Goal: Task Accomplishment & Management: Manage account settings

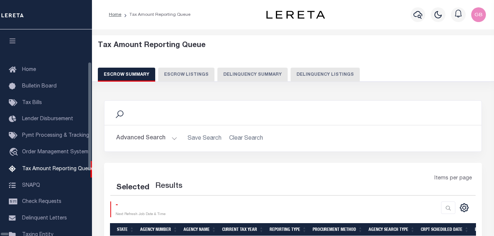
click at [290, 75] on button "Delinquency Listings" at bounding box center [324, 75] width 69 height 14
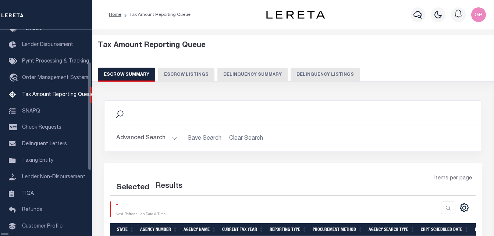
select select "100"
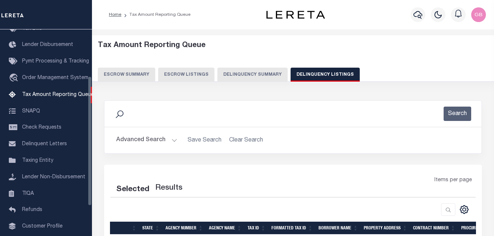
select select "100"
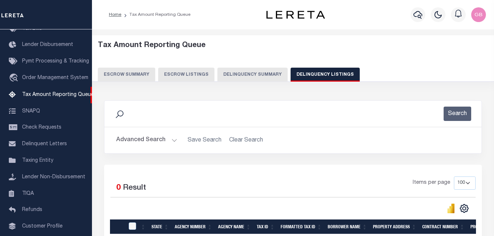
click at [170, 141] on button "Advanced Search" at bounding box center [146, 140] width 61 height 14
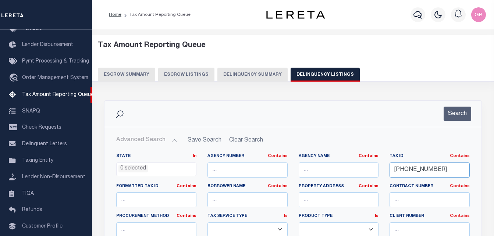
click at [418, 169] on input "275-07-09" at bounding box center [429, 169] width 80 height 15
paste input "E10-02-0030"
type input "E10-02-0030"
click at [458, 116] on button "Search" at bounding box center [457, 114] width 28 height 14
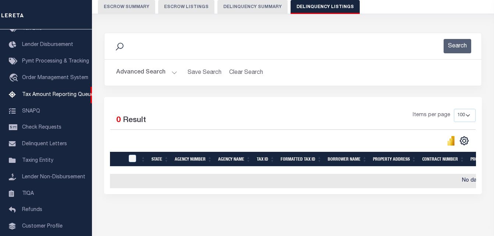
scroll to position [0, 0]
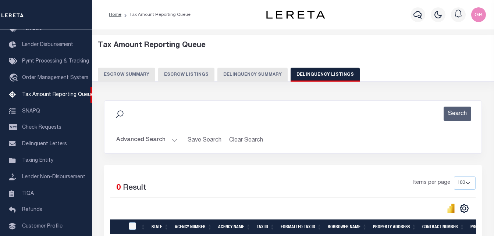
click at [170, 137] on button "Advanced Search" at bounding box center [146, 140] width 61 height 14
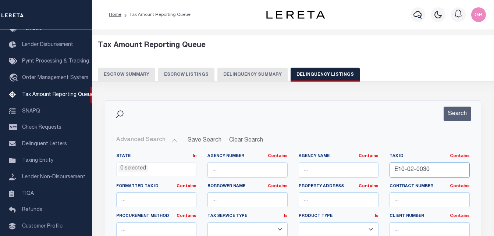
click at [408, 169] on input "E10-02-0030" at bounding box center [429, 169] width 80 height 15
paste input "G05-06-0002"
type input "G05-06-0002"
click at [461, 110] on button "Search" at bounding box center [457, 114] width 28 height 14
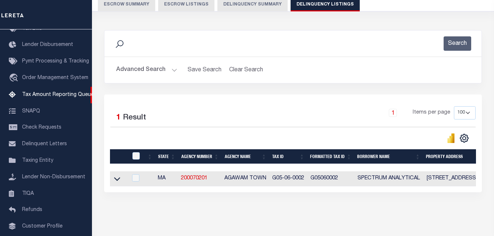
scroll to position [74, 0]
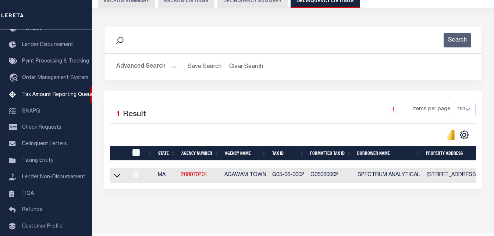
click at [115, 175] on icon at bounding box center [117, 176] width 6 height 8
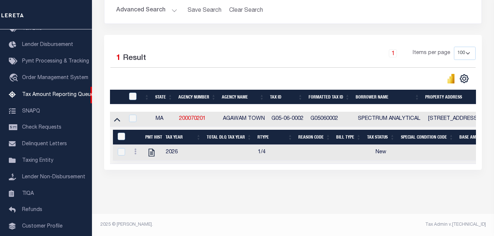
scroll to position [136, 0]
click at [136, 150] on link at bounding box center [135, 153] width 8 height 6
click at [145, 163] on img "" at bounding box center [143, 163] width 7 height 7
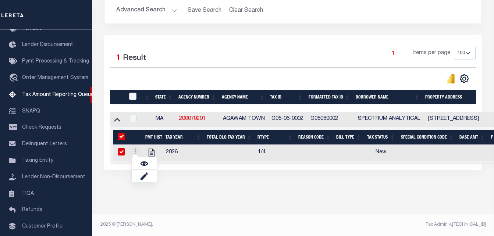
checkbox input "true"
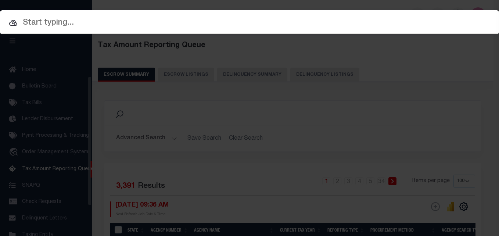
select select "100"
click at [258, 16] on div at bounding box center [249, 22] width 499 height 24
click at [151, 22] on input "text" at bounding box center [249, 23] width 499 height 13
paste input "E10-02-0030"
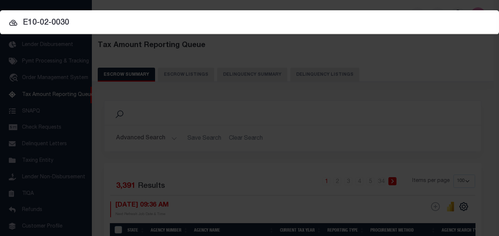
type input "E10-02-0030"
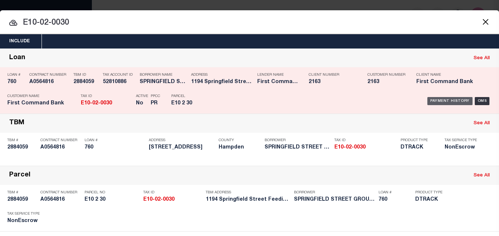
click at [442, 102] on div "Payment History" at bounding box center [450, 101] width 45 height 8
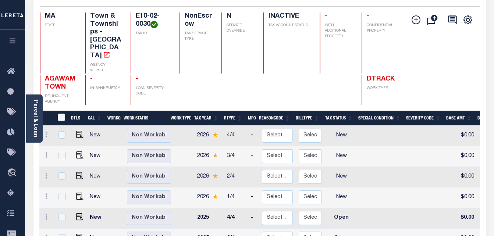
scroll to position [110, 0]
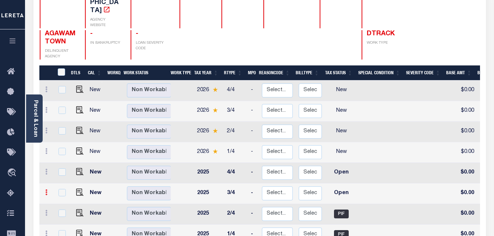
click at [47, 189] on icon at bounding box center [46, 192] width 2 height 6
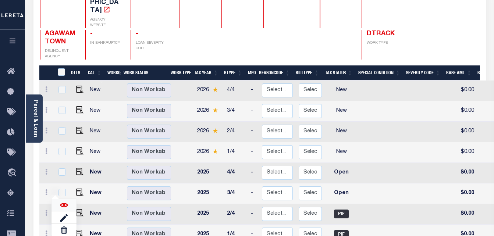
click at [65, 201] on img at bounding box center [63, 204] width 7 height 7
checkbox input "true"
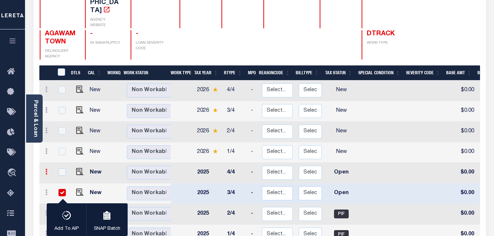
click at [43, 170] on link at bounding box center [46, 173] width 8 height 6
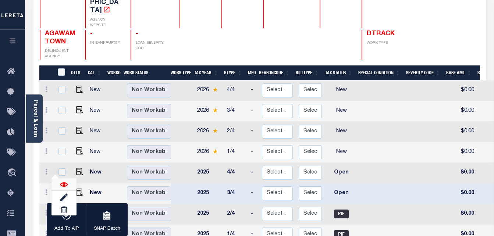
click at [60, 181] on img at bounding box center [63, 184] width 7 height 7
checkbox input "true"
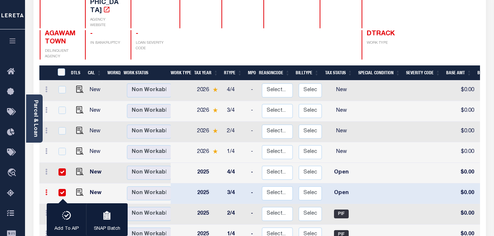
click at [46, 189] on icon at bounding box center [46, 192] width 2 height 6
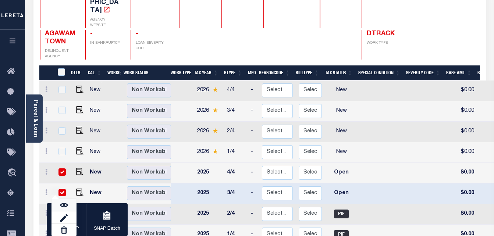
click at [60, 201] on img at bounding box center [63, 204] width 7 height 7
checkbox input "false"
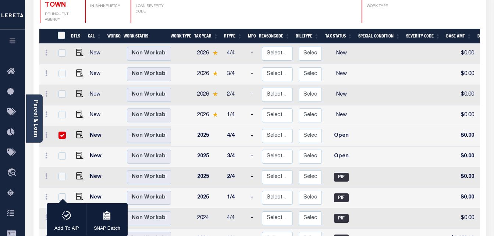
scroll to position [0, 0]
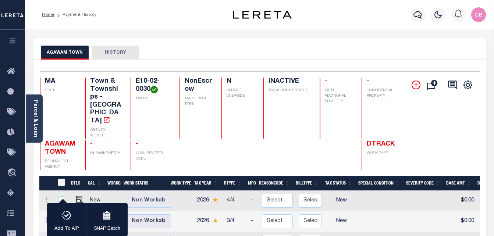
click at [412, 87] on icon at bounding box center [415, 85] width 9 height 9
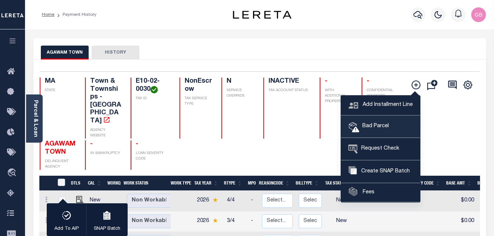
click at [368, 125] on span "Bad Parcel" at bounding box center [373, 126] width 29 height 8
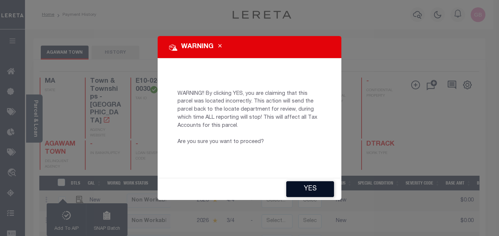
click at [303, 187] on button "YES" at bounding box center [310, 189] width 48 height 16
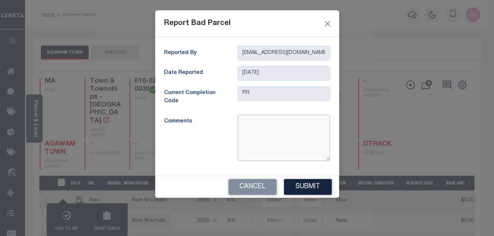
click at [275, 121] on textarea at bounding box center [283, 138] width 92 height 46
click at [249, 124] on textarea "Loan is inactive" at bounding box center [283, 138] width 92 height 46
type textarea "Contract is inactive"
click at [303, 187] on button "Submit" at bounding box center [308, 187] width 48 height 16
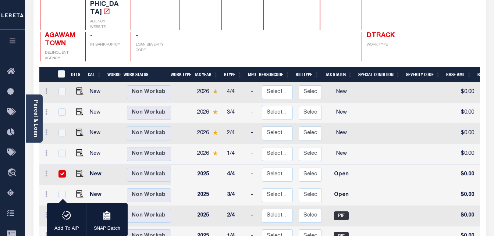
scroll to position [110, 0]
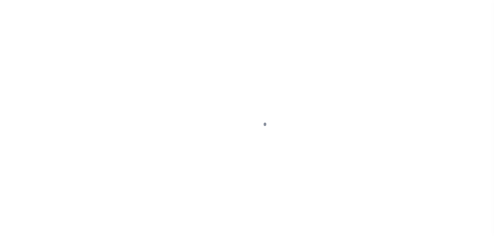
select select "OP2"
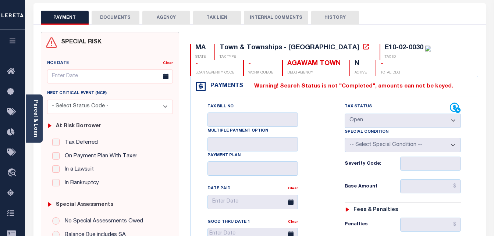
scroll to position [37, 0]
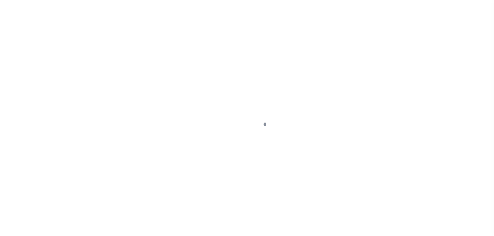
select select "OP2"
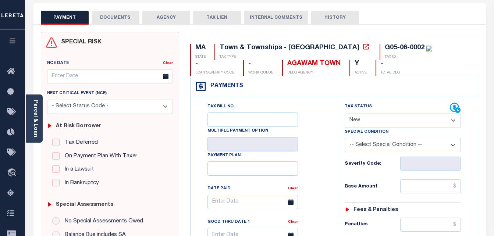
scroll to position [37, 0]
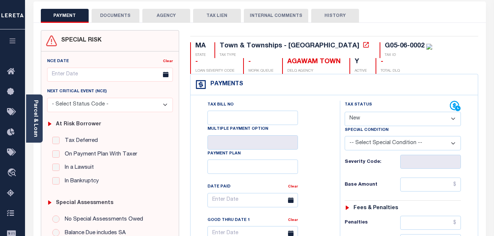
click at [361, 120] on select "- Select Status Code - Open Due/Unpaid Paid Incomplete No Tax Due Internal Refu…" at bounding box center [402, 119] width 117 height 14
select select "PYD"
click at [344, 112] on select "- Select Status Code - Open Due/Unpaid Paid Incomplete No Tax Due Internal Refu…" at bounding box center [402, 119] width 117 height 14
type input "[DATE]"
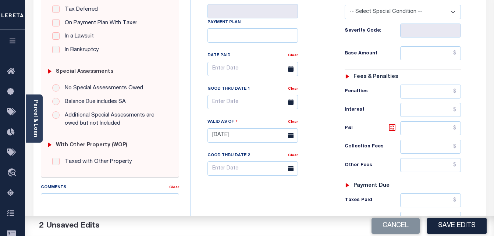
scroll to position [147, 0]
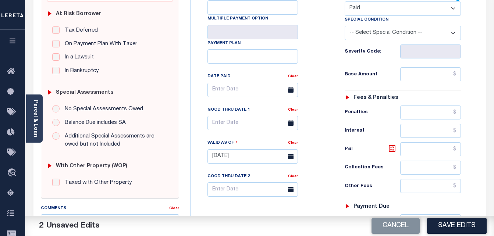
click at [355, 33] on select "-- Select Special Condition -- 3RD PARTY TAX LIEN AGENCY TAX LIEN (A.K.A Inside…" at bounding box center [402, 33] width 117 height 14
click at [327, 110] on div "Tax Bill No Multiple Payment Option Payment Plan Clear" at bounding box center [263, 93] width 131 height 206
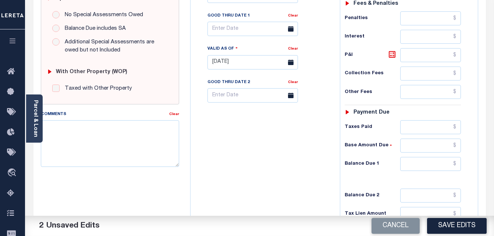
scroll to position [294, 0]
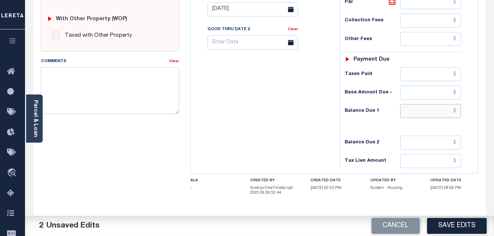
click at [456, 112] on input "text" at bounding box center [430, 111] width 61 height 14
type input "$0.00"
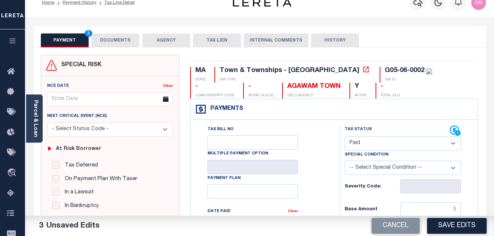
scroll to position [0, 0]
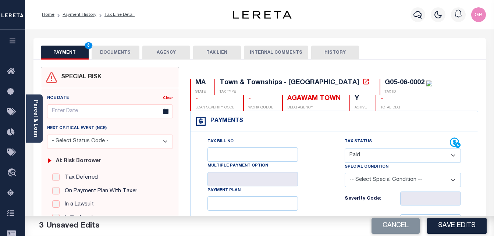
click at [131, 50] on button "DOCUMENTS" at bounding box center [116, 53] width 48 height 14
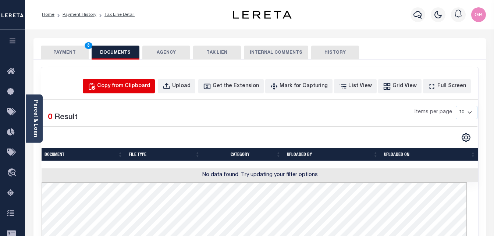
click at [132, 90] on div "Copy from Clipboard" at bounding box center [123, 86] width 53 height 8
select select "POP"
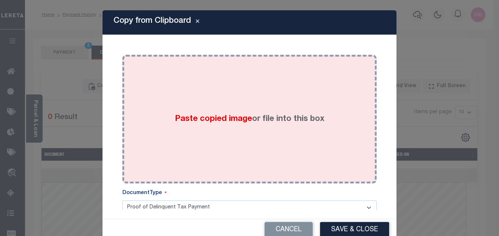
click at [180, 110] on div "Paste copied image or file into this box" at bounding box center [249, 119] width 243 height 118
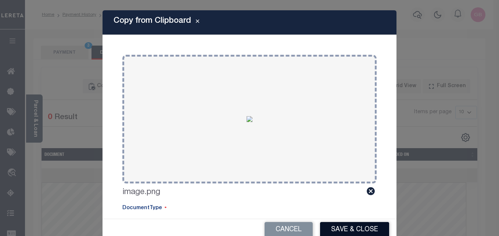
click at [335, 229] on button "Save & Close" at bounding box center [354, 230] width 69 height 16
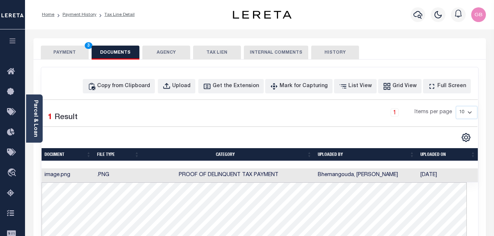
click at [71, 50] on button "PAYMENT 3" at bounding box center [65, 53] width 48 height 14
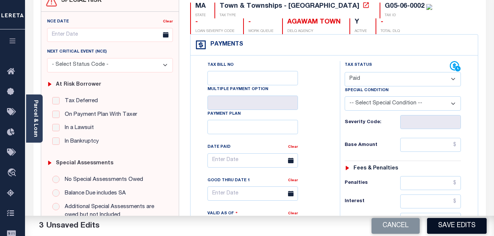
scroll to position [110, 0]
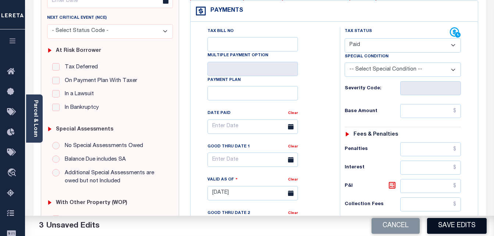
click at [450, 222] on button "Save Edits" at bounding box center [457, 226] width 60 height 16
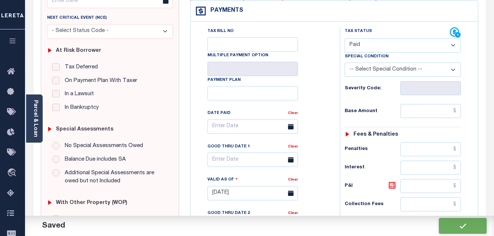
checkbox input "false"
type input "$0"
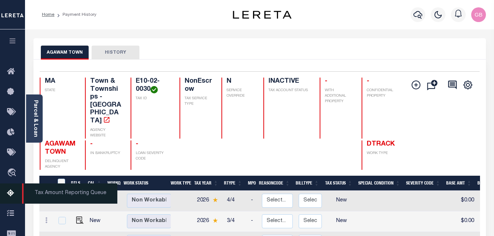
click at [11, 195] on icon at bounding box center [13, 193] width 12 height 9
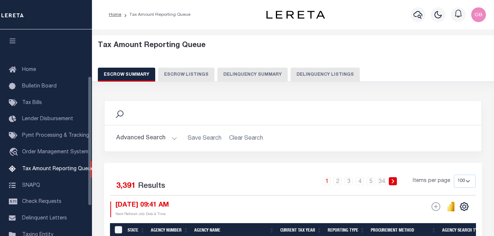
select select "100"
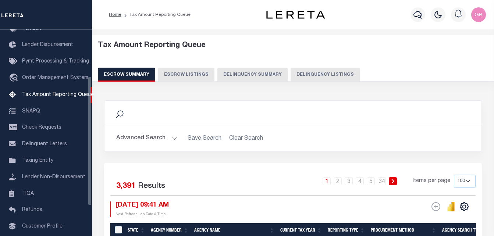
click at [309, 71] on button "Delinquency Listings" at bounding box center [324, 75] width 69 height 14
select select "100"
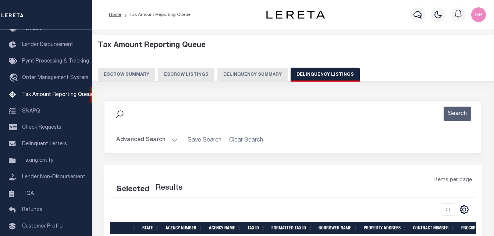
select select "100"
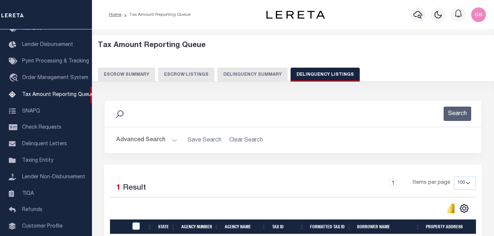
click at [170, 143] on button "Advanced Search" at bounding box center [146, 140] width 61 height 14
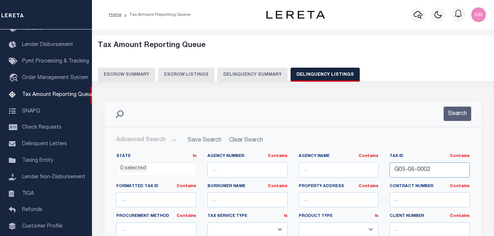
click at [412, 169] on input "G05-06-0002" at bounding box center [429, 169] width 80 height 15
paste input "3"
type input "G05-06-0003"
click at [453, 118] on button "Search" at bounding box center [457, 114] width 28 height 14
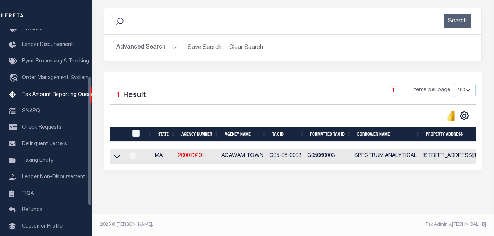
scroll to position [99, 0]
click at [115, 153] on icon at bounding box center [117, 157] width 6 height 8
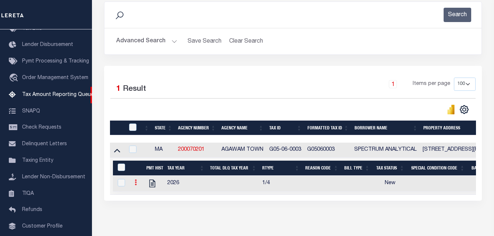
click at [135, 185] on icon at bounding box center [136, 182] width 2 height 6
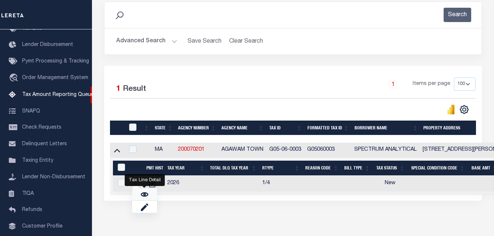
click at [137, 198] on link "" at bounding box center [144, 194] width 25 height 12
checkbox input "true"
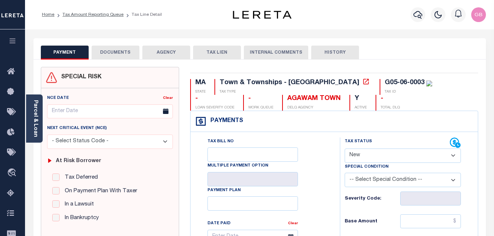
click at [354, 156] on select "- Select Status Code - Open Due/Unpaid Paid Incomplete No Tax Due Internal Refu…" at bounding box center [402, 156] width 117 height 14
select select "PYD"
click at [344, 149] on select "- Select Status Code - Open Due/Unpaid Paid Incomplete No Tax Due Internal Refu…" at bounding box center [402, 156] width 117 height 14
type input "[DATE]"
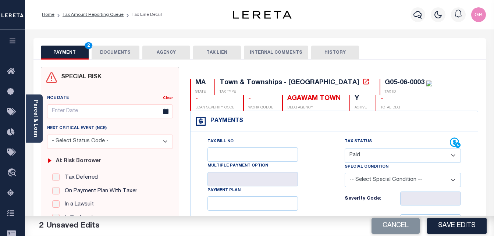
click at [117, 56] on button "DOCUMENTS" at bounding box center [116, 53] width 48 height 14
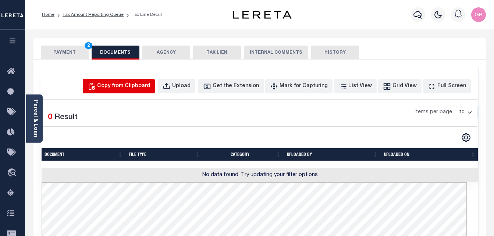
click at [148, 86] on div "Copy from Clipboard" at bounding box center [123, 86] width 53 height 8
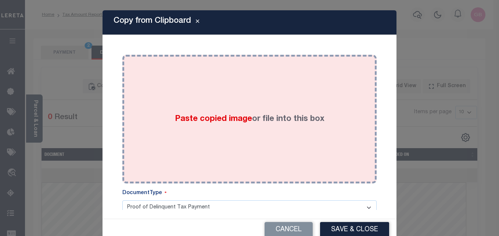
click at [214, 115] on span "Paste copied image" at bounding box center [213, 119] width 77 height 8
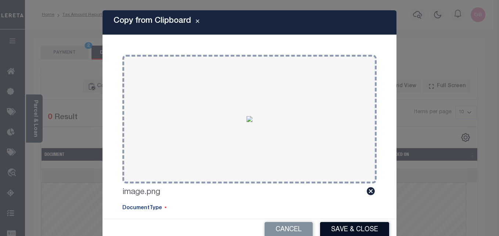
click at [345, 229] on button "Save & Close" at bounding box center [354, 230] width 69 height 16
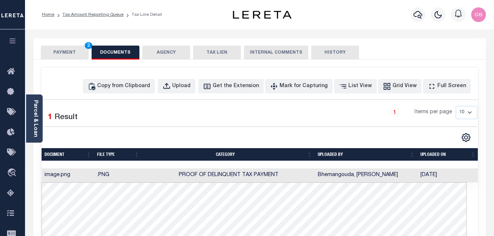
click at [75, 52] on button "PAYMENT 2" at bounding box center [65, 53] width 48 height 14
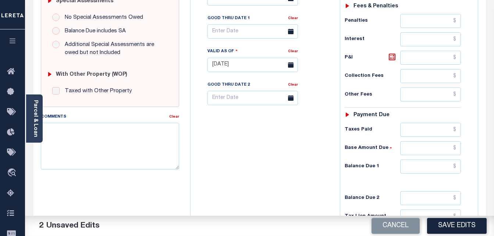
scroll to position [323, 0]
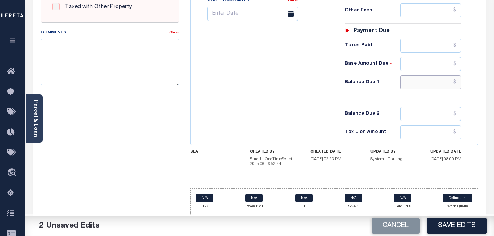
click at [456, 85] on input "text" at bounding box center [430, 82] width 61 height 14
type input "$0.00"
click at [450, 222] on button "Save Edits" at bounding box center [457, 226] width 60 height 16
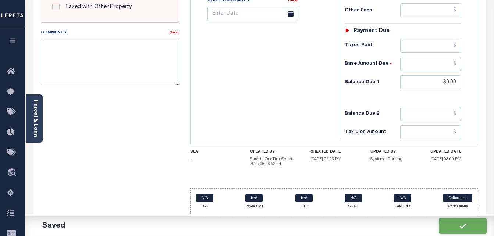
checkbox input "false"
type input "$0"
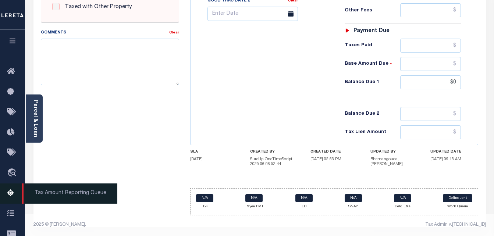
click at [6, 198] on link "Tax Amount Reporting Queue" at bounding box center [12, 193] width 25 height 20
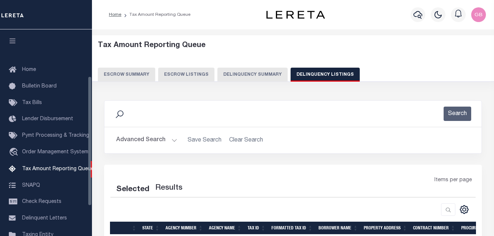
select select
select select "100"
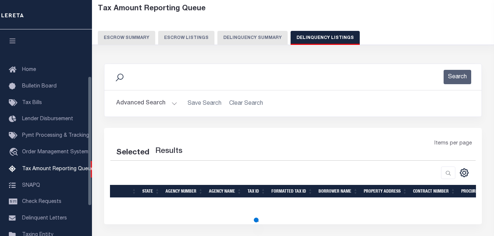
select select "100"
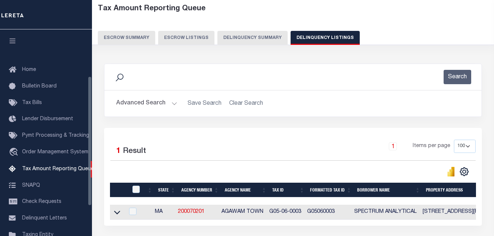
scroll to position [74, 0]
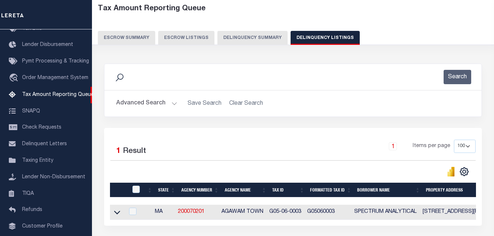
click at [173, 103] on button "Advanced Search" at bounding box center [146, 103] width 61 height 14
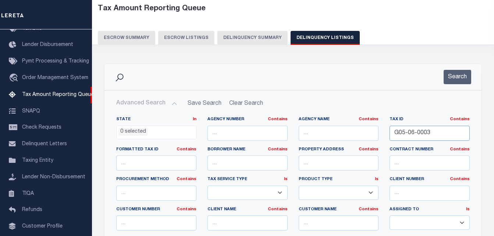
click at [403, 137] on input "G05-06-0003" at bounding box center [429, 133] width 80 height 15
paste input "J15-03-0009"
type input "J15-03-0009"
click at [461, 72] on button "Search" at bounding box center [457, 77] width 28 height 14
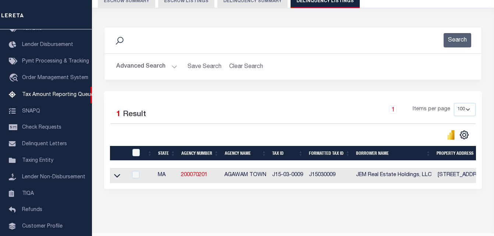
scroll to position [99, 0]
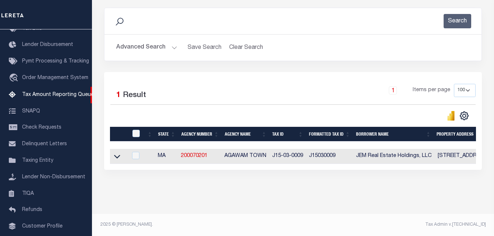
click at [119, 153] on icon at bounding box center [117, 157] width 6 height 8
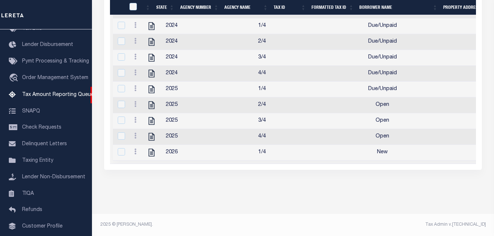
scroll to position [239, 0]
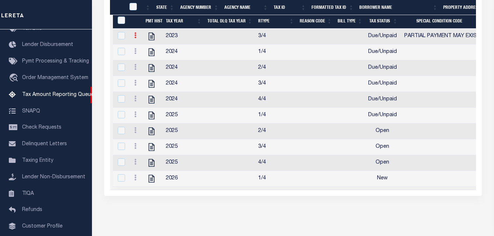
click at [133, 38] on link at bounding box center [135, 36] width 8 height 6
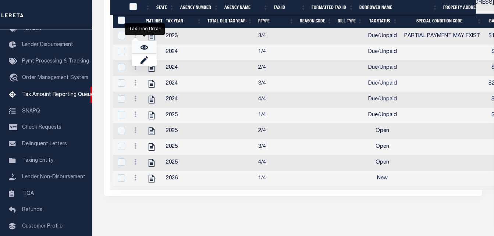
click at [143, 51] on img "" at bounding box center [143, 47] width 7 height 7
checkbox input "true"
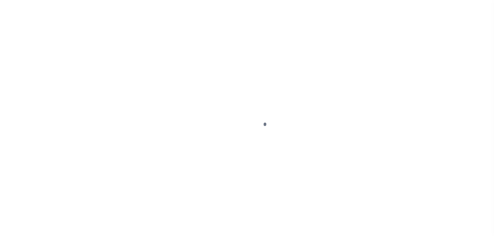
select select "DUE"
select select "15"
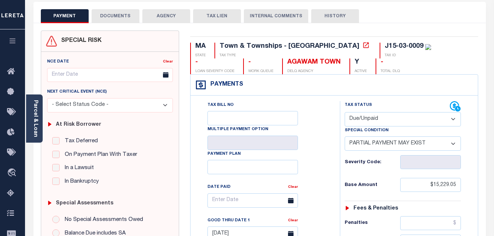
scroll to position [37, 0]
click at [355, 121] on select "- Select Status Code - Open Due/Unpaid Paid Incomplete No Tax Due Internal Refu…" at bounding box center [402, 119] width 117 height 14
select select "PYD"
click at [344, 112] on select "- Select Status Code - Open Due/Unpaid Paid Incomplete No Tax Due Internal Refu…" at bounding box center [402, 119] width 117 height 14
select select "0"
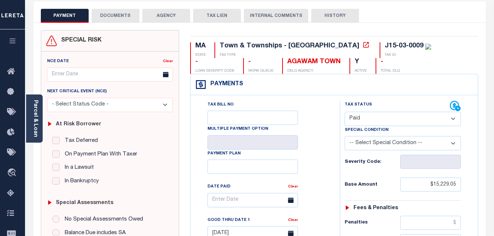
type input "[DATE]"
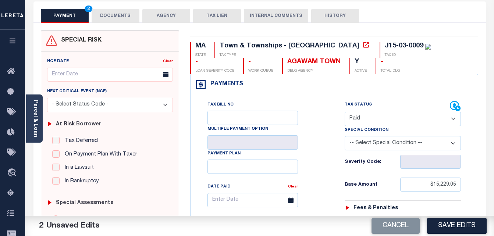
click at [371, 150] on select "-- Select Special Condition -- 3RD PARTY TAX LIEN AGENCY TAX LIEN (A.K.A Inside…" at bounding box center [402, 143] width 117 height 14
click at [315, 114] on div "Tax Bill No Multiple Payment Option Payment Plan Clear" at bounding box center [263, 204] width 131 height 206
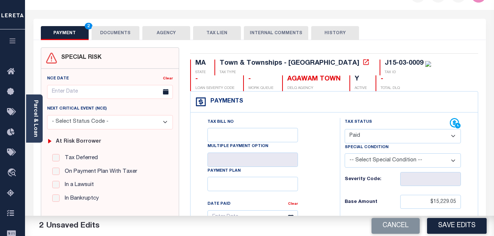
scroll to position [0, 0]
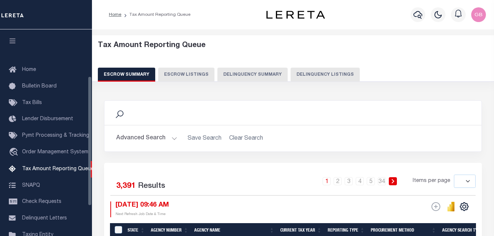
select select
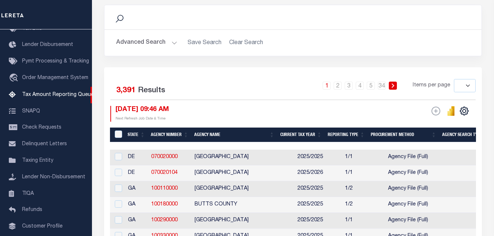
scroll to position [56, 0]
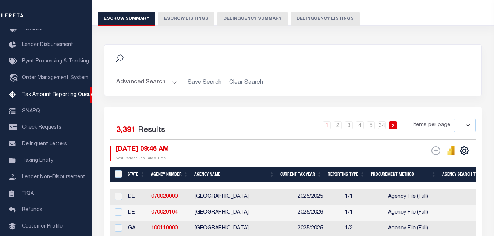
click at [171, 82] on button "Advanced Search" at bounding box center [146, 82] width 61 height 14
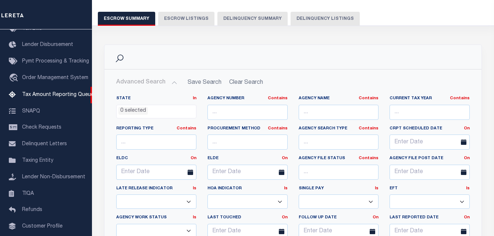
click at [296, 22] on button "Delinquency Listings" at bounding box center [324, 19] width 69 height 14
select select
select select "100"
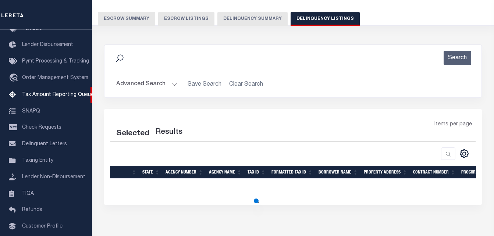
select select "100"
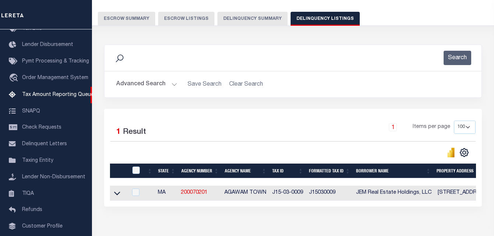
click at [170, 85] on button "Advanced Search" at bounding box center [146, 84] width 61 height 14
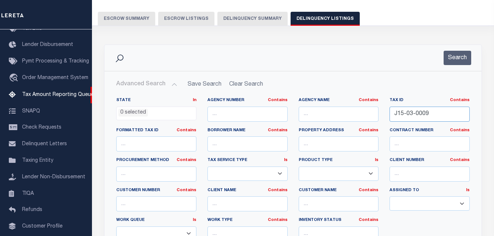
click at [410, 112] on input "J15-03-0009" at bounding box center [429, 114] width 80 height 15
click at [455, 50] on div "Search" at bounding box center [292, 58] width 377 height 26
click at [453, 54] on button "Search" at bounding box center [457, 58] width 28 height 14
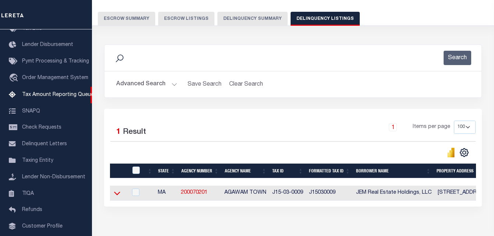
click at [119, 192] on icon at bounding box center [117, 193] width 6 height 8
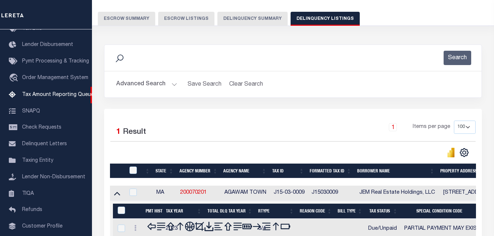
scroll to position [136, 0]
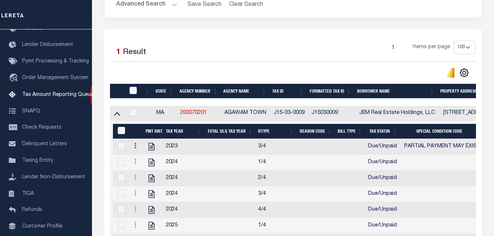
click at [135, 149] on icon at bounding box center [135, 146] width 2 height 6
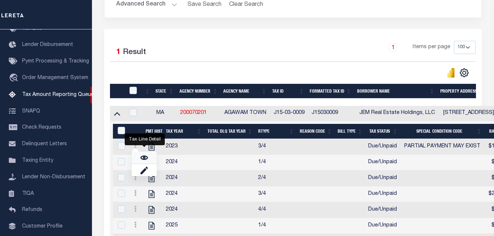
click at [146, 161] on img "" at bounding box center [143, 157] width 7 height 7
checkbox input "true"
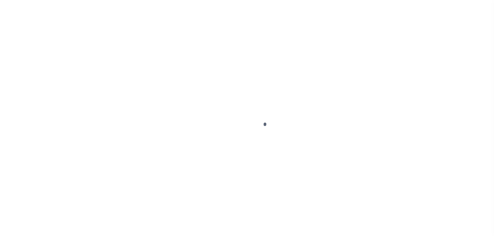
select select "DUE"
select select "15"
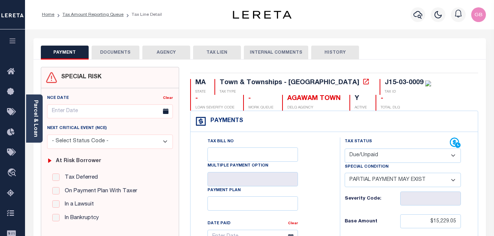
click at [359, 158] on select "- Select Status Code - Open Due/Unpaid Paid Incomplete No Tax Due Internal Refu…" at bounding box center [402, 156] width 117 height 14
click at [317, 126] on div "Payments Warning! Search Status is not "Completed", amounts can not be keyed." at bounding box center [333, 121] width 287 height 21
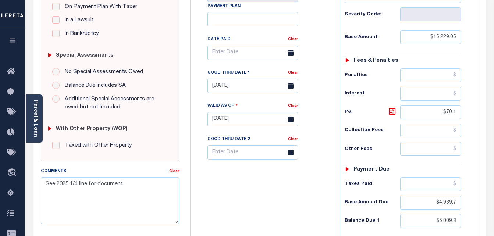
scroll to position [184, 0]
click at [448, 111] on input "$70.1" at bounding box center [430, 113] width 61 height 14
type input "$"
type input "[DATE]"
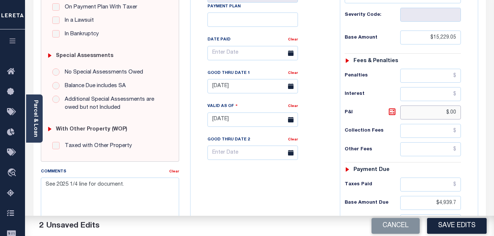
click at [453, 113] on input "$.00" at bounding box center [430, 113] width 61 height 14
type input "$"
type input "$702.93"
click at [449, 43] on input "$15,229.05" at bounding box center [430, 38] width 61 height 14
click at [453, 115] on input "$702.93" at bounding box center [430, 113] width 61 height 14
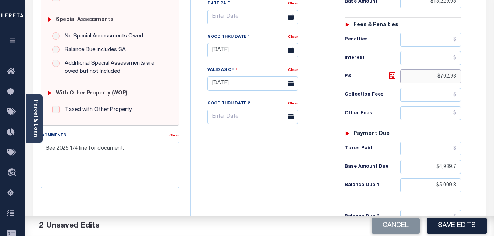
scroll to position [221, 0]
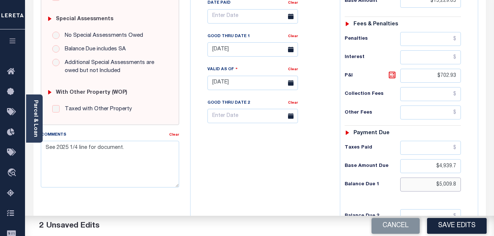
click at [446, 189] on input "$5,009.8" at bounding box center [430, 185] width 61 height 14
paste input "642.63"
type input "$5,642.63"
click at [447, 194] on div "Tax Status Status - Select Status Code -" at bounding box center [405, 79] width 131 height 325
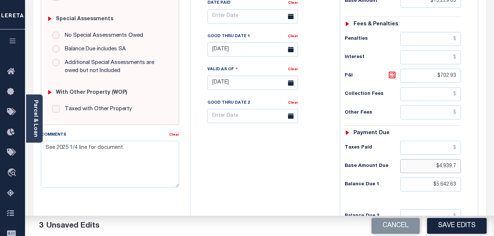
click at [445, 166] on input "$4,939.7" at bounding box center [430, 166] width 61 height 14
paste input "4,939.7"
click at [445, 166] on input "$4,939.74" at bounding box center [430, 166] width 61 height 14
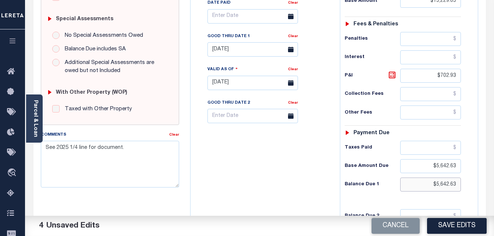
click at [446, 188] on input "$5,642.63" at bounding box center [430, 185] width 61 height 14
click at [447, 169] on input "$5,642.63" at bounding box center [430, 166] width 61 height 14
click at [446, 153] on input "text" at bounding box center [430, 148] width 61 height 14
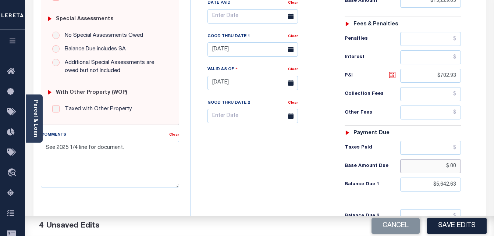
click at [450, 168] on input "$.00" at bounding box center [430, 166] width 61 height 14
paste input "4,939.70"
click at [410, 170] on input "$4,939.7" at bounding box center [430, 166] width 61 height 14
click at [460, 147] on input "text" at bounding box center [430, 148] width 61 height 14
type input "$4,939.70"
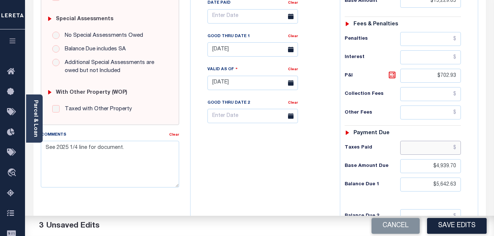
click at [457, 150] on input "text" at bounding box center [430, 148] width 61 height 14
paste input "10,289.35"
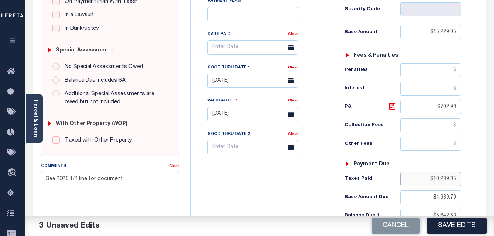
scroll to position [294, 0]
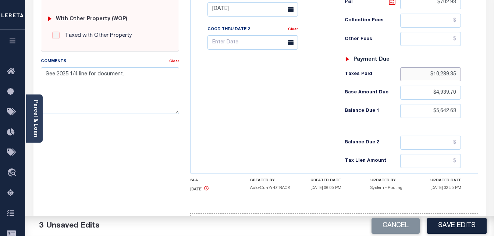
type input "$10,289.35"
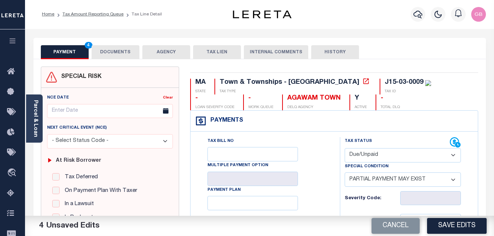
scroll to position [0, 0]
click at [127, 52] on button "DOCUMENTS" at bounding box center [116, 53] width 48 height 14
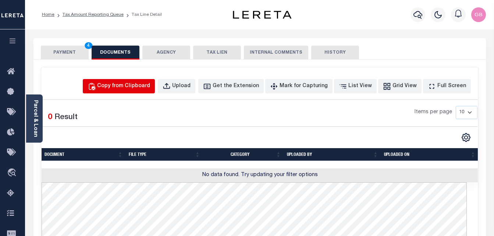
click at [128, 88] on div "Copy from Clipboard" at bounding box center [123, 86] width 53 height 8
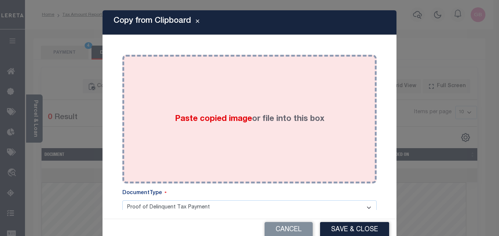
click at [207, 115] on span "Paste copied image" at bounding box center [213, 119] width 77 height 8
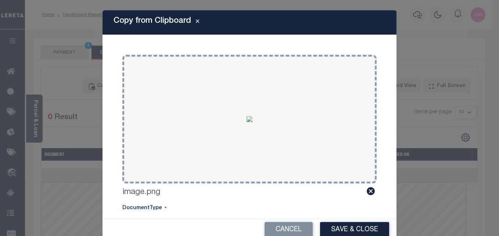
click at [330, 227] on button "Save & Close" at bounding box center [354, 230] width 69 height 16
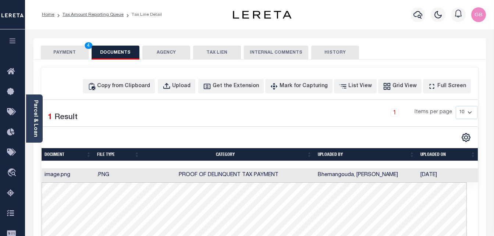
click at [61, 54] on button "PAYMENT 4" at bounding box center [65, 53] width 48 height 14
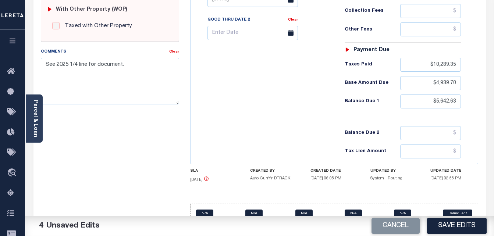
scroll to position [320, 0]
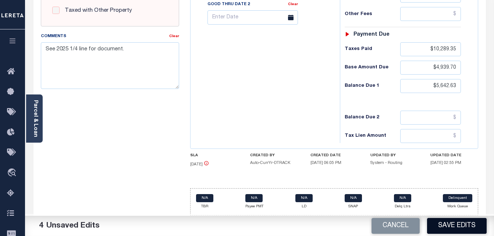
click at [443, 229] on button "Save Edits" at bounding box center [457, 226] width 60 height 16
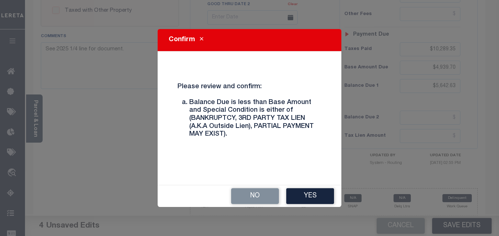
click at [293, 200] on button "Yes" at bounding box center [310, 196] width 48 height 16
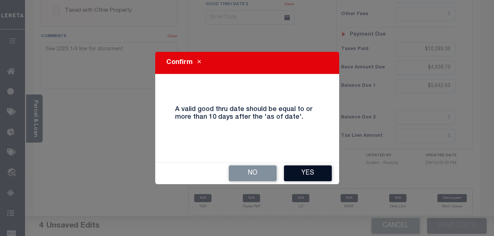
click at [301, 161] on div "Confirm A valid good thru date should be equal to or more than 10 days after th…" at bounding box center [247, 118] width 184 height 132
click at [304, 171] on button "Yes" at bounding box center [308, 173] width 48 height 16
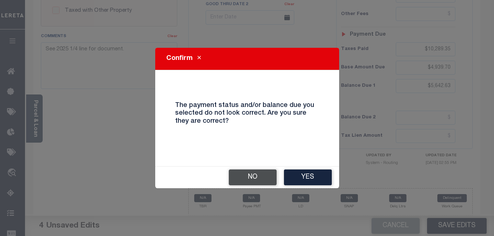
click at [258, 179] on button "No" at bounding box center [253, 177] width 48 height 16
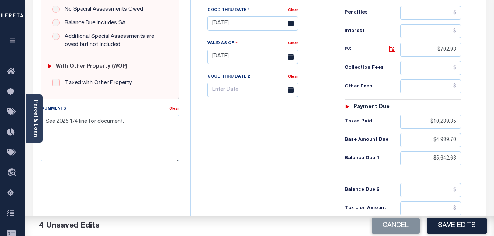
scroll to position [246, 0]
click at [242, 25] on input "[DATE]" at bounding box center [252, 24] width 90 height 14
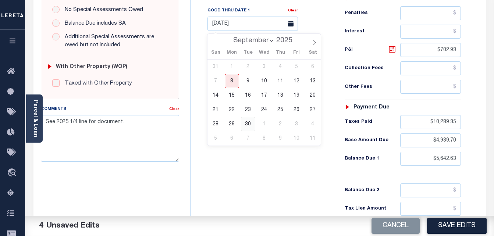
click at [247, 122] on span "30" at bounding box center [248, 124] width 14 height 14
type input "[DATE]"
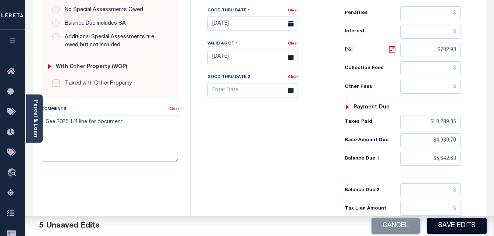
click at [450, 221] on button "Save Edits" at bounding box center [457, 226] width 60 height 16
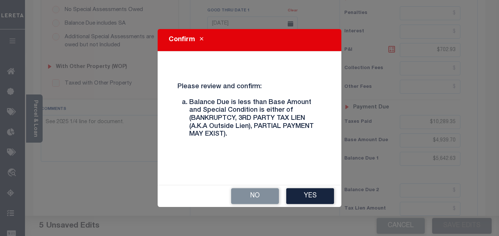
click at [451, 224] on div "Confirm Please review and confirm: Balance Due is less than Base Amount and Spe…" at bounding box center [249, 118] width 499 height 236
click at [312, 196] on button "Yes" at bounding box center [310, 196] width 48 height 16
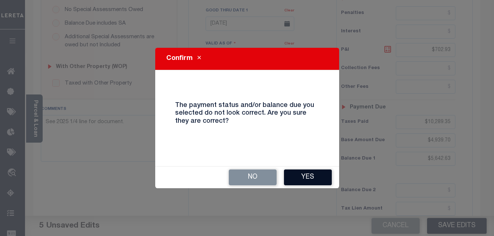
click at [305, 180] on button "Yes" at bounding box center [308, 177] width 48 height 16
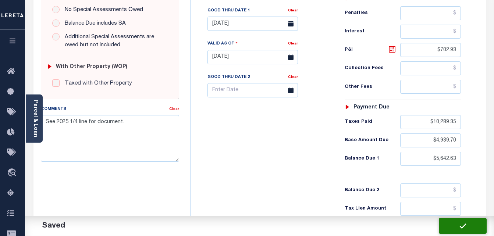
checkbox input "false"
type input "$15,229.05"
type input "$702.93"
type input "$10,289.35"
type input "$4,939.7"
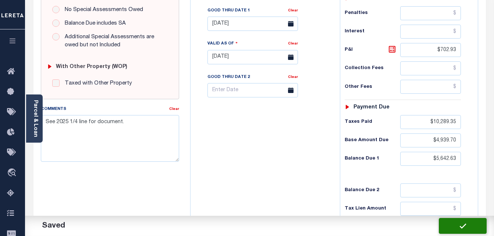
type input "$5,642.63"
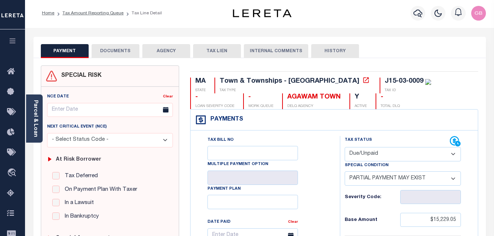
scroll to position [0, 0]
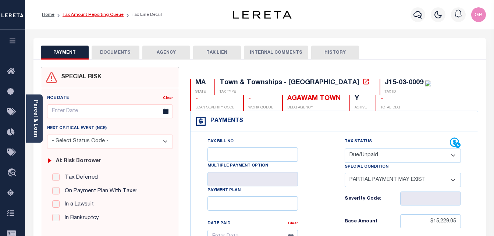
click at [85, 16] on link "Tax Amount Reporting Queue" at bounding box center [92, 14] width 61 height 4
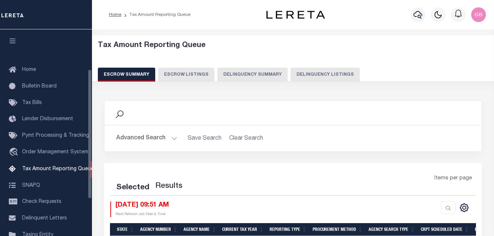
select select "100"
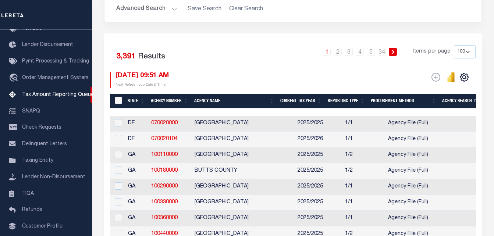
scroll to position [19, 0]
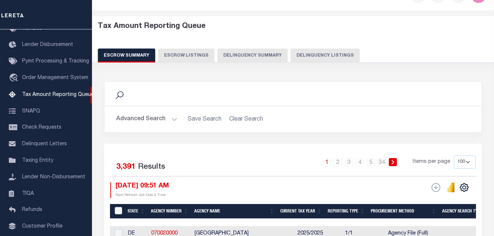
click at [309, 47] on div "Tax Amount Reporting Queue Escrow Summary Escrow Listings Delinquency Summary" at bounding box center [293, 42] width 390 height 40
click at [311, 55] on button "Delinquency Listings" at bounding box center [324, 56] width 69 height 14
select select "100"
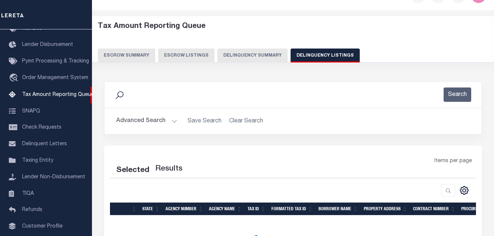
select select "100"
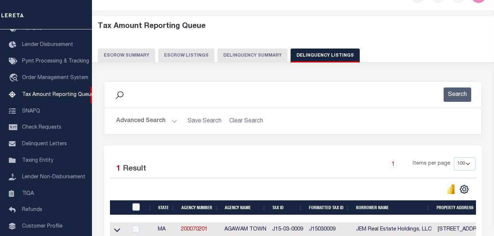
click at [174, 123] on button "Advanced Search" at bounding box center [146, 121] width 61 height 14
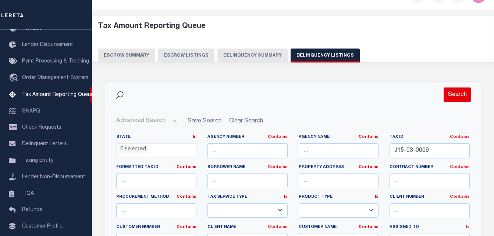
click at [455, 95] on button "Search" at bounding box center [457, 94] width 28 height 14
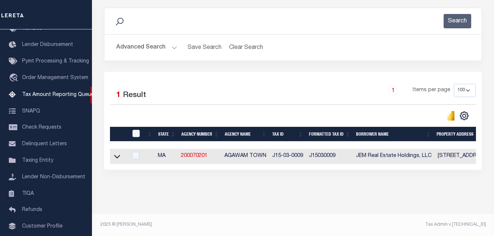
scroll to position [99, 0]
click at [114, 153] on link at bounding box center [117, 155] width 8 height 5
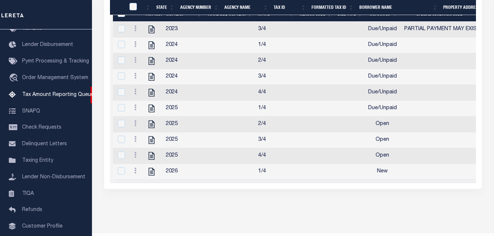
scroll to position [246, 0]
click at [137, 48] on link at bounding box center [135, 45] width 8 height 6
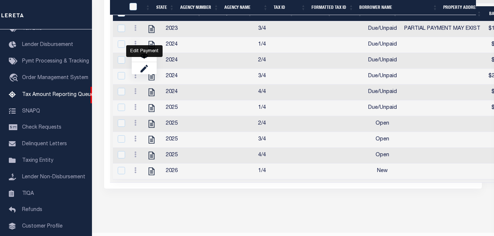
click at [142, 57] on div "Edit Payment" at bounding box center [144, 51] width 36 height 12
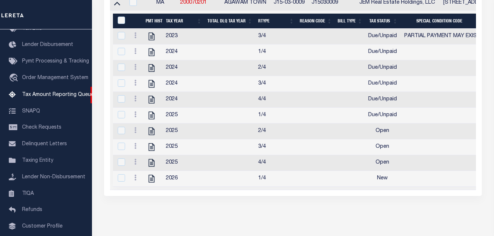
scroll to position [136, 0]
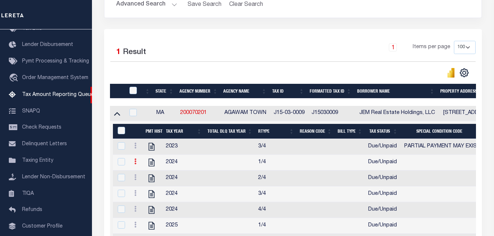
click at [135, 164] on icon at bounding box center [135, 161] width 2 height 6
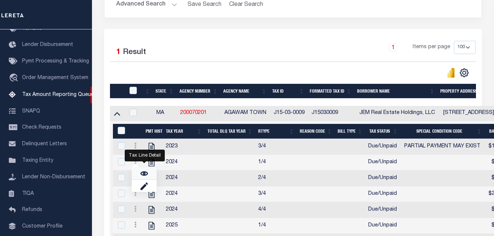
click at [146, 175] on img "" at bounding box center [143, 173] width 7 height 7
checkbox input "true"
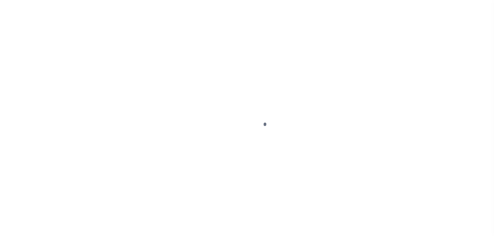
select select "DUE"
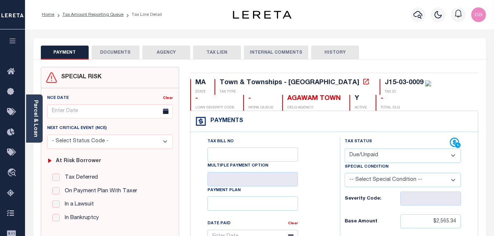
click at [129, 50] on button "DOCUMENTS" at bounding box center [116, 53] width 48 height 14
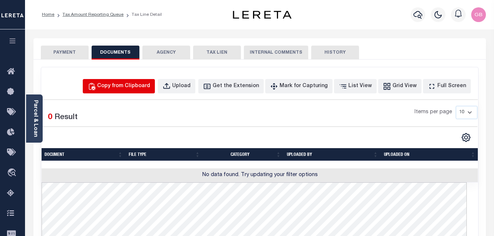
click at [121, 89] on div "Copy from Clipboard" at bounding box center [123, 86] width 53 height 8
select select "POP"
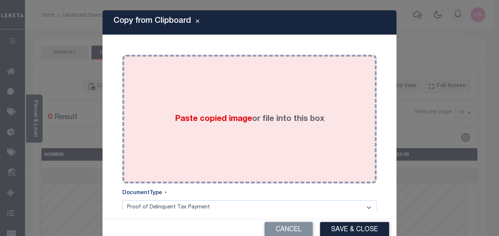
click at [204, 112] on div "Paste copied image or file into this box" at bounding box center [249, 119] width 243 height 118
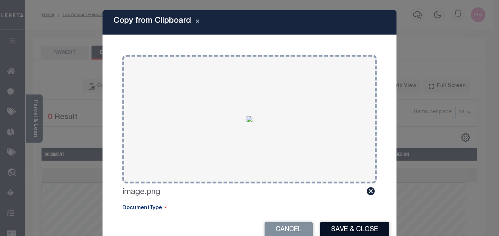
click at [333, 226] on button "Save & Close" at bounding box center [354, 230] width 69 height 16
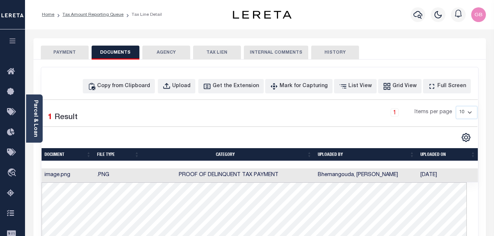
click at [67, 52] on button "PAYMENT" at bounding box center [65, 53] width 48 height 14
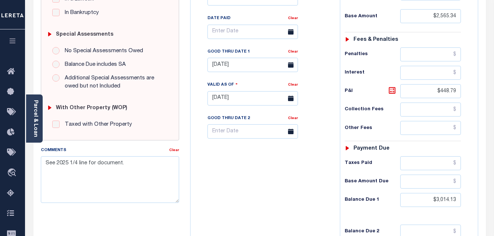
scroll to position [221, 0]
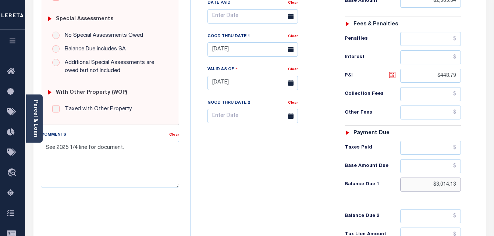
click at [443, 185] on input "$3,014.13" at bounding box center [430, 185] width 61 height 14
paste input "3,342.14"
type input "$3,342.14"
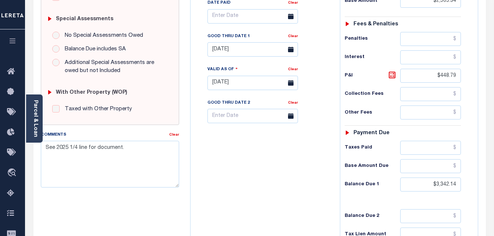
type input "[DATE]"
click at [387, 75] on h6 "P&I" at bounding box center [372, 76] width 56 height 10
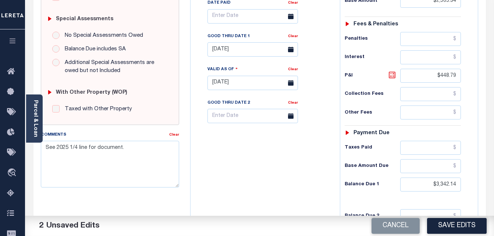
click at [392, 76] on icon at bounding box center [391, 75] width 9 height 9
type input "$776.80"
click at [390, 76] on icon at bounding box center [391, 75] width 9 height 9
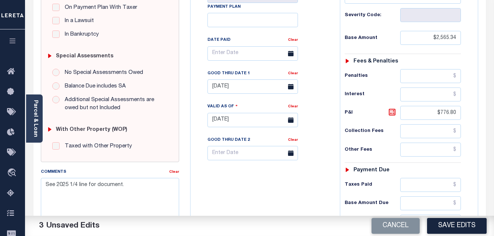
scroll to position [257, 0]
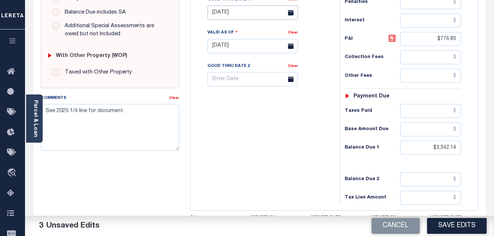
click at [244, 15] on body "Home Tax Amount Reporting Queue Tax Line Detail" at bounding box center [247, 20] width 494 height 555
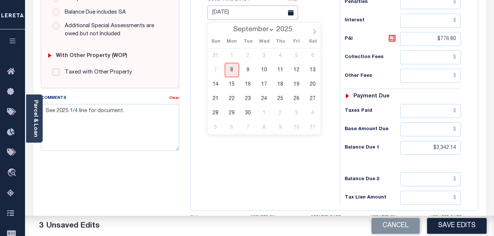
click at [229, 15] on input "[DATE]" at bounding box center [252, 13] width 90 height 14
click at [247, 111] on span "30" at bounding box center [248, 113] width 14 height 14
type input "[DATE]"
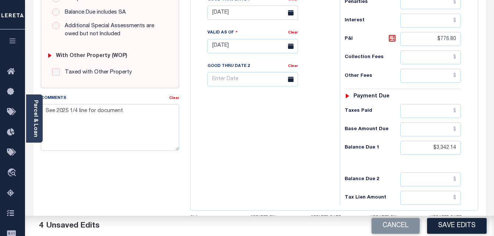
click at [469, 228] on button "Save Edits" at bounding box center [457, 226] width 60 height 16
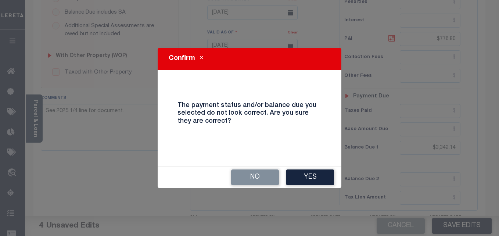
click at [307, 175] on button "Yes" at bounding box center [310, 177] width 48 height 16
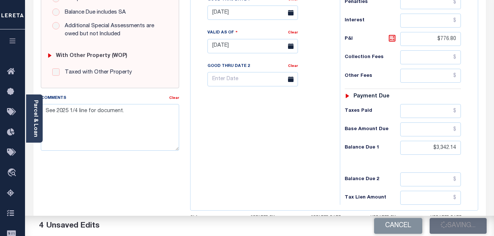
checkbox input "false"
type input "$2,565.34"
type input "$776.8"
type input "$3,342.14"
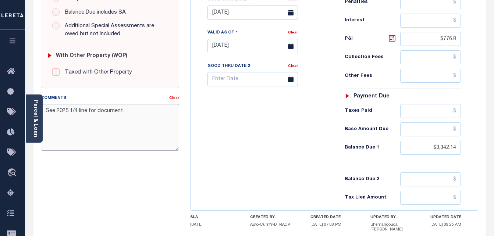
drag, startPoint x: 130, startPoint y: 111, endPoint x: 47, endPoint y: 111, distance: 82.3
click at [47, 111] on textarea "See 2025 1/4 line for document." at bounding box center [110, 127] width 139 height 46
type textarea "S"
click at [300, 149] on div "Tax Bill No Multiple Payment Option Payment Plan Clear" at bounding box center [263, 42] width 142 height 325
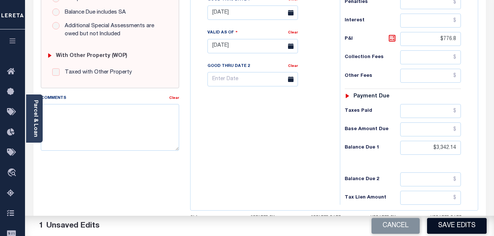
click at [462, 228] on button "Save Edits" at bounding box center [457, 226] width 60 height 16
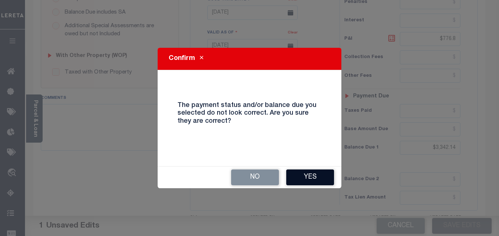
click at [316, 172] on button "Yes" at bounding box center [310, 177] width 48 height 16
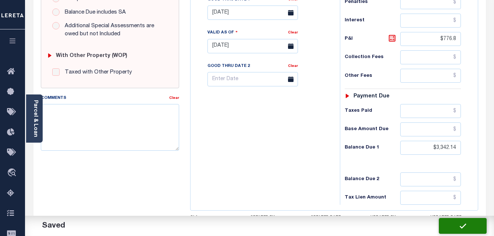
checkbox input "false"
type input "$2,565.34"
type input "$776.8"
type input "$3,342.14"
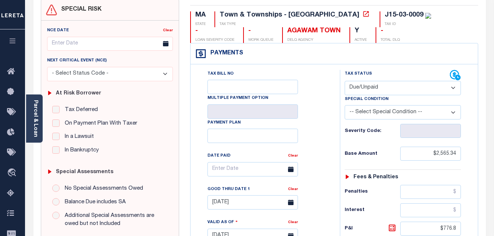
scroll to position [0, 0]
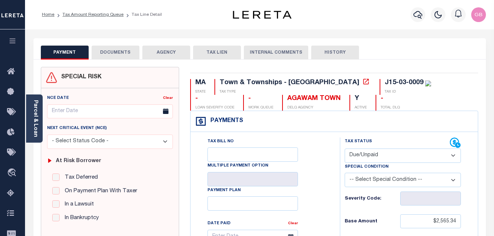
click at [116, 12] on li "Tax Amount Reporting Queue" at bounding box center [88, 14] width 69 height 7
click at [115, 14] on link "Tax Amount Reporting Queue" at bounding box center [92, 14] width 61 height 4
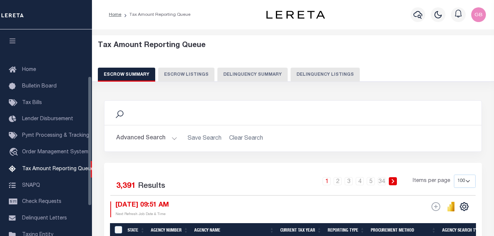
click at [309, 76] on button "Delinquency Listings" at bounding box center [324, 75] width 69 height 14
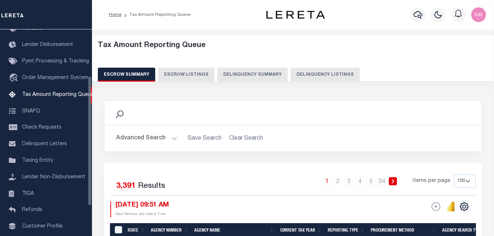
select select "100"
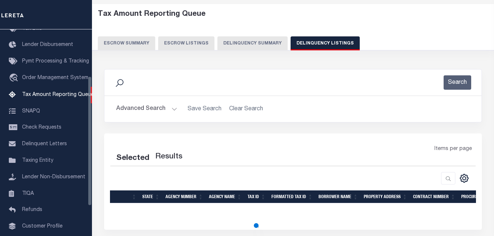
select select "100"
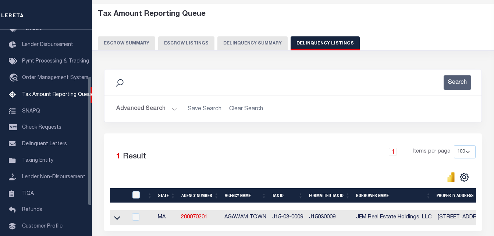
scroll to position [37, 0]
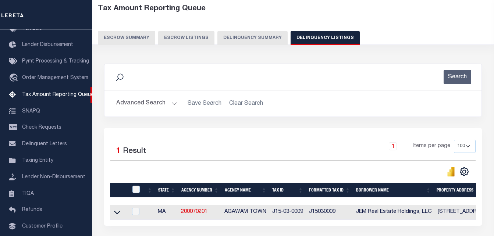
click at [453, 73] on button "Search" at bounding box center [457, 77] width 28 height 14
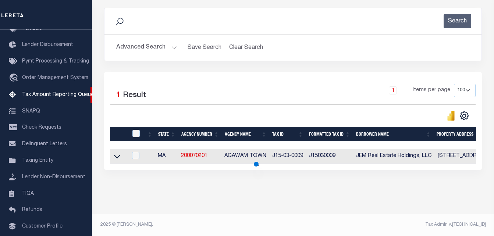
scroll to position [99, 0]
click at [118, 153] on icon at bounding box center [117, 157] width 6 height 8
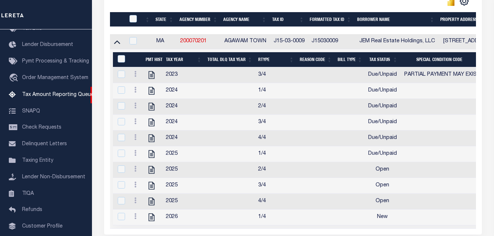
scroll to position [209, 0]
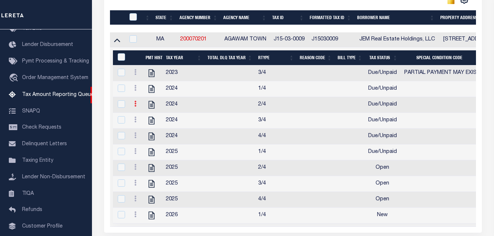
click at [132, 107] on link at bounding box center [135, 105] width 8 height 6
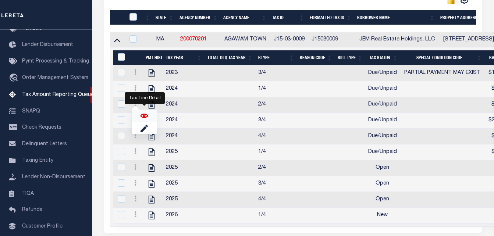
click at [145, 119] on img "" at bounding box center [143, 115] width 7 height 7
checkbox input "true"
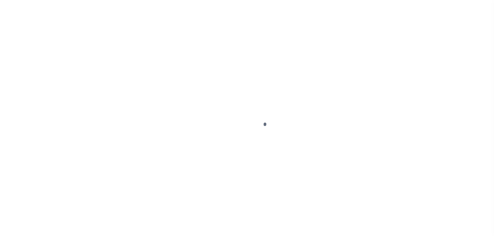
select select "DUE"
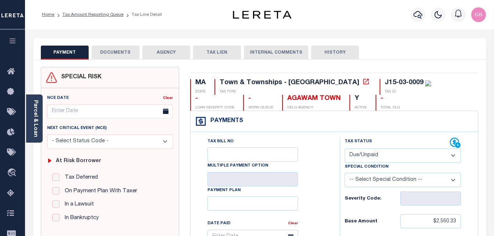
click at [124, 56] on button "DOCUMENTS" at bounding box center [116, 53] width 48 height 14
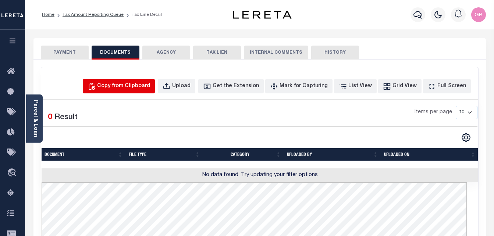
click at [150, 87] on div "Copy from Clipboard" at bounding box center [123, 86] width 53 height 8
select select "POP"
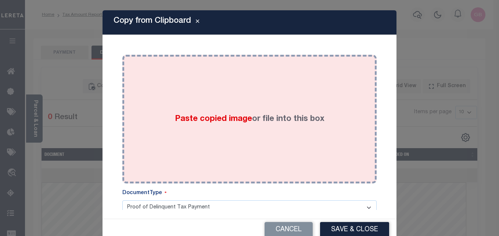
click at [210, 118] on span "Paste copied image" at bounding box center [213, 119] width 77 height 8
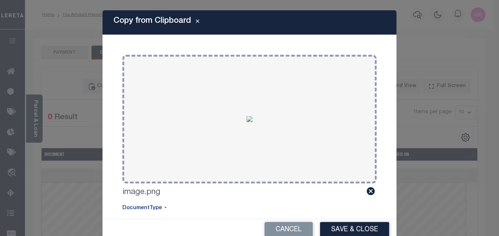
click at [328, 229] on button "Save & Close" at bounding box center [354, 230] width 69 height 16
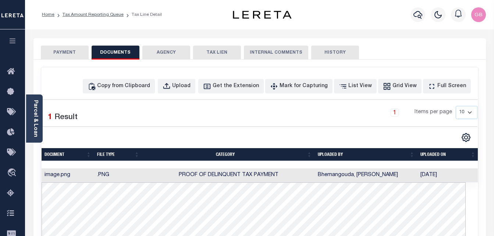
click at [64, 53] on button "PAYMENT" at bounding box center [65, 53] width 48 height 14
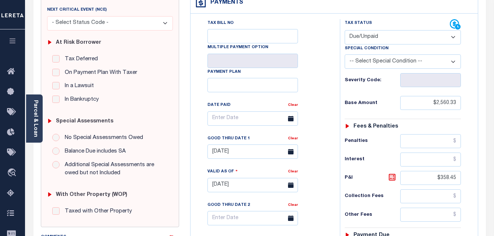
scroll to position [184, 0]
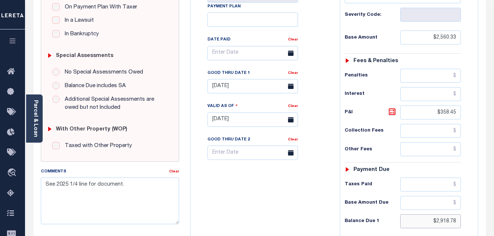
click at [444, 224] on input "$2,918.78" at bounding box center [430, 221] width 61 height 14
paste input "3,246.78"
type input "$3,246.78"
type input "[DATE]"
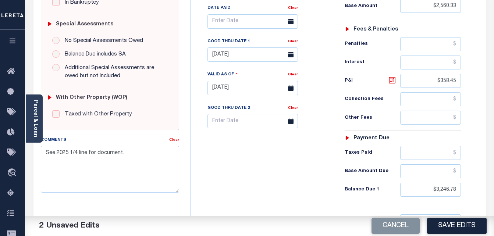
scroll to position [257, 0]
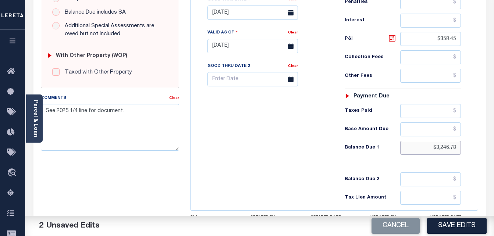
click at [444, 152] on input "$3,246.78" at bounding box center [430, 148] width 61 height 14
type input "$3,246.78"
click at [286, 154] on div "Tax Bill No Multiple Payment Option Payment Plan Clear" at bounding box center [263, 42] width 142 height 325
click at [390, 40] on icon at bounding box center [391, 38] width 9 height 9
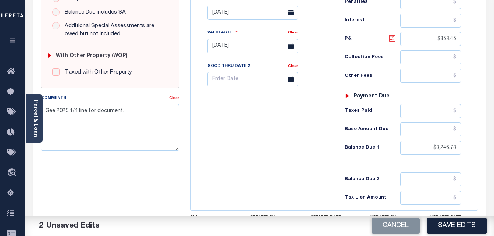
type input "$686.45"
click at [292, 15] on icon at bounding box center [291, 13] width 6 height 6
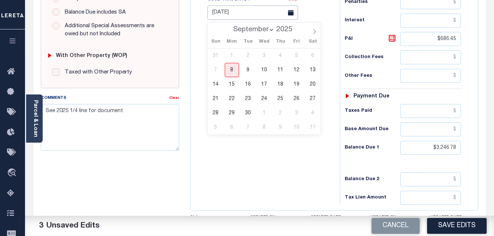
click at [248, 17] on input "[DATE]" at bounding box center [252, 13] width 90 height 14
click at [246, 115] on span "30" at bounding box center [248, 113] width 14 height 14
type input "[DATE]"
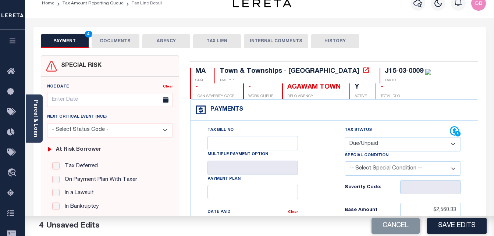
scroll to position [0, 0]
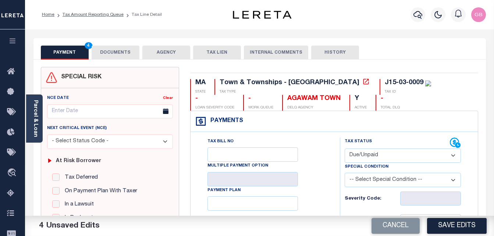
click at [122, 55] on button "DOCUMENTS" at bounding box center [116, 53] width 48 height 14
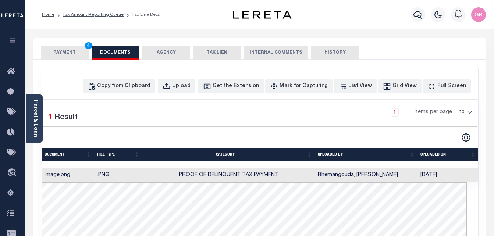
click at [56, 50] on button "PAYMENT 4" at bounding box center [65, 53] width 48 height 14
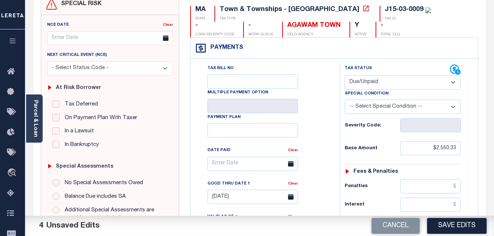
scroll to position [74, 0]
click at [458, 226] on button "Save Edits" at bounding box center [457, 226] width 60 height 16
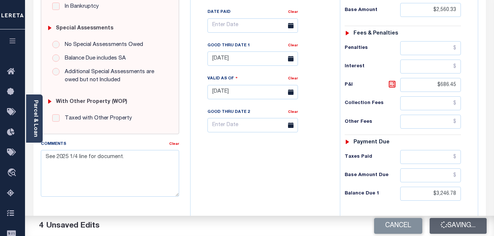
scroll to position [221, 0]
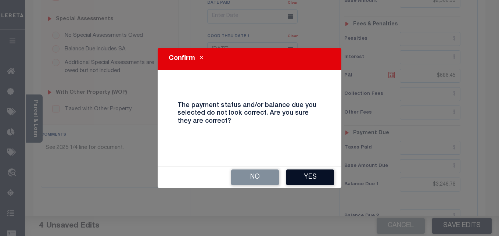
click at [314, 186] on div "No Yes" at bounding box center [250, 178] width 184 height 22
click at [307, 175] on button "Yes" at bounding box center [310, 177] width 48 height 16
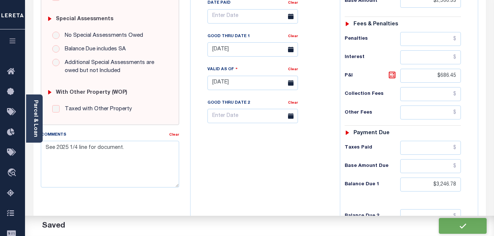
checkbox input "false"
type input "$2,560.33"
type input "$686.45"
type input "$3,246.78"
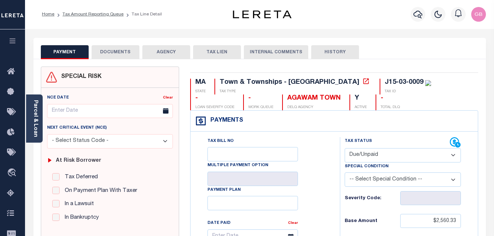
scroll to position [0, 0]
click at [88, 15] on link "Tax Amount Reporting Queue" at bounding box center [92, 14] width 61 height 4
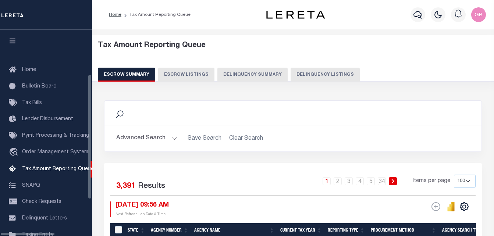
select select "100"
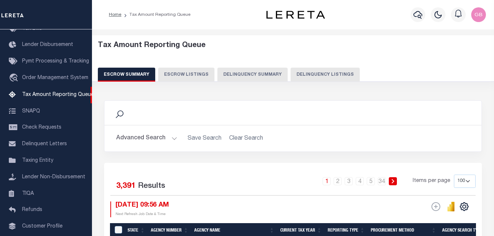
click at [313, 71] on button "Delinquency Listings" at bounding box center [324, 75] width 69 height 14
select select "100"
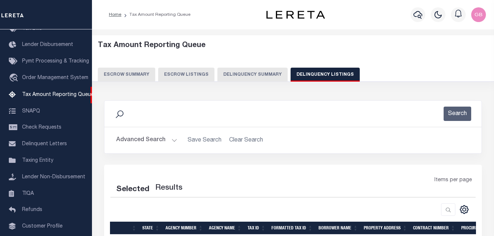
select select "100"
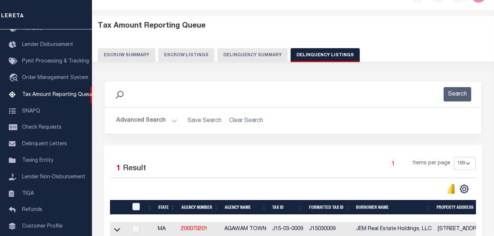
scroll to position [37, 0]
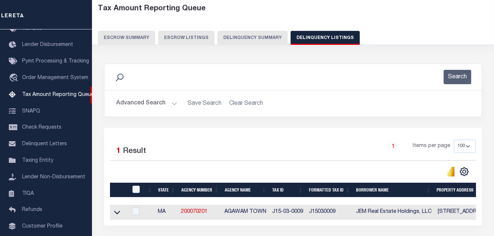
click at [118, 213] on icon at bounding box center [117, 212] width 6 height 8
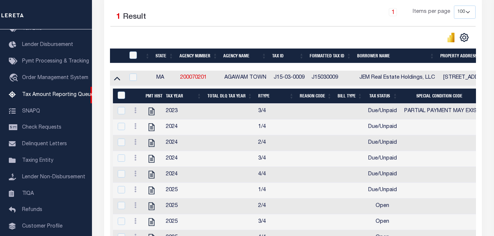
scroll to position [172, 0]
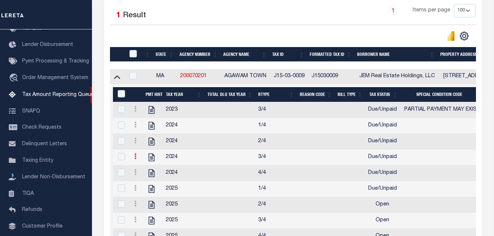
click at [135, 159] on icon at bounding box center [135, 156] width 2 height 6
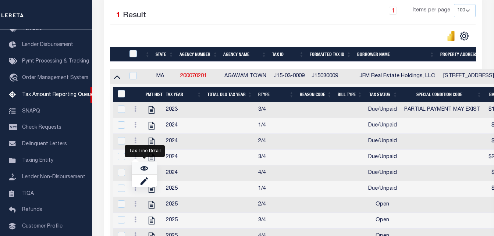
click at [148, 173] on link "" at bounding box center [144, 168] width 25 height 12
checkbox input "true"
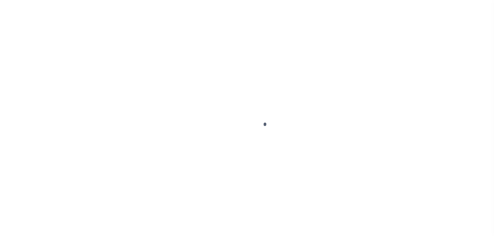
select select "DUE"
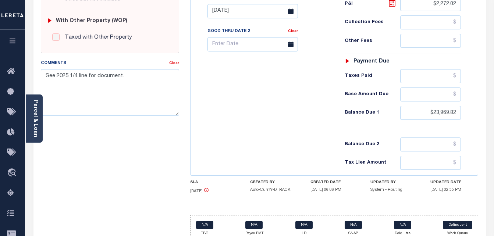
scroll to position [294, 0]
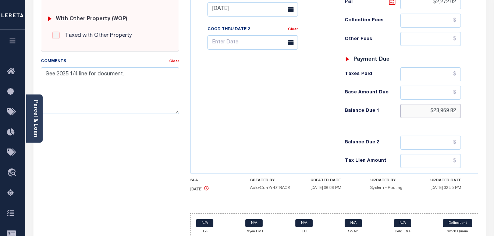
click at [446, 112] on input "$23,969.82" at bounding box center [430, 111] width 61 height 14
paste input "26,749.52"
type input "$26,749.52"
click at [387, 137] on div "Balance Due 2" at bounding box center [402, 143] width 117 height 14
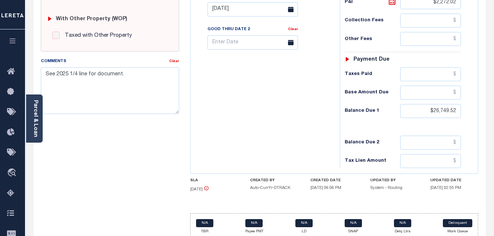
type input "[DATE]"
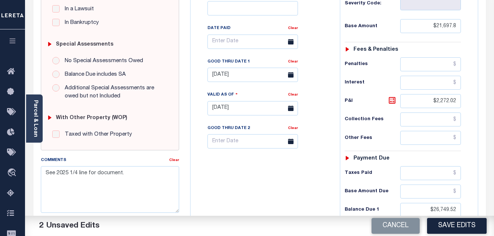
scroll to position [184, 0]
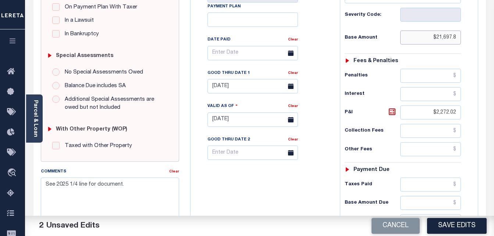
click at [444, 39] on input "$21,697.8" at bounding box center [430, 38] width 61 height 14
paste input "0"
type input "$21,697.80"
click at [467, 56] on div "Tax Status Status - Select Status Code -" at bounding box center [405, 116] width 131 height 325
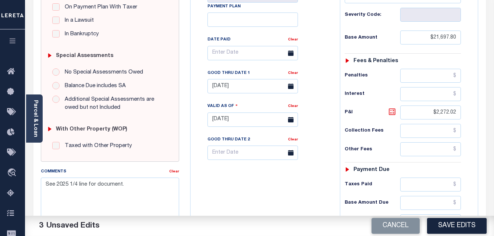
click at [393, 113] on icon at bounding box center [391, 111] width 9 height 9
type input "$5,051.72"
click at [289, 87] on icon at bounding box center [291, 86] width 6 height 6
click at [248, 90] on body "Home Tax Amount Reporting Queue Tax Line Detail" at bounding box center [247, 94] width 494 height 557
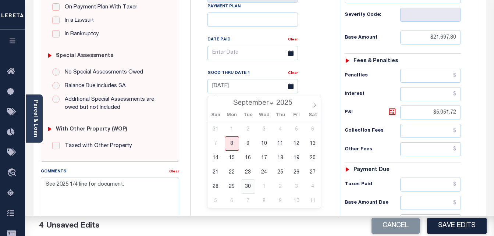
click at [246, 187] on span "30" at bounding box center [248, 186] width 14 height 14
type input "[DATE]"
click at [244, 187] on span "30" at bounding box center [248, 186] width 14 height 14
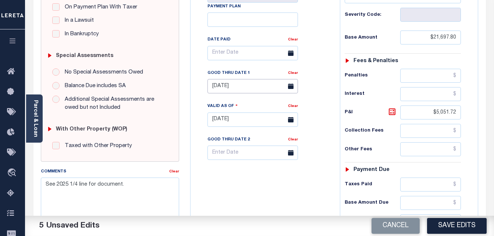
scroll to position [0, 0]
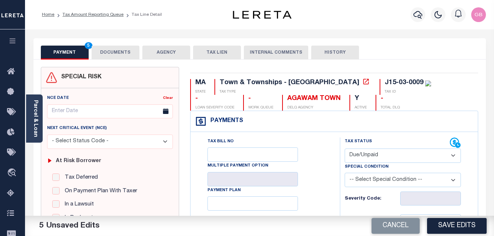
click at [127, 53] on button "DOCUMENTS" at bounding box center [116, 53] width 48 height 14
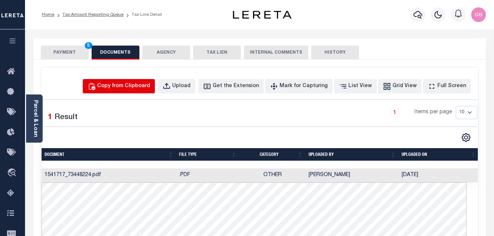
click at [150, 84] on div "Copy from Clipboard" at bounding box center [123, 86] width 53 height 8
select select "POP"
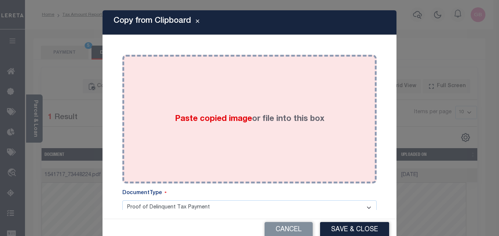
click at [186, 110] on div "Paste copied image or file into this box" at bounding box center [249, 119] width 243 height 118
click at [192, 123] on span "Paste copied image" at bounding box center [213, 119] width 77 height 8
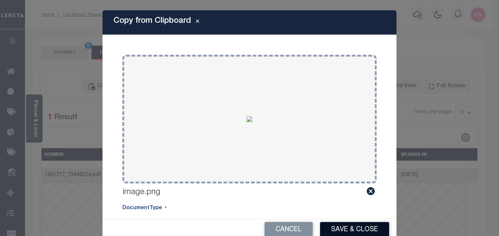
click at [342, 230] on button "Save & Close" at bounding box center [354, 230] width 69 height 16
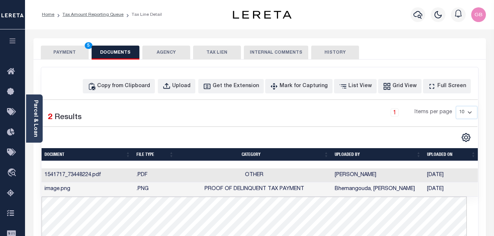
click at [49, 54] on button "PAYMENT 5" at bounding box center [65, 53] width 48 height 14
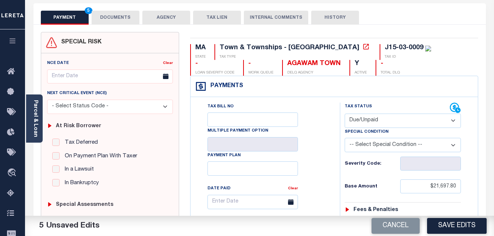
scroll to position [37, 0]
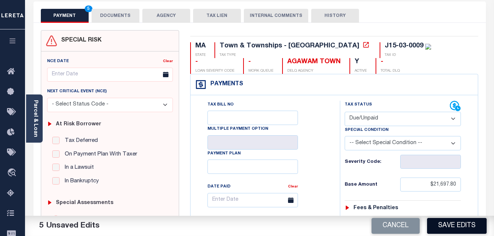
click at [456, 225] on button "Save Edits" at bounding box center [457, 226] width 60 height 16
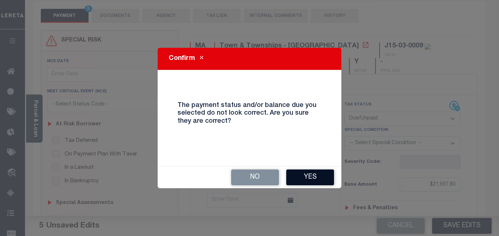
click at [312, 175] on button "Yes" at bounding box center [310, 177] width 48 height 16
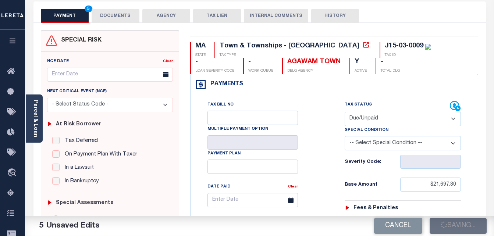
checkbox input "false"
type input "$21,697.8"
type input "$5,051.72"
type input "$26,749.52"
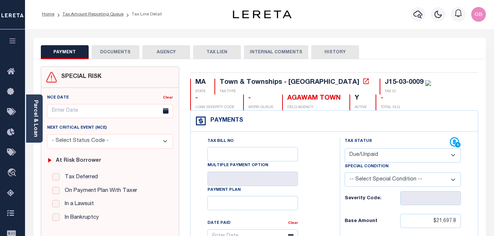
scroll to position [0, 0]
click at [87, 12] on link "Tax Amount Reporting Queue" at bounding box center [92, 14] width 61 height 4
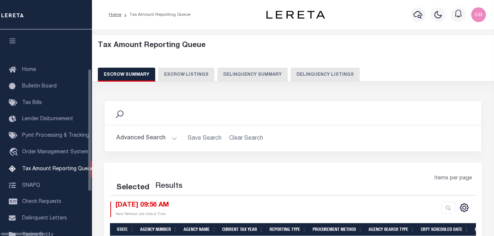
select select "100"
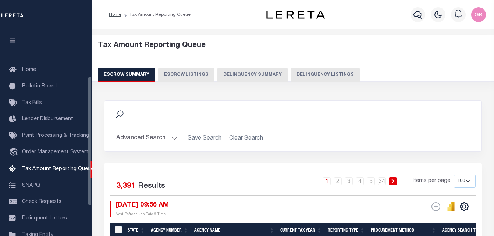
scroll to position [74, 0]
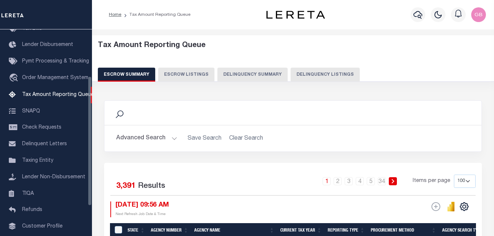
click at [283, 71] on div "Escrow Summary Escrow Listings Delinquency Summary Delinquency Listings" at bounding box center [293, 75] width 390 height 14
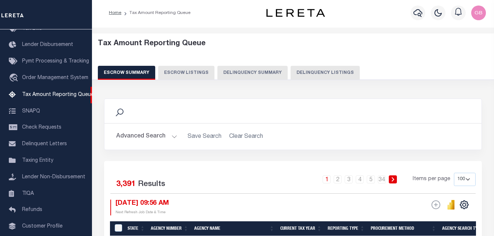
scroll to position [0, 0]
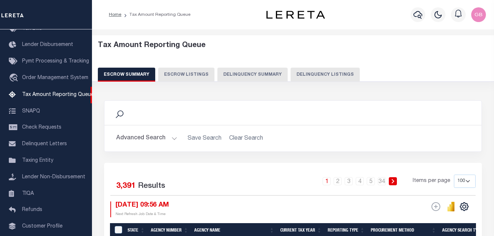
click at [304, 42] on h5 "Tax Amount Reporting Queue" at bounding box center [293, 45] width 390 height 9
click at [310, 74] on button "Delinquency Listings" at bounding box center [324, 75] width 69 height 14
select select
select select "100"
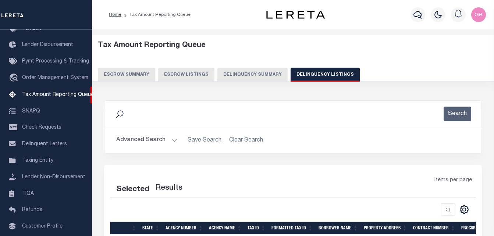
select select "100"
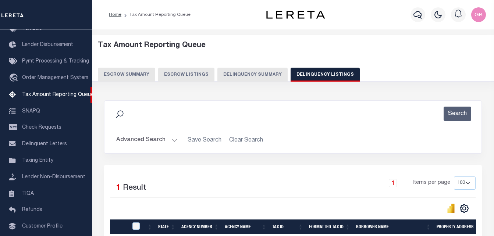
click at [174, 140] on button "Advanced Search" at bounding box center [146, 140] width 61 height 14
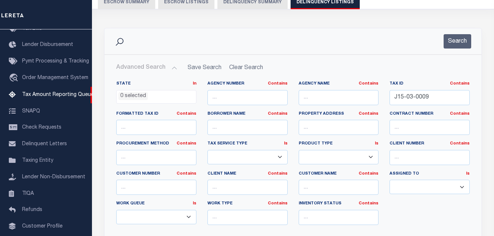
scroll to position [74, 0]
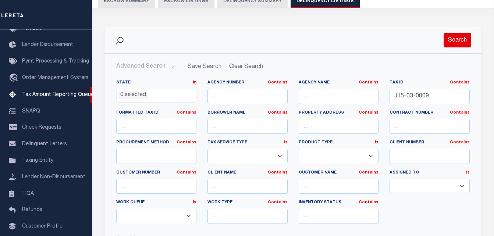
click at [462, 42] on button "Search" at bounding box center [457, 40] width 28 height 14
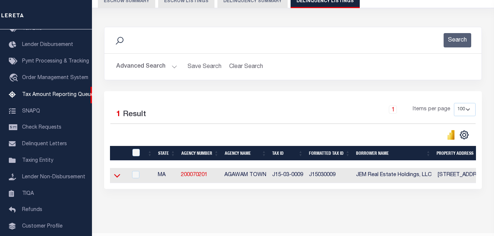
click at [116, 173] on icon at bounding box center [117, 176] width 6 height 8
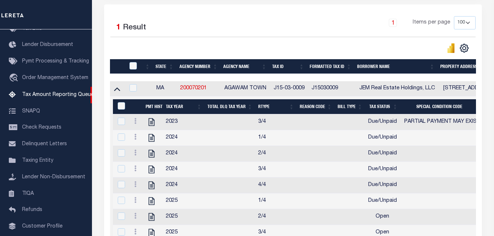
scroll to position [184, 0]
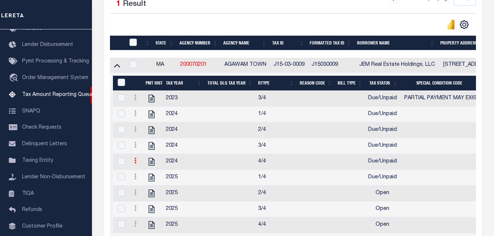
click at [135, 164] on icon at bounding box center [135, 161] width 2 height 6
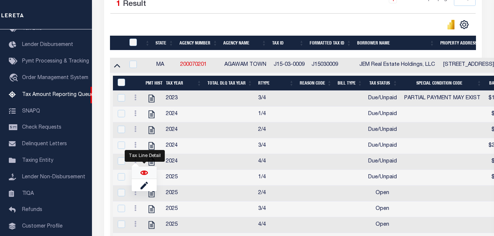
click at [143, 176] on img "" at bounding box center [143, 172] width 7 height 7
checkbox input "true"
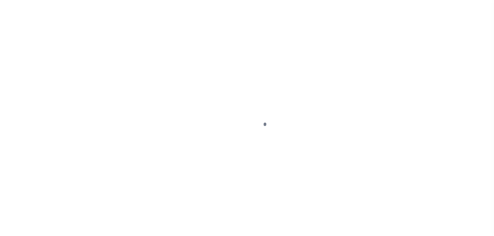
select select "DUE"
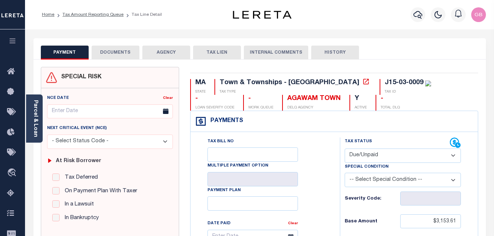
click at [118, 53] on button "DOCUMENTS" at bounding box center [116, 53] width 48 height 14
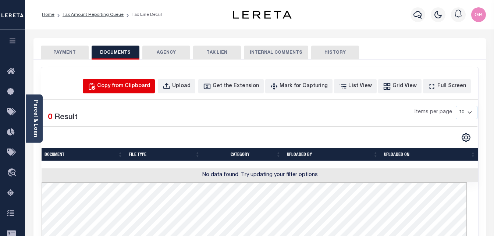
click at [136, 85] on div "Copy from Clipboard" at bounding box center [123, 86] width 53 height 8
select select "POP"
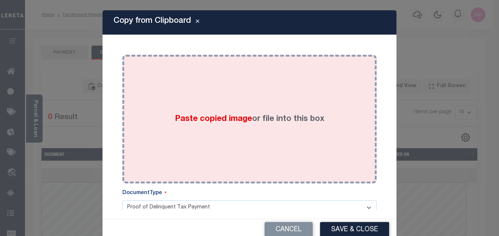
click at [208, 121] on span "Paste copied image" at bounding box center [213, 119] width 77 height 8
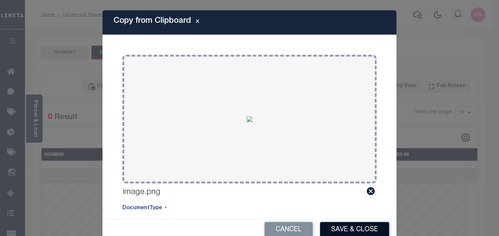
click at [335, 229] on button "Save & Close" at bounding box center [354, 230] width 69 height 16
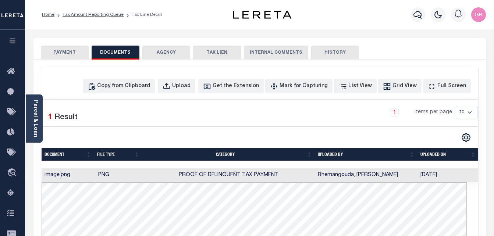
click at [65, 58] on button "PAYMENT" at bounding box center [65, 53] width 48 height 14
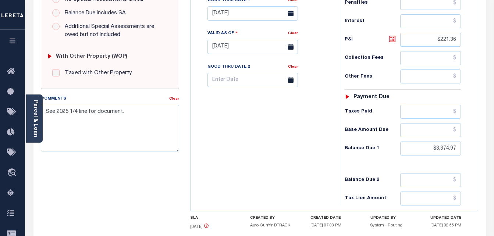
scroll to position [257, 0]
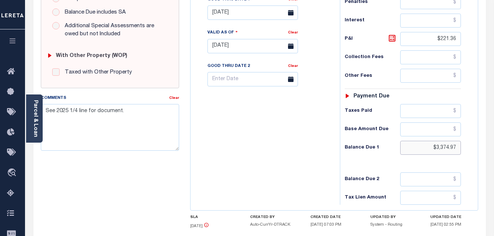
click at [438, 148] on input "$3,374.97" at bounding box center [430, 148] width 61 height 14
paste input "3,778"
type input "$3,778.97"
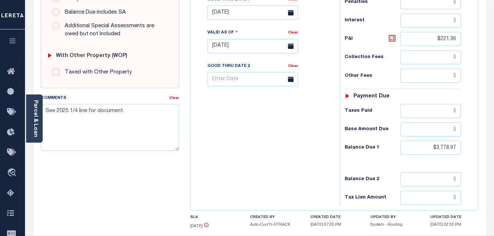
type input "[DATE]"
click at [392, 38] on icon at bounding box center [391, 38] width 9 height 9
type input "$625.36"
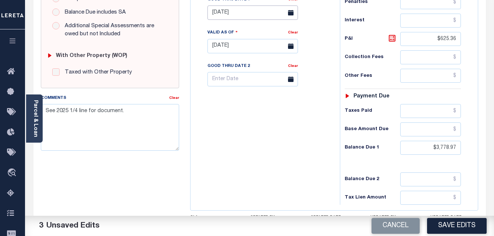
click at [257, 14] on input "[DATE]" at bounding box center [252, 13] width 90 height 14
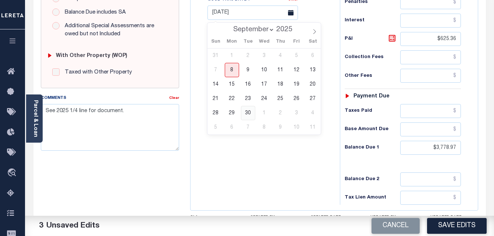
click at [248, 117] on span "30" at bounding box center [248, 113] width 14 height 14
type input "[DATE]"
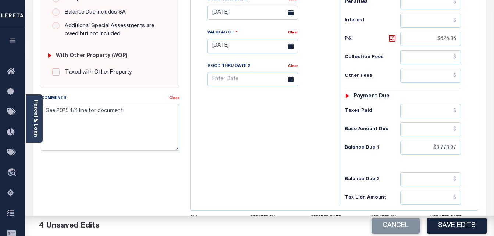
drag, startPoint x: 462, startPoint y: 228, endPoint x: 461, endPoint y: 217, distance: 11.8
click at [463, 231] on button "Save Edits" at bounding box center [457, 226] width 60 height 16
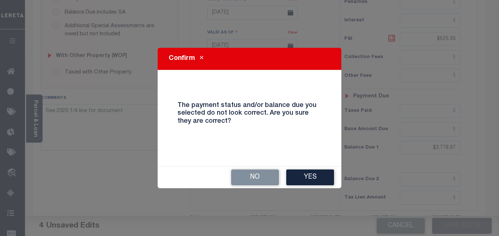
drag, startPoint x: 305, startPoint y: 177, endPoint x: 304, endPoint y: 181, distance: 4.8
click at [305, 178] on button "Yes" at bounding box center [310, 177] width 48 height 16
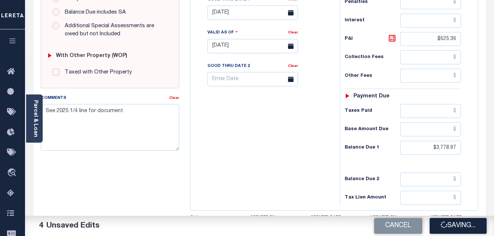
checkbox input "false"
type input "$3,153.61"
type input "$625.36"
type input "$3,778.97"
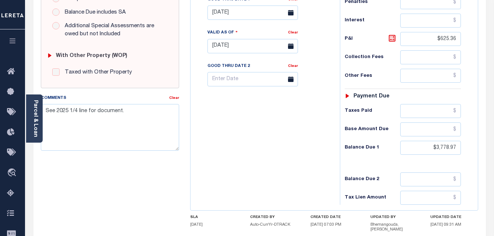
scroll to position [0, 0]
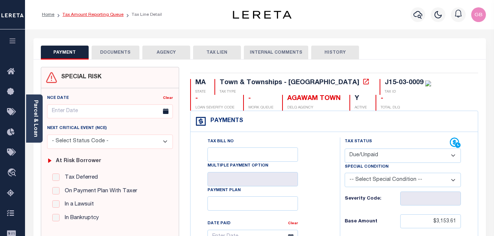
click at [104, 14] on link "Tax Amount Reporting Queue" at bounding box center [92, 14] width 61 height 4
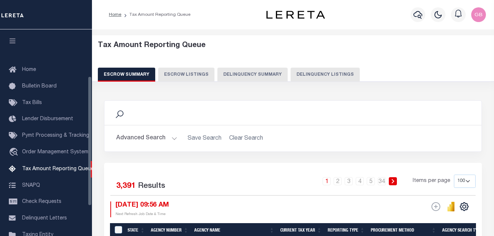
click at [330, 72] on button "Delinquency Listings" at bounding box center [324, 75] width 69 height 14
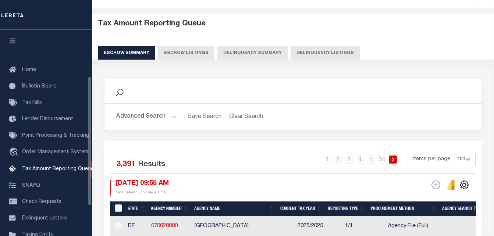
scroll to position [74, 0]
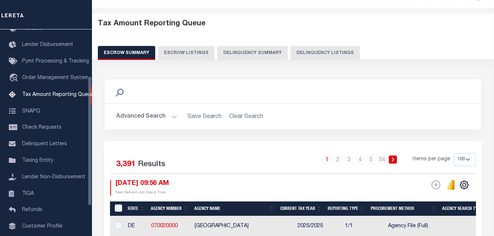
select select "100"
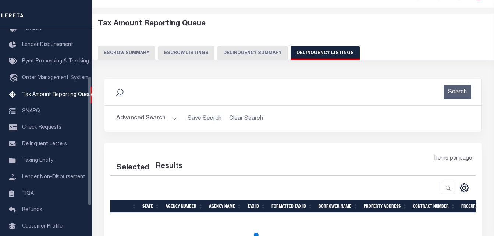
select select "100"
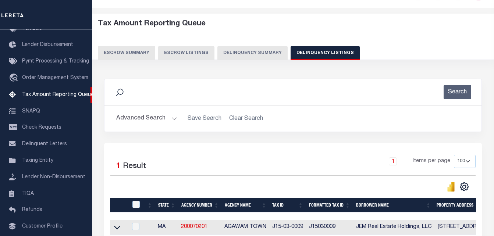
scroll to position [37, 0]
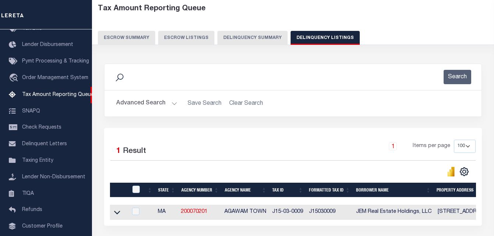
click at [118, 212] on icon at bounding box center [117, 212] width 6 height 8
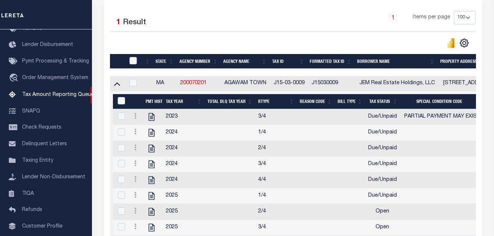
scroll to position [184, 0]
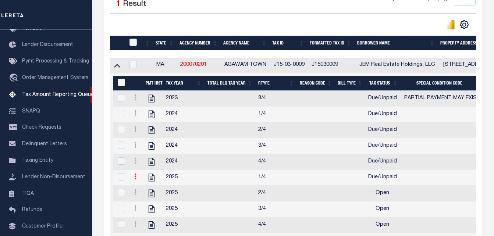
click at [135, 179] on icon at bounding box center [135, 177] width 2 height 6
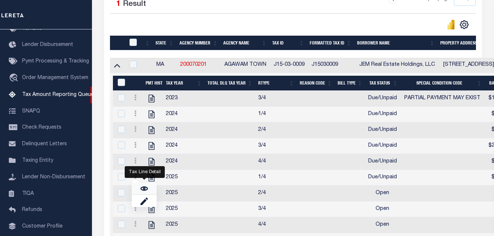
click at [142, 192] on img "" at bounding box center [143, 188] width 7 height 7
checkbox input "true"
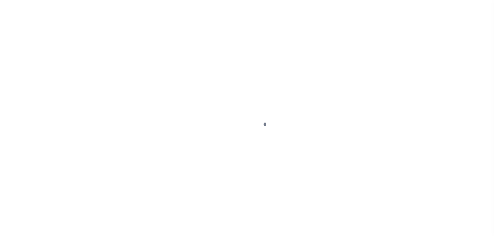
select select "DUE"
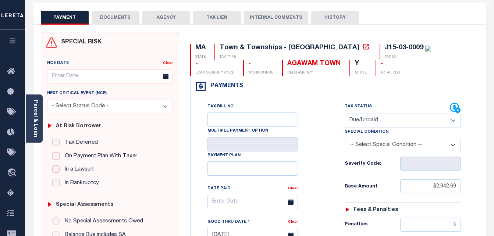
scroll to position [37, 0]
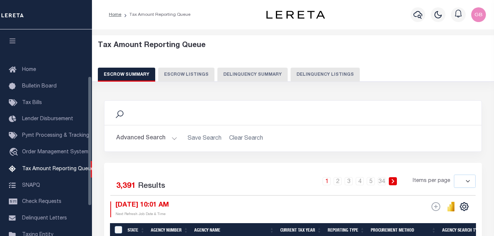
select select
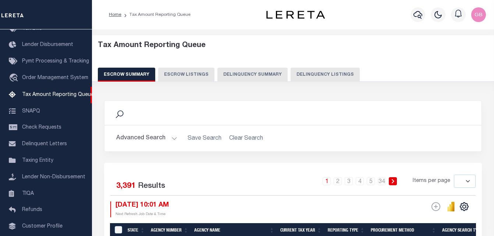
click at [321, 74] on button "Delinquency Listings" at bounding box center [324, 75] width 69 height 14
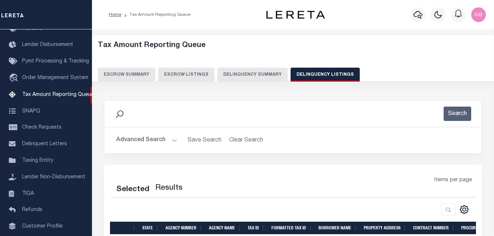
select select "100"
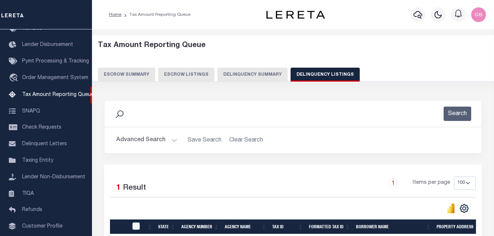
click at [173, 137] on button "Advanced Search" at bounding box center [146, 140] width 61 height 14
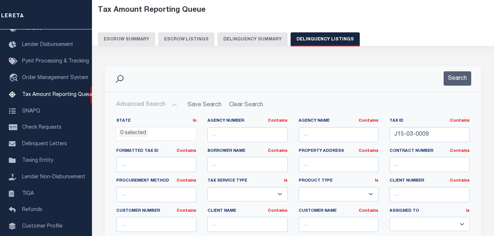
scroll to position [74, 0]
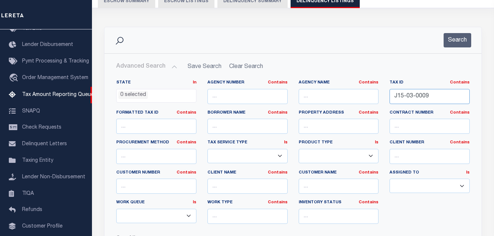
click at [402, 100] on input "J15-03-0009" at bounding box center [429, 96] width 80 height 15
click at [447, 43] on button "Search" at bounding box center [457, 40] width 28 height 14
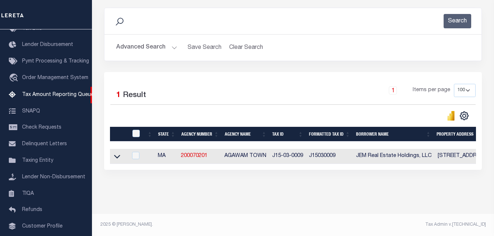
scroll to position [99, 0]
click at [118, 153] on icon at bounding box center [117, 157] width 6 height 8
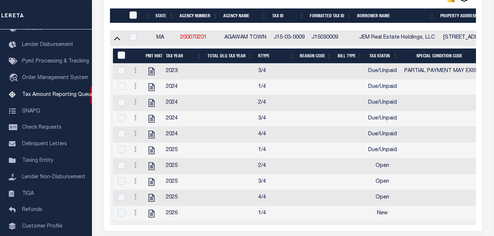
scroll to position [209, 0]
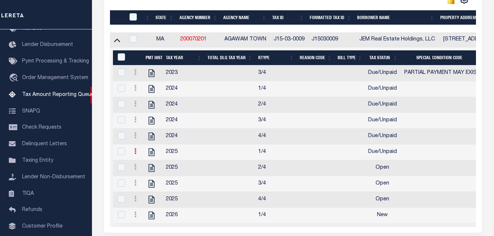
click at [134, 154] on icon at bounding box center [135, 151] width 2 height 6
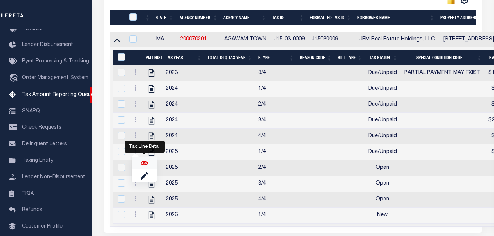
click at [143, 166] on img "" at bounding box center [143, 163] width 7 height 7
checkbox input "true"
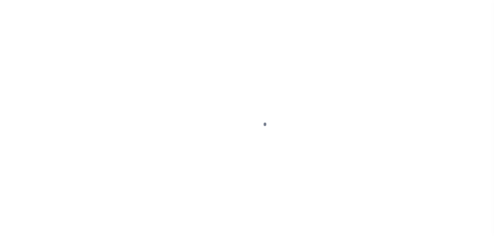
select select "DUE"
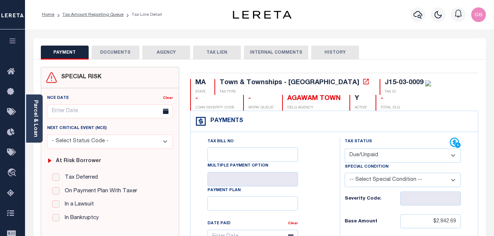
click at [359, 124] on div "Payments Warning! Search Status is not "Completed", amounts can not be keyed." at bounding box center [333, 121] width 287 height 21
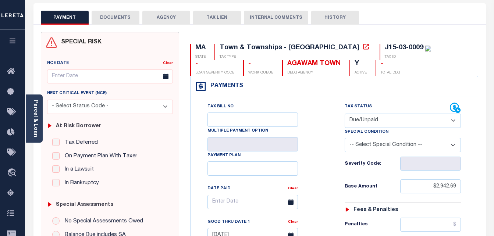
scroll to position [37, 0]
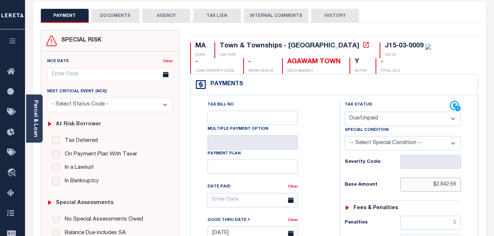
click at [444, 187] on input "$2,942.69" at bounding box center [430, 185] width 61 height 14
paste input "7"
type input "$2,947.69"
type input "[DATE]"
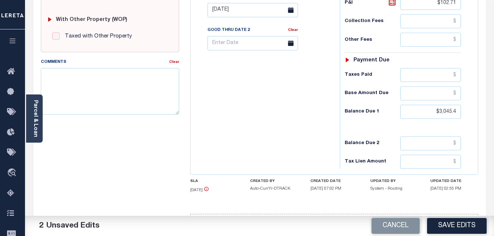
scroll to position [294, 0]
click at [456, 94] on input "text" at bounding box center [430, 93] width 61 height 14
paste input "2,063.73"
type input "$2,063.73"
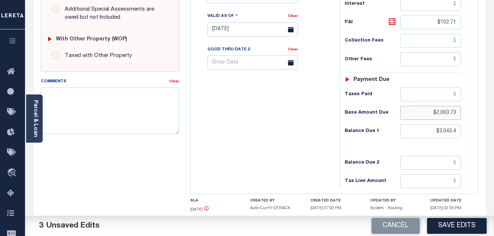
scroll to position [221, 0]
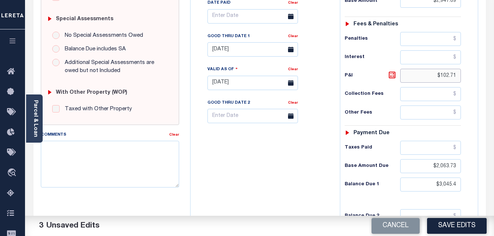
click at [450, 77] on input "$102.71" at bounding box center [430, 76] width 61 height 14
paste input "274.80"
type input "$274.80"
click at [444, 183] on input "$3,045.4" at bounding box center [430, 185] width 61 height 14
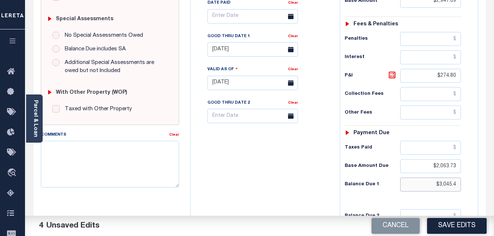
click at [444, 183] on input "$3,045.4" at bounding box center [430, 185] width 61 height 14
paste input "2,338.53"
type input "$2,338.53"
click at [456, 153] on input "text" at bounding box center [430, 148] width 61 height 14
click at [455, 148] on input "text" at bounding box center [430, 148] width 61 height 14
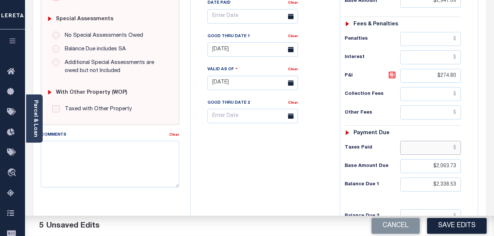
paste input "883.96"
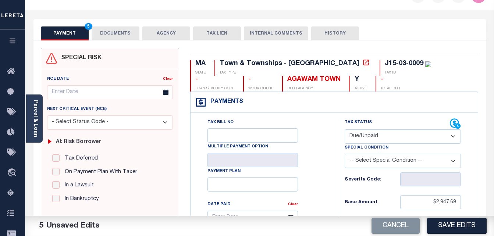
scroll to position [0, 0]
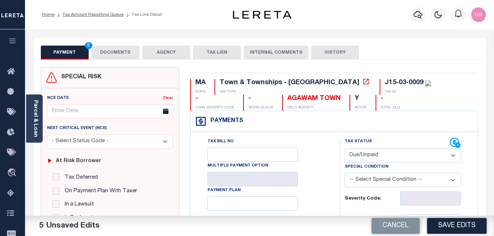
type input "$883.96"
click at [392, 187] on select "-- Select Special Condition -- 3RD PARTY TAX LIEN AGENCY TAX LIEN (A.K.A Inside…" at bounding box center [402, 180] width 117 height 14
click at [391, 187] on select "-- Select Special Condition -- 3RD PARTY TAX LIEN AGENCY TAX LIEN (A.K.A Inside…" at bounding box center [402, 180] width 117 height 14
click at [389, 185] on select "-- Select Special Condition -- 3RD PARTY TAX LIEN AGENCY TAX LIEN (A.K.A Inside…" at bounding box center [402, 180] width 117 height 14
select select "15"
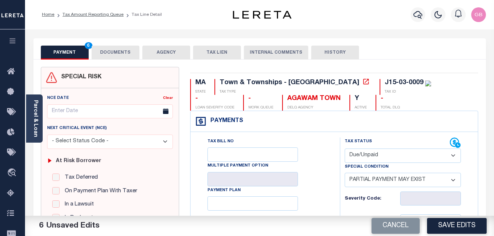
click at [344, 174] on select "-- Select Special Condition -- 3RD PARTY TAX LIEN AGENCY TAX LIEN (A.K.A Inside…" at bounding box center [402, 180] width 117 height 14
click at [389, 183] on select "-- Select Special Condition -- 3RD PARTY TAX LIEN AGENCY TAX LIEN (A.K.A Inside…" at bounding box center [402, 180] width 117 height 14
click at [344, 174] on select "-- Select Special Condition -- 3RD PARTY TAX LIEN AGENCY TAX LIEN (A.K.A Inside…" at bounding box center [402, 180] width 117 height 14
click at [126, 53] on button "DOCUMENTS" at bounding box center [116, 53] width 48 height 14
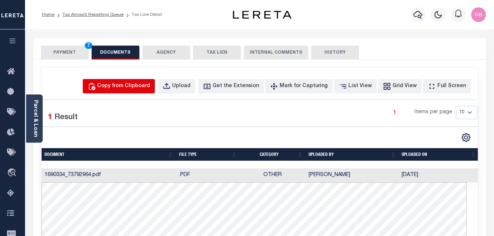
click at [120, 89] on div "Copy from Clipboard" at bounding box center [123, 86] width 53 height 8
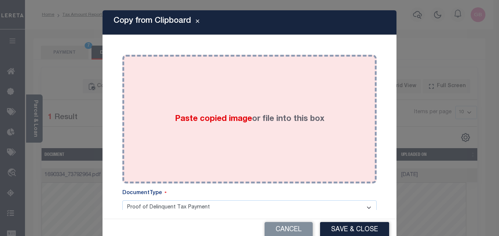
click at [202, 112] on div "Paste copied image or file into this box" at bounding box center [249, 119] width 243 height 118
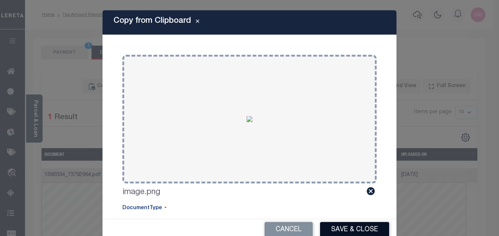
click at [337, 226] on button "Save & Close" at bounding box center [354, 230] width 69 height 16
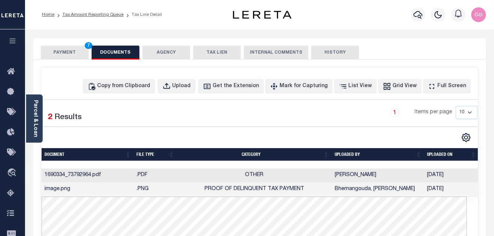
click at [58, 45] on div "PAYMENT 7 DOCUMENTS AGENCY DELINQUENT PAYEE TAX LIEN" at bounding box center [259, 48] width 452 height 21
click at [64, 52] on button "PAYMENT 7" at bounding box center [65, 53] width 48 height 14
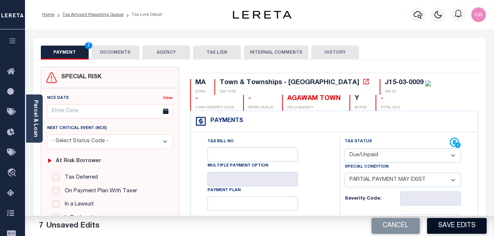
click at [454, 230] on button "Save Edits" at bounding box center [457, 226] width 60 height 16
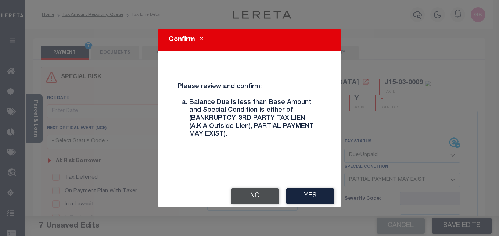
click at [269, 195] on button "No" at bounding box center [255, 196] width 48 height 16
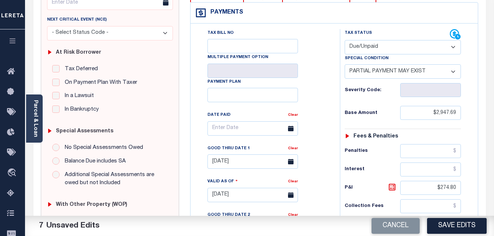
scroll to position [110, 0]
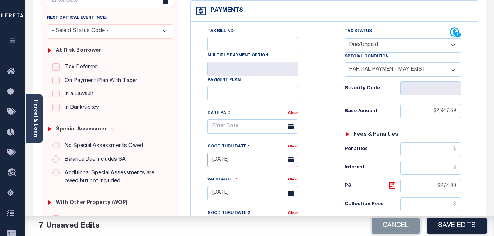
click at [233, 161] on input "[DATE]" at bounding box center [252, 160] width 90 height 14
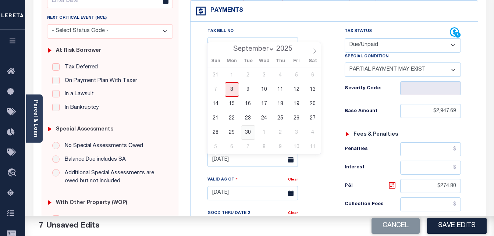
click at [243, 135] on span "30" at bounding box center [248, 132] width 14 height 14
type input "[DATE]"
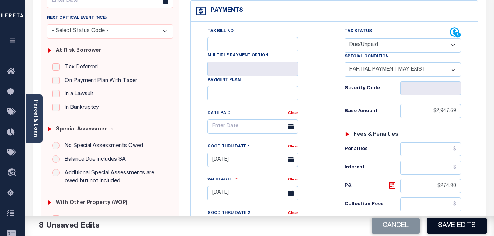
click at [482, 225] on button "Save Edits" at bounding box center [457, 226] width 60 height 16
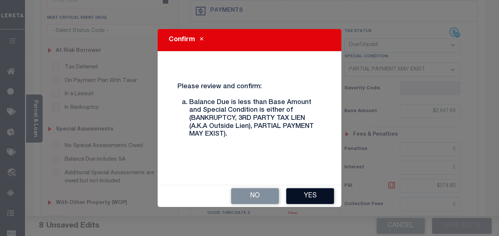
click at [326, 189] on button "Yes" at bounding box center [310, 196] width 48 height 16
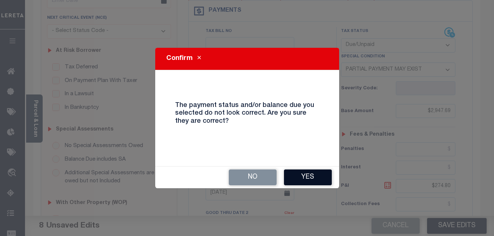
click at [304, 180] on button "Yes" at bounding box center [308, 177] width 48 height 16
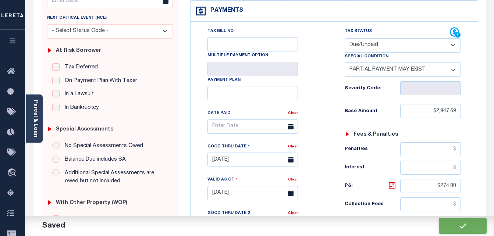
checkbox input "false"
type input "$2,947.69"
type input "$274.8"
type input "$883.96"
type input "$2,063.73"
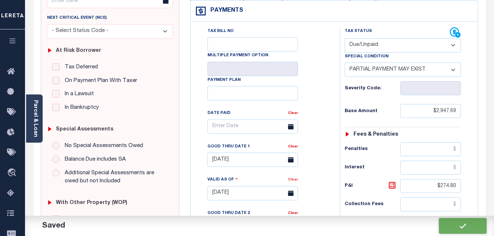
type input "$2,338.53"
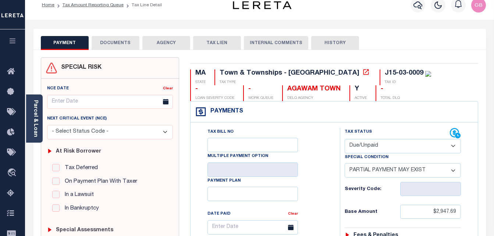
scroll to position [0, 0]
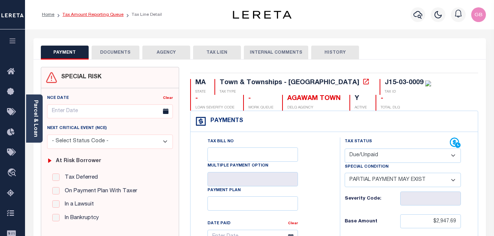
click at [79, 15] on link "Tax Amount Reporting Queue" at bounding box center [92, 14] width 61 height 4
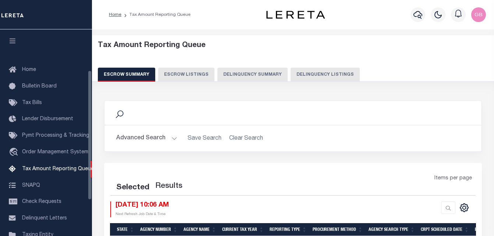
select select "100"
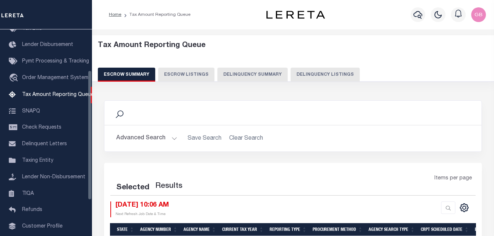
select select "100"
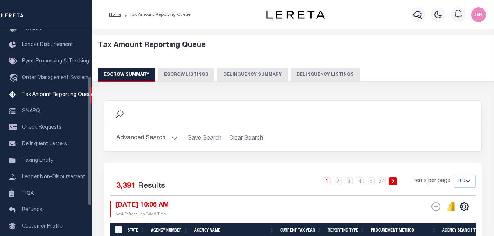
scroll to position [74, 0]
click at [304, 75] on button "Delinquency Listings" at bounding box center [324, 75] width 69 height 14
select select "100"
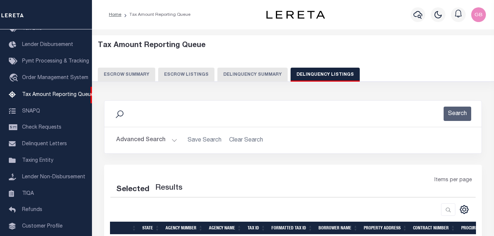
select select "100"
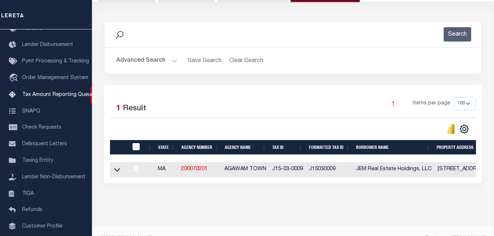
scroll to position [99, 0]
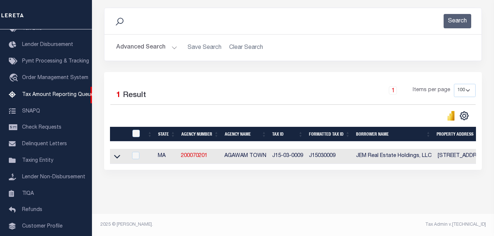
click at [114, 153] on link at bounding box center [117, 155] width 8 height 5
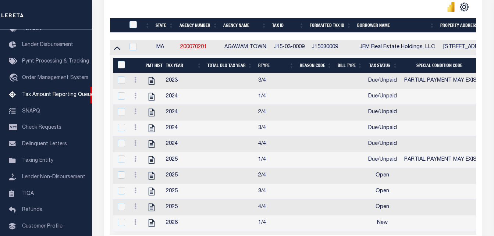
scroll to position [209, 0]
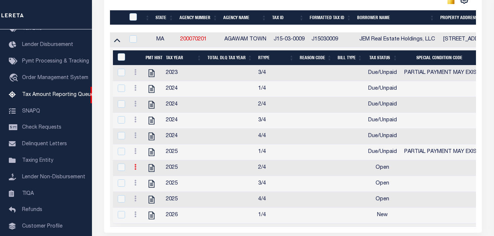
click at [136, 171] on link at bounding box center [135, 168] width 8 height 6
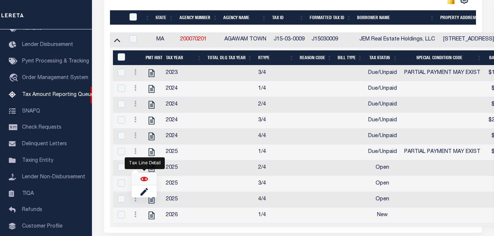
click at [142, 183] on img "" at bounding box center [143, 178] width 7 height 7
checkbox input "true"
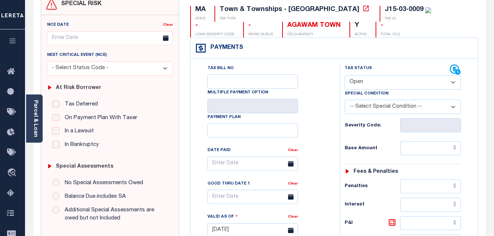
scroll to position [74, 0]
click at [363, 120] on div "Severity Code:" at bounding box center [402, 125] width 117 height 14
click at [450, 143] on input "text" at bounding box center [430, 148] width 61 height 14
click at [363, 80] on select "- Select Status Code - Open Due/Unpaid Paid Incomplete No Tax Due Internal Refu…" at bounding box center [402, 82] width 117 height 14
click at [363, 81] on select "- Select Status Code - Open Due/Unpaid Paid Incomplete No Tax Due Internal Refu…" at bounding box center [402, 82] width 117 height 14
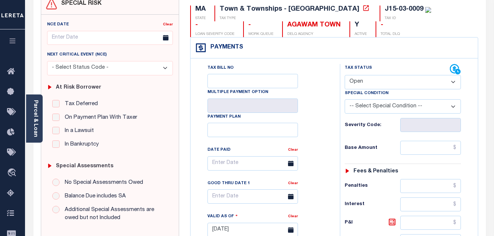
click at [367, 83] on select "- Select Status Code - Open Due/Unpaid Paid Incomplete No Tax Due Internal Refu…" at bounding box center [402, 82] width 117 height 14
click at [356, 87] on select "- Select Status Code - Open Due/Unpaid Paid Incomplete No Tax Due Internal Refu…" at bounding box center [402, 82] width 117 height 14
click at [354, 79] on select "- Select Status Code - Open Due/Unpaid Paid Incomplete No Tax Due Internal Refu…" at bounding box center [402, 82] width 117 height 14
select select "DUE"
click at [344, 75] on select "- Select Status Code - Open Due/Unpaid Paid Incomplete No Tax Due Internal Refu…" at bounding box center [402, 82] width 117 height 14
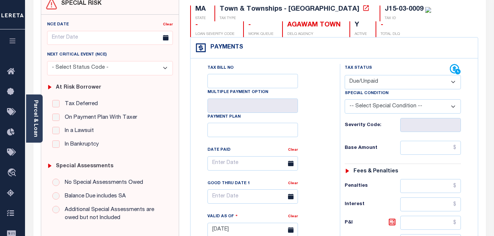
type input "[DATE]"
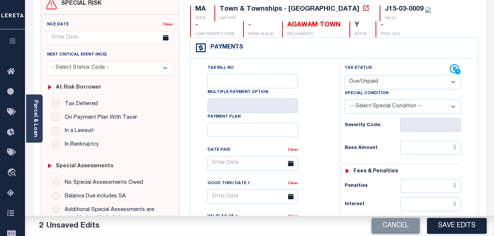
click at [365, 112] on select "-- Select Special Condition -- 3RD PARTY TAX LIEN AGENCY TAX LIEN (A.K.A Inside…" at bounding box center [402, 106] width 117 height 14
select select "15"
click at [344, 100] on select "-- Select Special Condition -- 3RD PARTY TAX LIEN AGENCY TAX LIEN (A.K.A Inside…" at bounding box center [402, 106] width 117 height 14
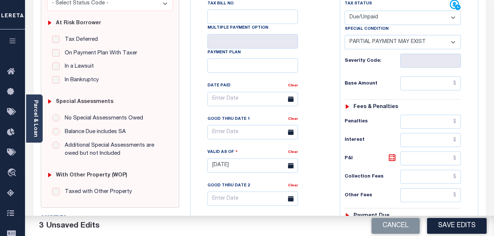
scroll to position [147, 0]
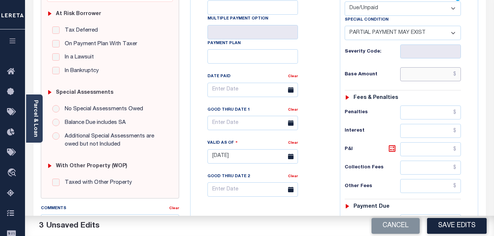
click at [455, 76] on input "text" at bounding box center [430, 74] width 61 height 14
paste input "2,942.68"
type input "$2,942.68"
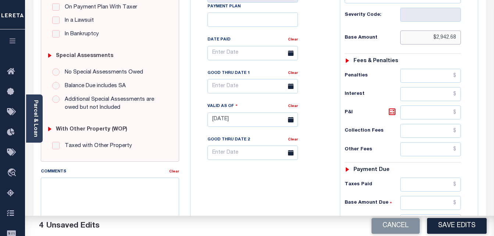
scroll to position [257, 0]
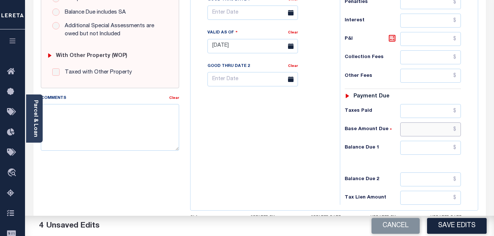
click at [453, 128] on input "text" at bounding box center [430, 129] width 61 height 14
paste input "2,913.55"
type input "$2,913.55"
click at [453, 39] on input "text" at bounding box center [430, 39] width 61 height 14
paste input "372.14"
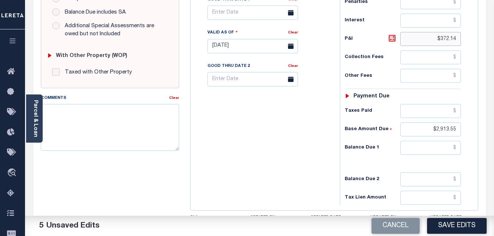
type input "$372.14"
click at [455, 147] on input "text" at bounding box center [430, 148] width 61 height 14
paste input "3,285.69"
type input "$3,285.69"
click at [457, 112] on input "text" at bounding box center [430, 111] width 61 height 14
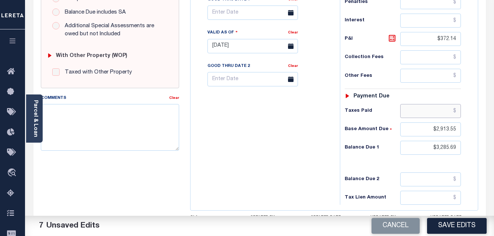
paste input "29.13"
type input "$29.13"
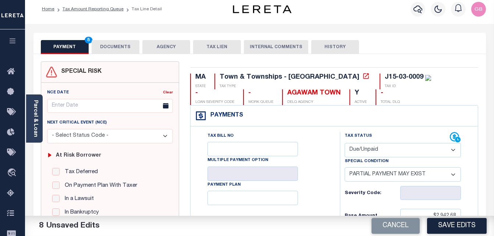
scroll to position [0, 0]
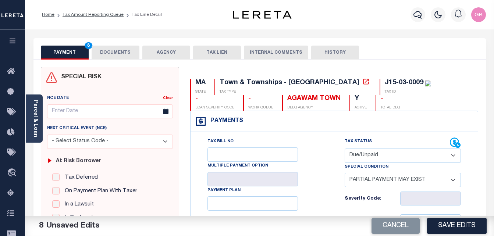
click at [125, 56] on button "DOCUMENTS" at bounding box center [116, 53] width 48 height 14
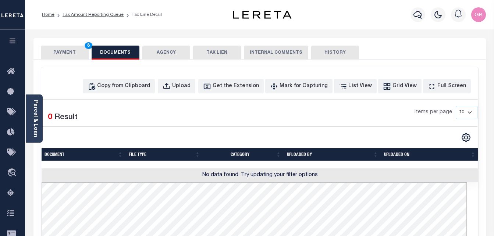
click at [136, 94] on div "Copy from Clipboard Upload Get the Extension Mark for Capturing Got it List Vie…" at bounding box center [259, 236] width 437 height 339
click at [136, 88] on div "Copy from Clipboard" at bounding box center [123, 86] width 53 height 8
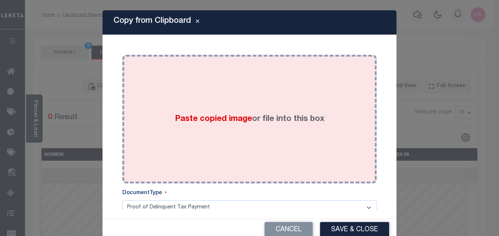
click at [176, 115] on span "Paste copied image" at bounding box center [213, 119] width 77 height 8
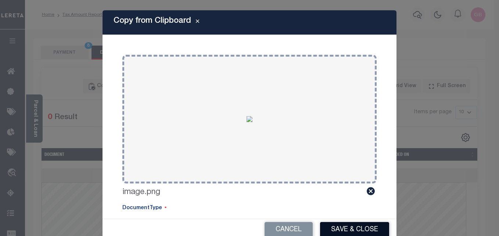
click at [334, 227] on button "Save & Close" at bounding box center [354, 230] width 69 height 16
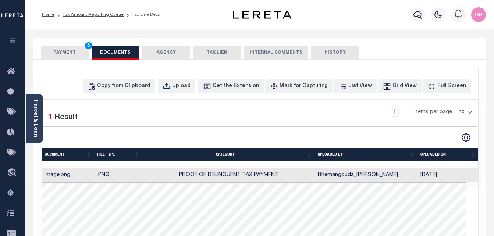
click at [68, 53] on button "PAYMENT 8" at bounding box center [65, 53] width 48 height 14
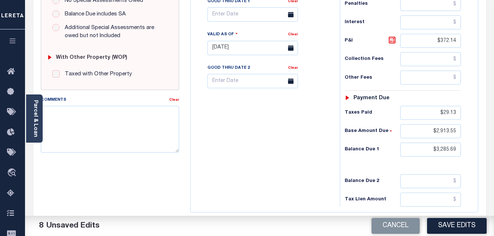
scroll to position [257, 0]
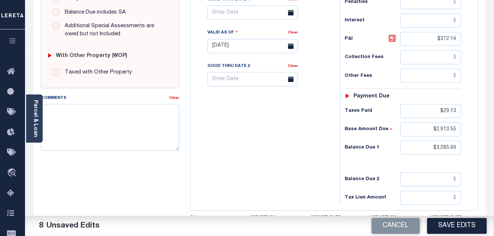
click at [451, 225] on button "Save Edits" at bounding box center [457, 226] width 60 height 16
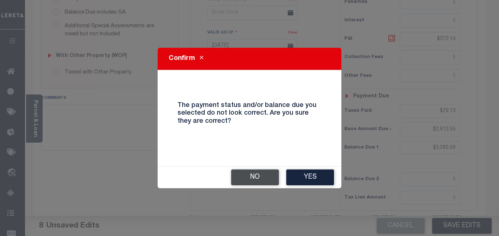
click at [268, 175] on button "No" at bounding box center [255, 177] width 48 height 16
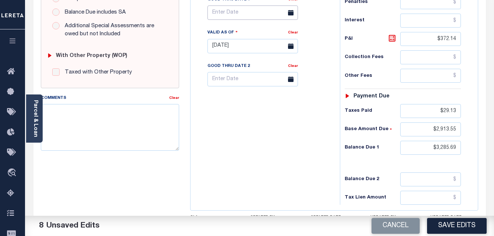
click at [232, 17] on body "Home Tax Amount Reporting Queue Tax Line Detail" at bounding box center [247, 20] width 494 height 554
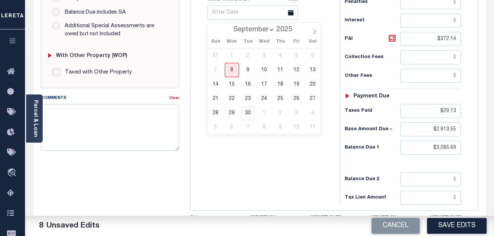
click at [248, 114] on span "30" at bounding box center [248, 113] width 14 height 14
type input "[DATE]"
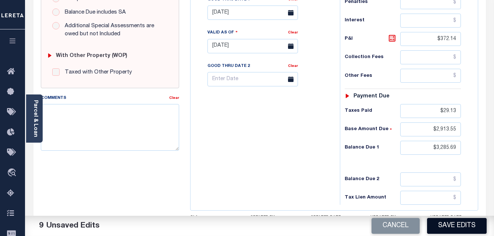
click at [448, 225] on button "Save Edits" at bounding box center [457, 226] width 60 height 16
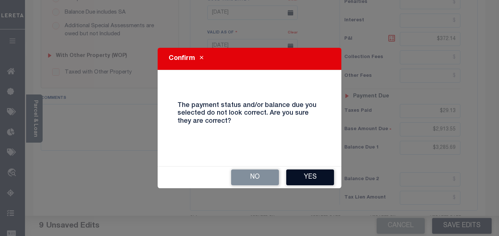
click at [309, 176] on button "Yes" at bounding box center [310, 177] width 48 height 16
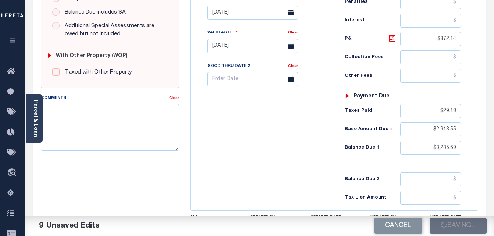
checkbox input "false"
type input "$2,942.68"
type input "$372.14"
type input "$29.13"
type input "$2,913.55"
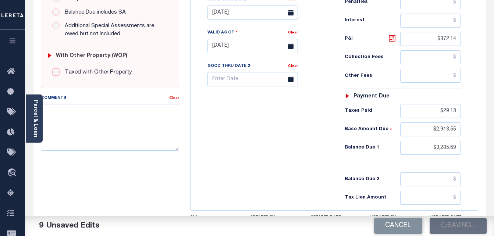
type input "$3,285.69"
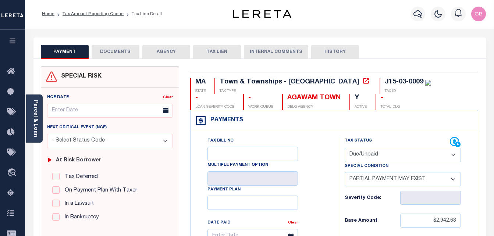
scroll to position [0, 0]
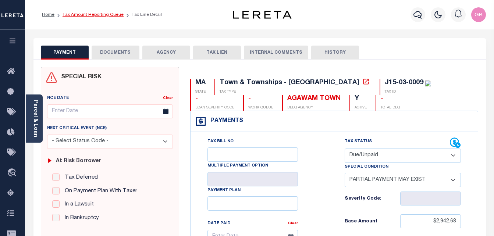
click at [86, 16] on link "Tax Amount Reporting Queue" at bounding box center [92, 14] width 61 height 4
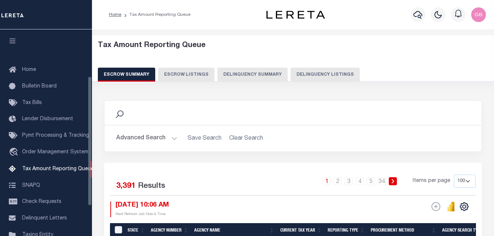
select select "100"
click at [282, 79] on div "Escrow Summary Escrow Listings Delinquency Summary Delinquency Listings" at bounding box center [293, 75] width 390 height 14
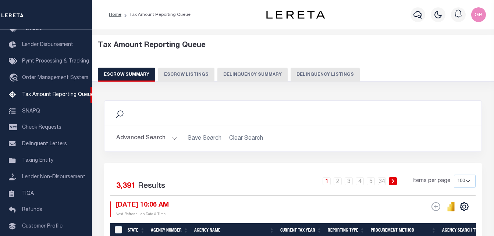
click at [297, 76] on button "Delinquency Listings" at bounding box center [324, 75] width 69 height 14
select select "100"
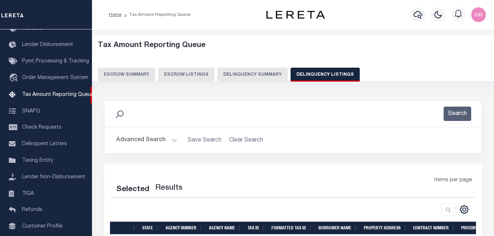
select select "100"
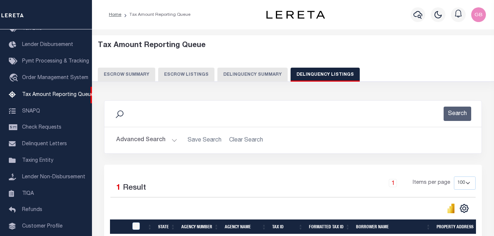
click at [172, 142] on button "Advanced Search" at bounding box center [146, 140] width 61 height 14
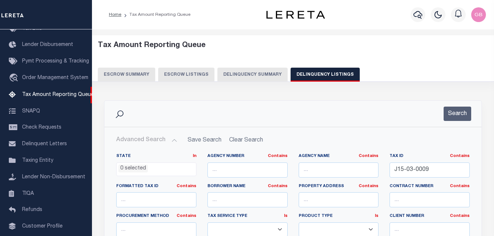
scroll to position [37, 0]
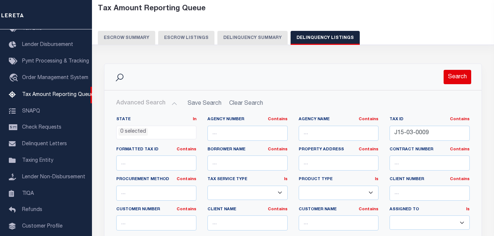
click at [446, 79] on button "Search" at bounding box center [457, 77] width 28 height 14
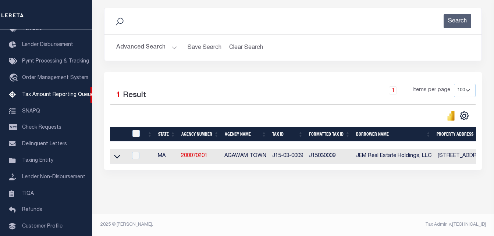
scroll to position [99, 0]
click at [117, 153] on icon at bounding box center [117, 157] width 6 height 8
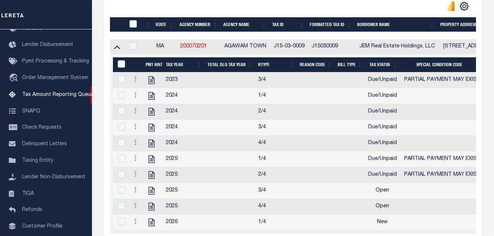
scroll to position [209, 0]
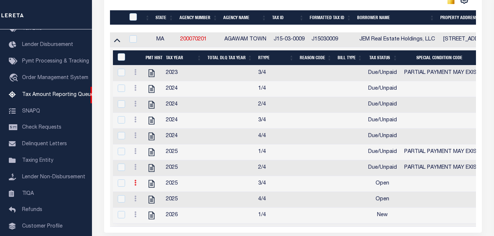
click at [135, 186] on icon at bounding box center [135, 183] width 2 height 6
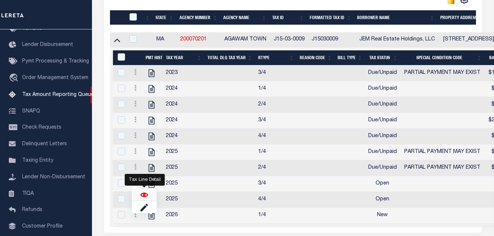
click at [144, 199] on img "" at bounding box center [143, 194] width 7 height 7
checkbox input "true"
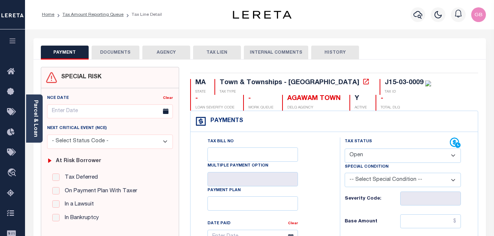
click at [371, 153] on select "- Select Status Code - Open Due/Unpaid Paid Incomplete No Tax Due Internal Refu…" at bounding box center [402, 156] width 117 height 14
click at [373, 157] on select "- Select Status Code - Open Due/Unpaid Paid Incomplete No Tax Due Internal Refu…" at bounding box center [402, 156] width 117 height 14
select select "DUE"
click at [344, 149] on select "- Select Status Code - Open Due/Unpaid Paid Incomplete No Tax Due Internal Refu…" at bounding box center [402, 156] width 117 height 14
type input "[DATE]"
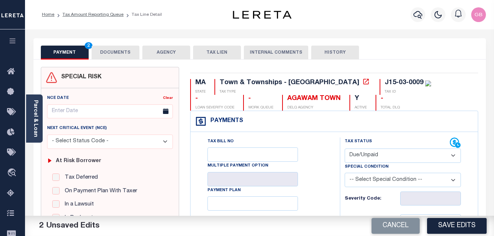
click at [111, 46] on button "DOCUMENTS" at bounding box center [116, 53] width 48 height 14
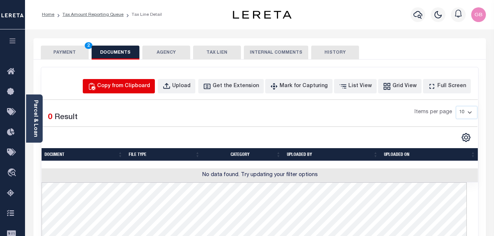
click at [142, 90] on div "Copy from Clipboard" at bounding box center [123, 86] width 53 height 8
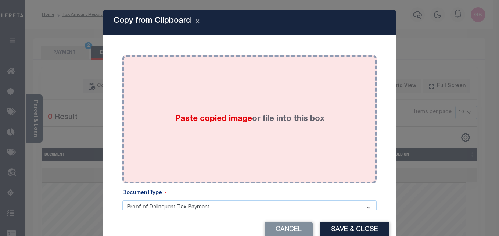
click at [205, 115] on span "Paste copied image" at bounding box center [213, 119] width 77 height 8
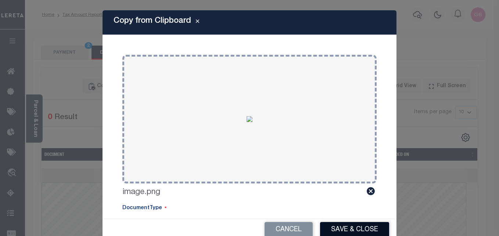
click at [351, 226] on button "Save & Close" at bounding box center [354, 230] width 69 height 16
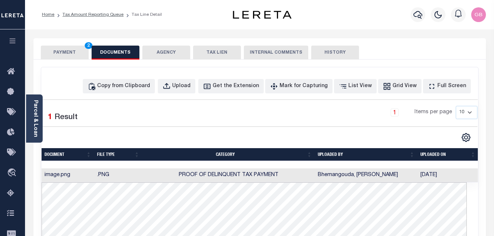
click at [71, 53] on button "PAYMENT 2" at bounding box center [65, 53] width 48 height 14
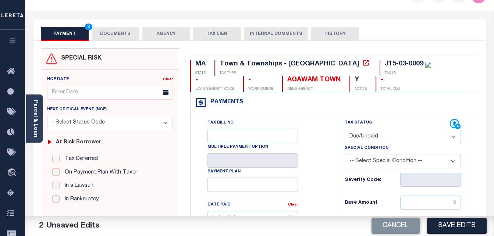
scroll to position [147, 0]
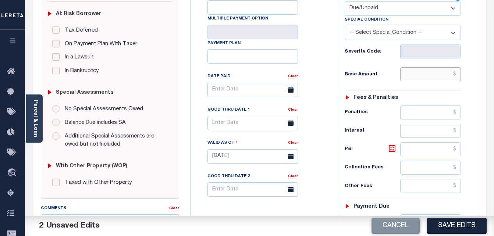
click at [456, 74] on input "text" at bounding box center [430, 74] width 61 height 14
paste input "19,303.95"
type input "$19,303.95"
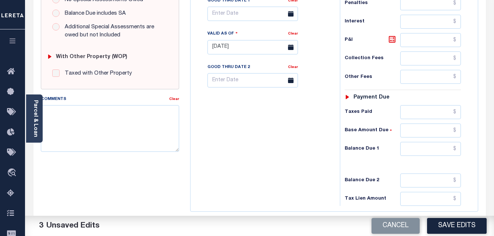
scroll to position [257, 0]
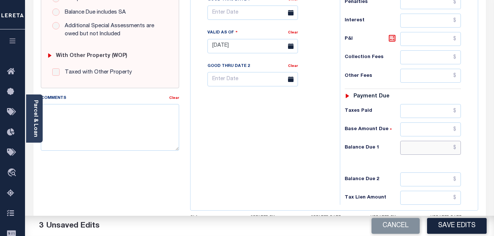
click at [455, 149] on input "text" at bounding box center [430, 148] width 61 height 14
paste input "21,073.56"
type input "$21,073.56"
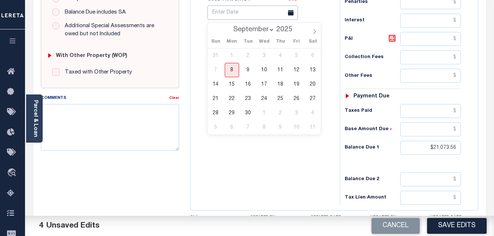
click at [278, 16] on input "text" at bounding box center [252, 13] width 90 height 14
click at [253, 118] on span "30" at bounding box center [248, 113] width 14 height 14
type input "[DATE]"
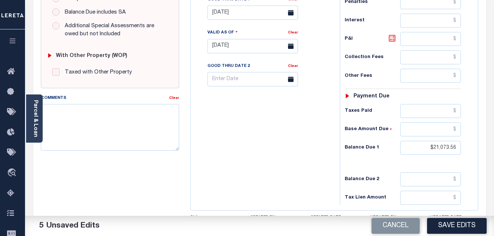
click at [393, 39] on icon at bounding box center [391, 38] width 9 height 9
type input "$1,769.61"
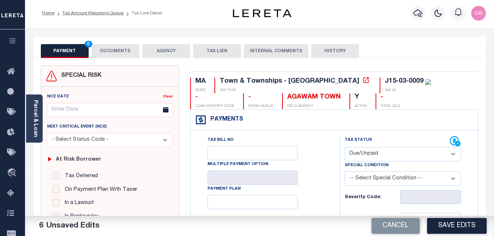
scroll to position [0, 0]
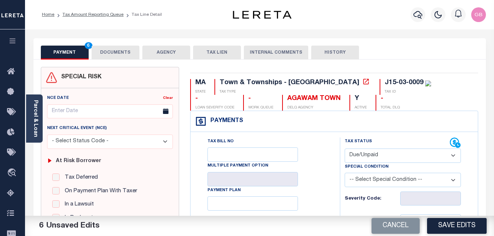
click at [114, 58] on button "DOCUMENTS" at bounding box center [116, 53] width 48 height 14
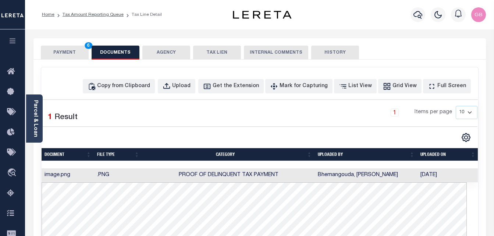
click at [73, 48] on button "PAYMENT 6" at bounding box center [65, 53] width 48 height 14
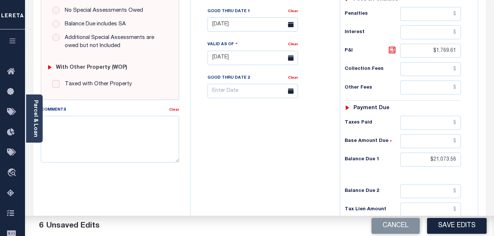
scroll to position [245, 0]
click at [463, 223] on button "Save Edits" at bounding box center [457, 226] width 60 height 16
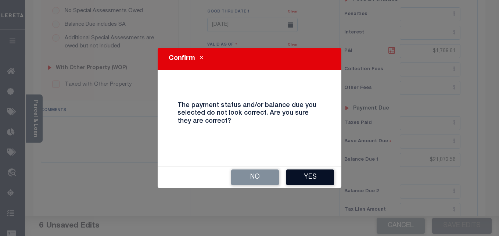
click at [317, 180] on button "Yes" at bounding box center [310, 177] width 48 height 16
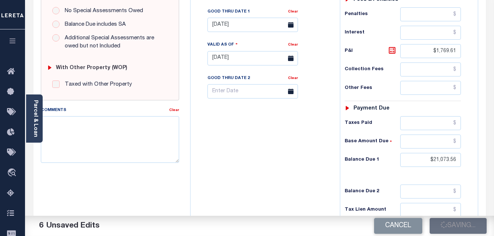
checkbox input "false"
type input "$19,303.95"
type input "$1,769.61"
type input "$21,073.56"
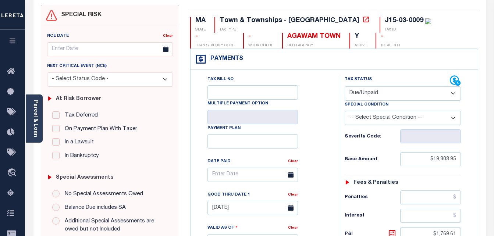
scroll to position [0, 0]
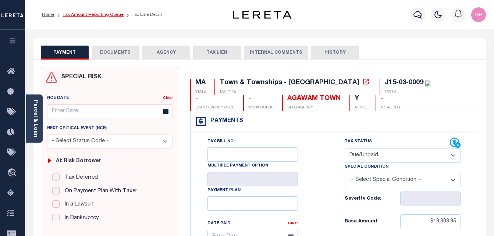
click at [95, 14] on link "Tax Amount Reporting Queue" at bounding box center [92, 14] width 61 height 4
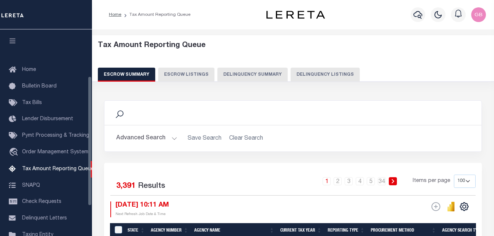
select select "100"
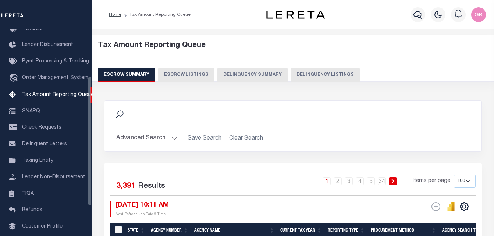
click at [296, 76] on button "Delinquency Listings" at bounding box center [324, 75] width 69 height 14
select select "100"
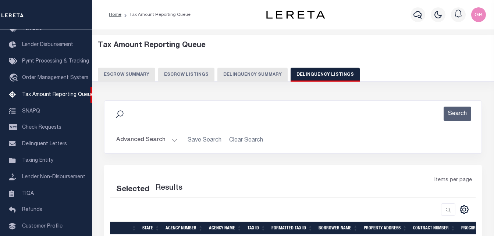
select select "100"
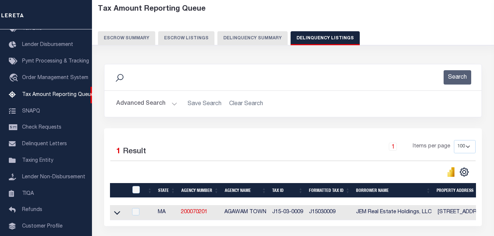
scroll to position [74, 0]
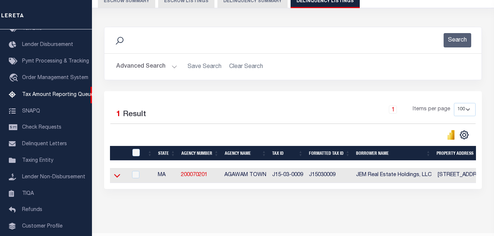
click at [118, 178] on icon at bounding box center [117, 176] width 6 height 4
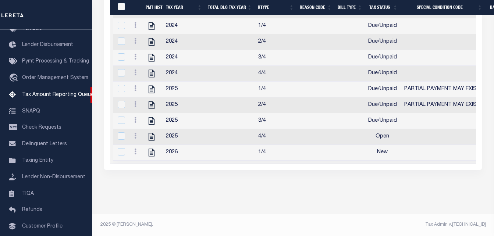
scroll to position [275, 0]
click at [134, 134] on link at bounding box center [135, 137] width 8 height 6
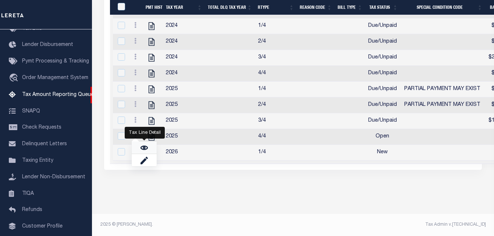
click at [146, 148] on img "" at bounding box center [143, 147] width 7 height 7
checkbox input "true"
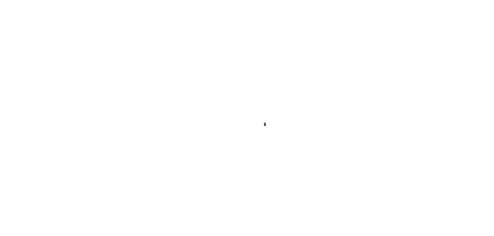
select select "OP2"
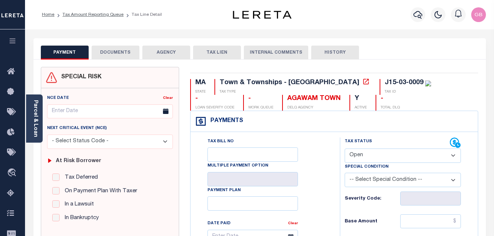
click at [125, 52] on button "DOCUMENTS" at bounding box center [116, 53] width 48 height 14
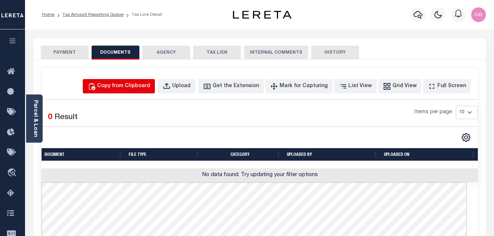
click at [150, 86] on div "Copy from Clipboard" at bounding box center [123, 86] width 53 height 8
select select "POP"
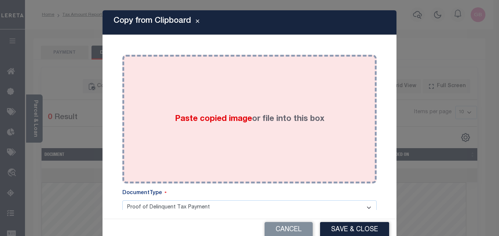
click at [213, 121] on span "Paste copied image" at bounding box center [213, 119] width 77 height 8
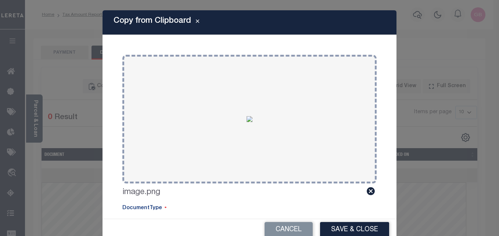
click at [347, 232] on button "Save & Close" at bounding box center [354, 230] width 69 height 16
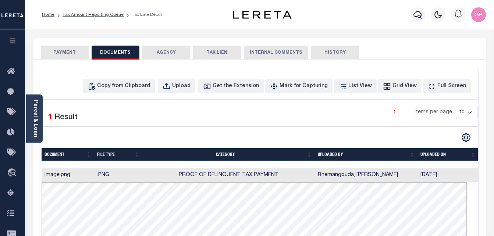
click at [65, 57] on button "PAYMENT" at bounding box center [65, 53] width 48 height 14
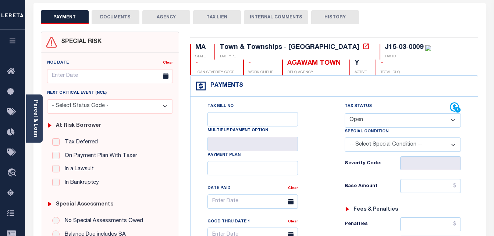
scroll to position [37, 0]
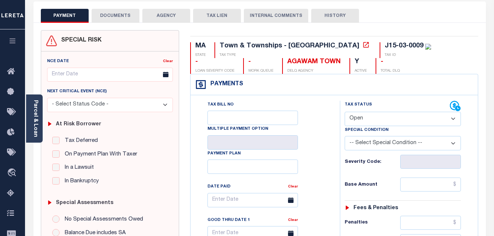
click at [366, 119] on select "- Select Status Code - Open Due/Unpaid Paid Incomplete No Tax Due Internal Refu…" at bounding box center [402, 119] width 117 height 14
click at [383, 122] on select "- Select Status Code - Open Due/Unpaid Paid Incomplete No Tax Due Internal Refu…" at bounding box center [402, 119] width 117 height 14
select select "DUE"
click at [344, 112] on select "- Select Status Code - Open Due/Unpaid Paid Incomplete No Tax Due Internal Refu…" at bounding box center [402, 119] width 117 height 14
type input "[DATE]"
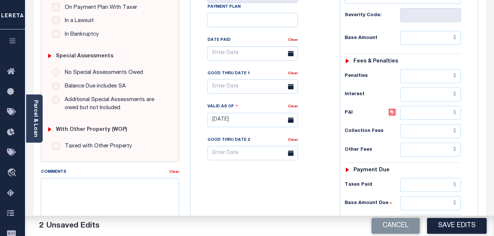
scroll to position [184, 0]
click at [456, 38] on input "text" at bounding box center [430, 38] width 61 height 14
paste input "2,804.46"
type input "$2,804.46"
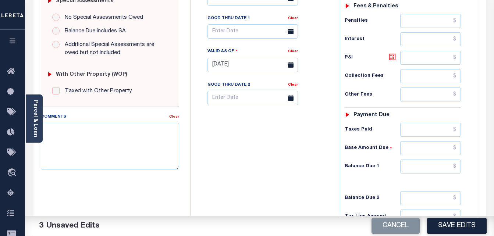
scroll to position [257, 0]
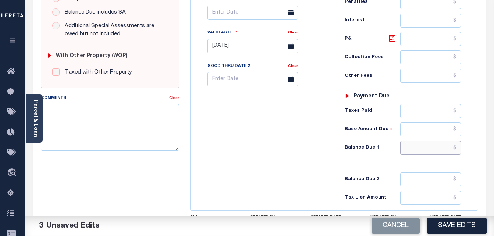
click at [455, 148] on input "text" at bounding box center [430, 148] width 61 height 14
paste input "2,967.96"
type input "$2,967.96"
click at [390, 36] on icon at bounding box center [392, 38] width 7 height 7
type input "$163.50"
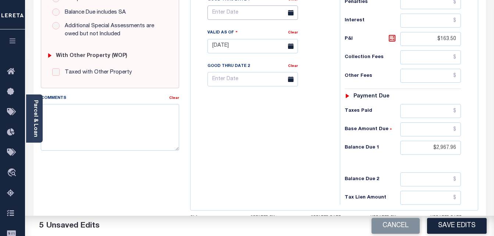
click at [249, 19] on input "text" at bounding box center [252, 13] width 90 height 14
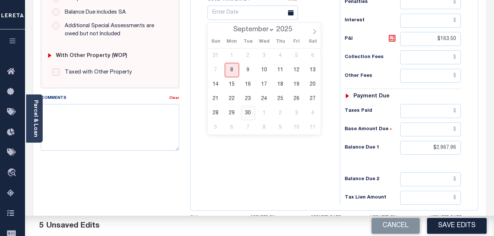
click at [246, 118] on span "30" at bounding box center [248, 113] width 14 height 14
type input "[DATE]"
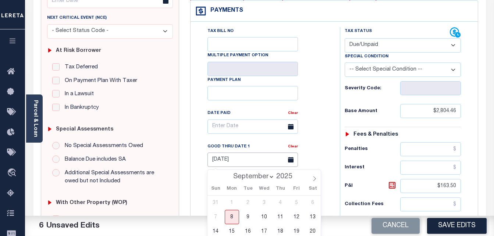
scroll to position [0, 0]
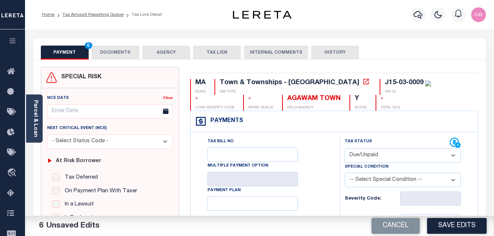
click at [115, 49] on button "DOCUMENTS" at bounding box center [116, 53] width 48 height 14
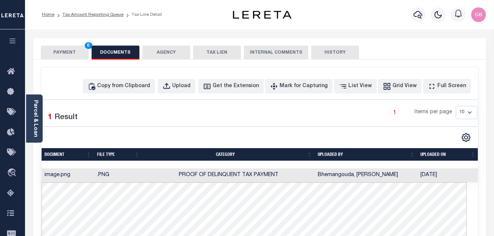
click at [75, 55] on button "PAYMENT 6" at bounding box center [65, 53] width 48 height 14
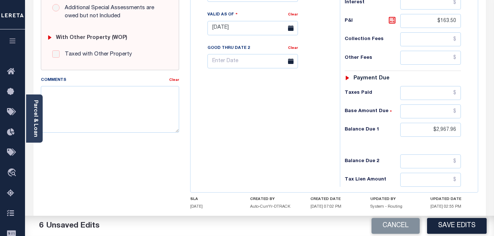
scroll to position [294, 0]
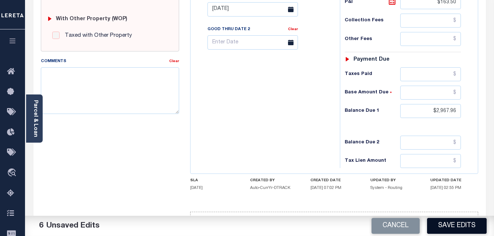
click at [450, 219] on button "Save Edits" at bounding box center [457, 226] width 60 height 16
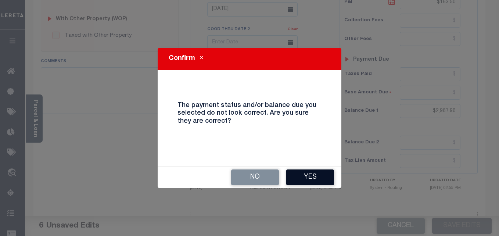
click at [318, 173] on button "Yes" at bounding box center [310, 177] width 48 height 16
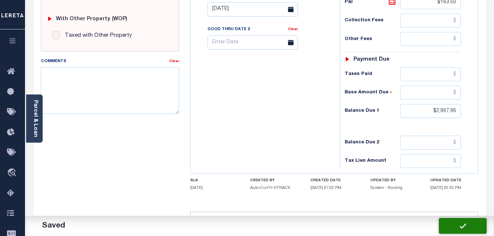
checkbox input "false"
type input "$2,804.46"
type input "$163.5"
type input "$2,967.96"
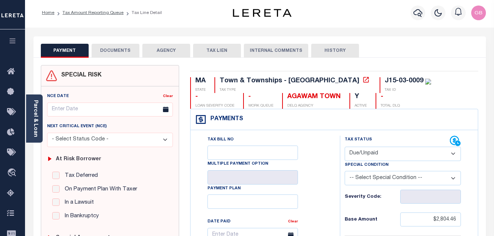
scroll to position [0, 0]
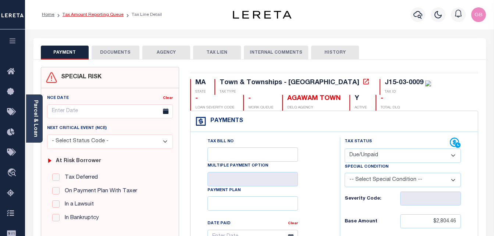
click at [92, 16] on link "Tax Amount Reporting Queue" at bounding box center [92, 14] width 61 height 4
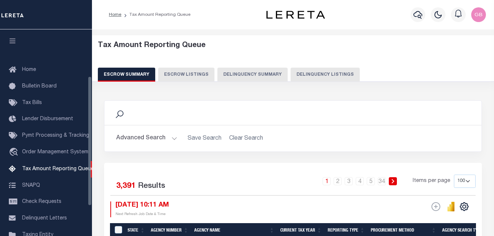
select select "100"
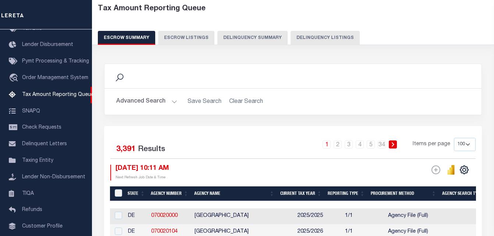
scroll to position [147, 0]
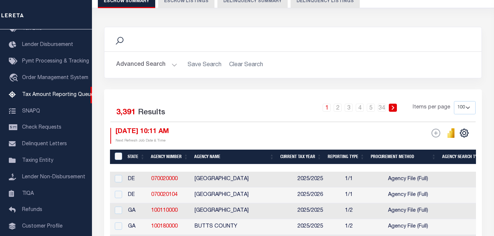
scroll to position [0, 0]
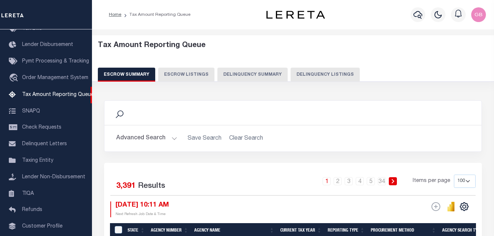
click at [315, 76] on button "Delinquency Listings" at bounding box center [324, 75] width 69 height 14
select select "100"
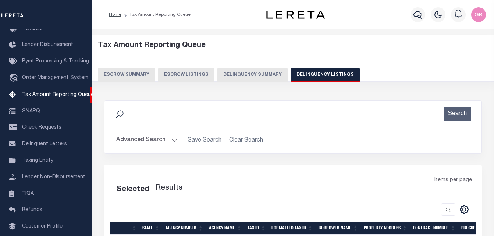
select select "100"
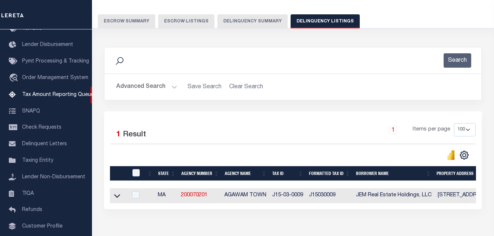
scroll to position [74, 0]
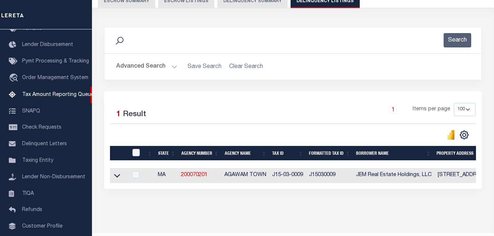
click at [171, 70] on button "Advanced Search" at bounding box center [146, 67] width 61 height 14
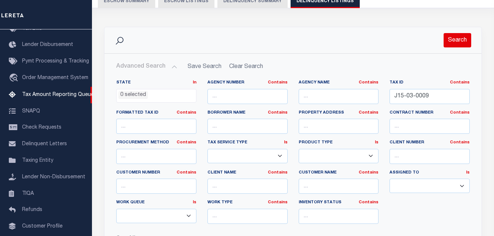
click at [457, 41] on button "Search" at bounding box center [457, 40] width 28 height 14
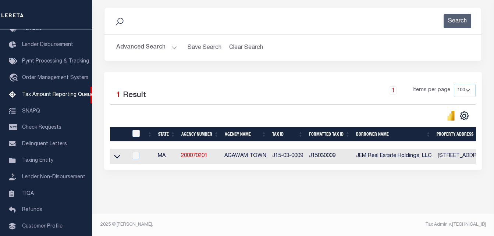
scroll to position [99, 0]
click at [120, 153] on icon at bounding box center [117, 157] width 6 height 8
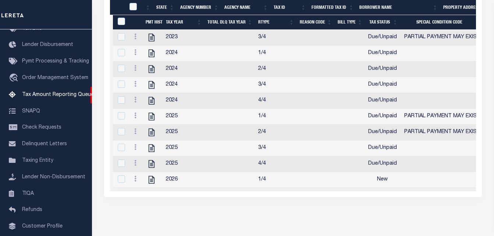
scroll to position [267, 0]
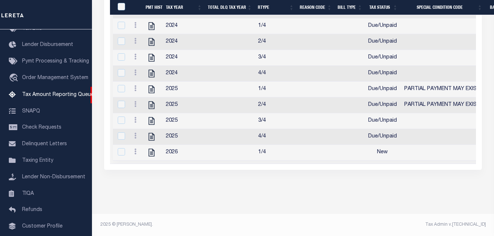
click at [137, 156] on link at bounding box center [135, 153] width 8 height 6
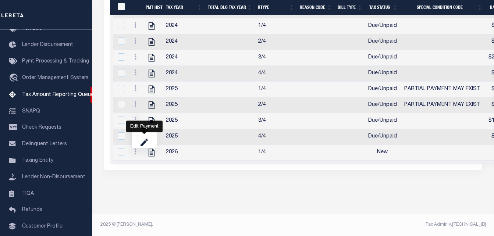
click at [142, 132] on div "Edit Payment" at bounding box center [144, 127] width 36 height 12
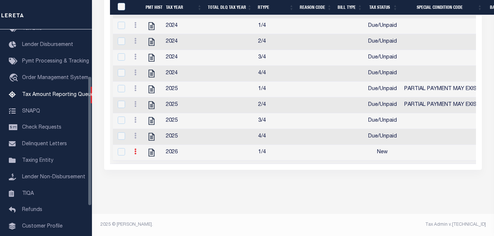
click at [138, 156] on link at bounding box center [135, 153] width 8 height 6
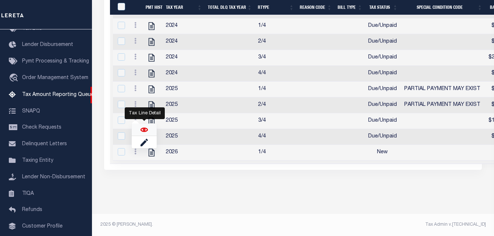
click at [143, 132] on img "" at bounding box center [143, 129] width 7 height 7
checkbox input "true"
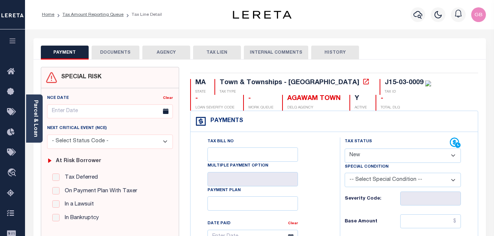
click at [362, 154] on select "- Select Status Code - Open Due/Unpaid Paid Incomplete No Tax Due Internal Refu…" at bounding box center [402, 156] width 117 height 14
select select "DUE"
click at [344, 149] on select "- Select Status Code - Open Due/Unpaid Paid Incomplete No Tax Due Internal Refu…" at bounding box center [402, 156] width 117 height 14
type input "[DATE]"
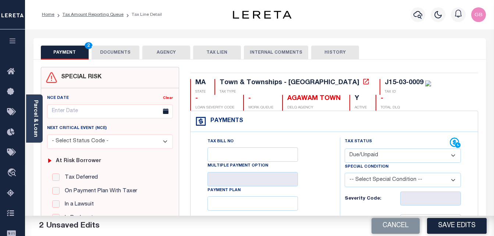
click at [111, 54] on button "DOCUMENTS" at bounding box center [116, 53] width 48 height 14
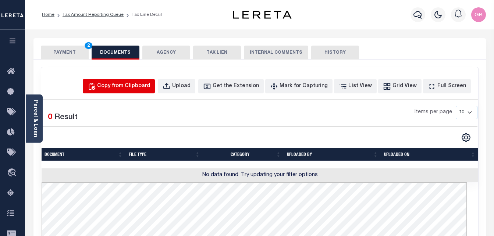
click at [142, 90] on button "Copy from Clipboard" at bounding box center [119, 86] width 72 height 14
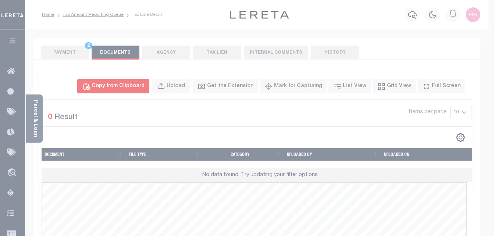
select select "POP"
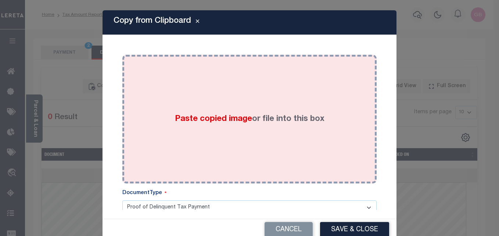
click at [221, 125] on label "Paste copied image or file into this box" at bounding box center [250, 119] width 150 height 12
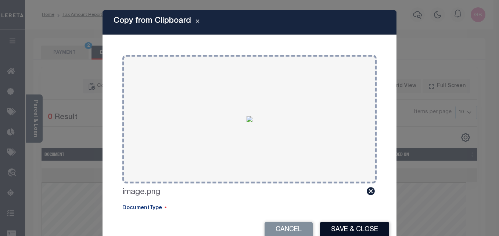
click at [329, 225] on button "Save & Close" at bounding box center [354, 230] width 69 height 16
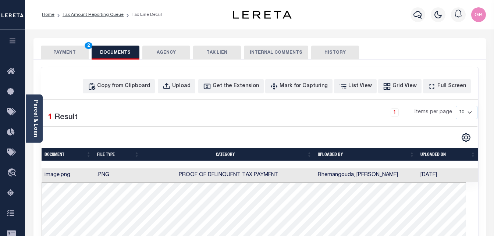
click at [59, 56] on button "PAYMENT 2" at bounding box center [65, 53] width 48 height 14
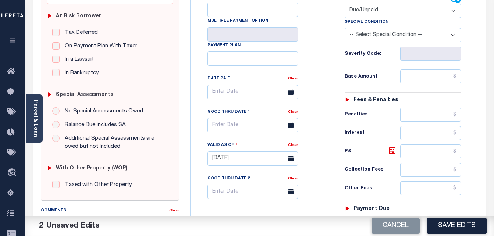
scroll to position [147, 0]
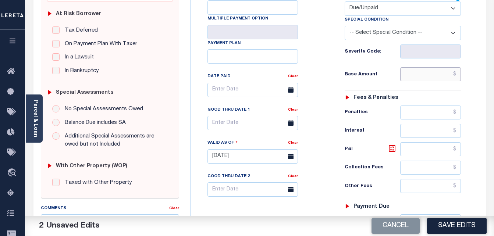
click at [454, 75] on input "text" at bounding box center [430, 74] width 61 height 14
paste input "2,931.05"
type input "$2,931.05"
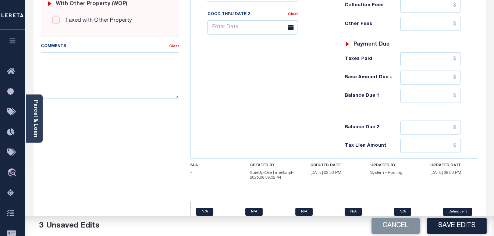
scroll to position [323, 0]
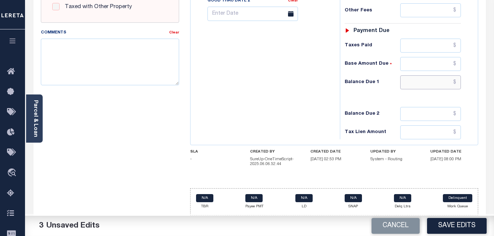
click at [455, 84] on input "text" at bounding box center [430, 82] width 61 height 14
paste input "2,998.51"
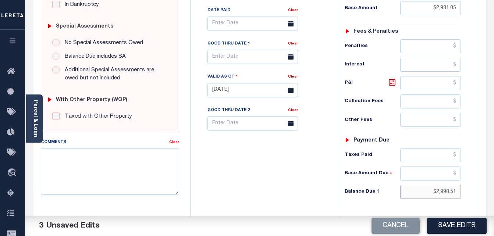
type input "$2,998.51"
click at [390, 84] on icon at bounding box center [391, 82] width 9 height 9
type input "$67.46"
click at [242, 59] on input "text" at bounding box center [252, 57] width 90 height 14
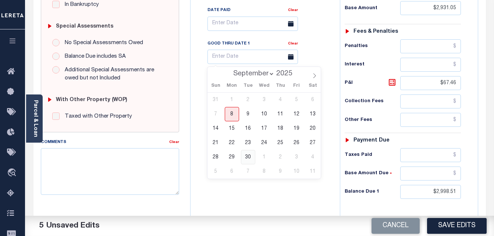
click at [248, 155] on span "30" at bounding box center [248, 157] width 14 height 14
type input "[DATE]"
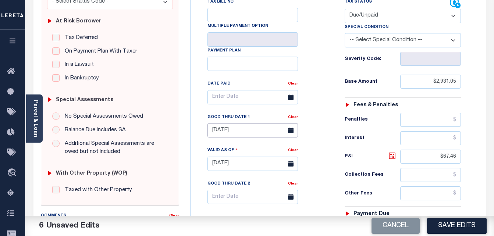
scroll to position [0, 0]
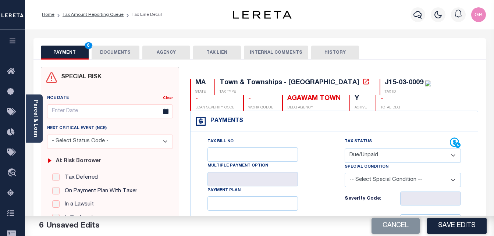
click at [108, 52] on button "DOCUMENTS" at bounding box center [116, 53] width 48 height 14
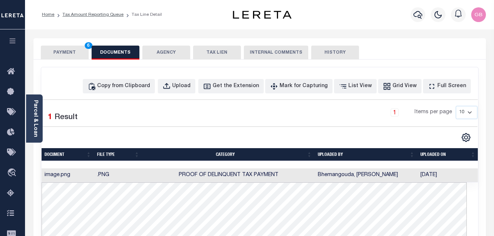
click at [66, 53] on button "PAYMENT 6" at bounding box center [65, 53] width 48 height 14
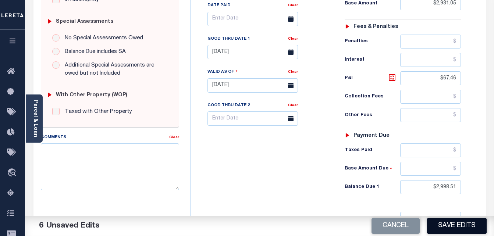
scroll to position [221, 0]
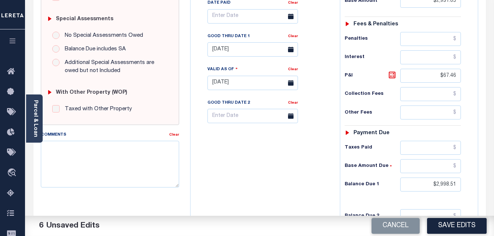
click at [440, 223] on button "Save Edits" at bounding box center [457, 226] width 60 height 16
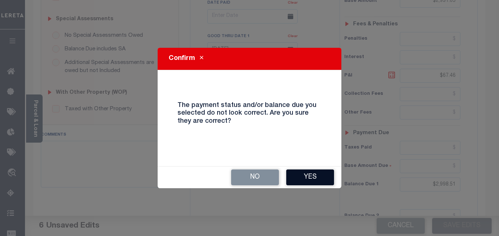
click at [309, 183] on button "Yes" at bounding box center [310, 177] width 48 height 16
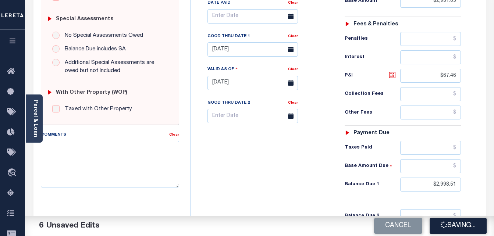
checkbox input "false"
type input "$2,931.05"
type input "$67.46"
type input "$2,998.51"
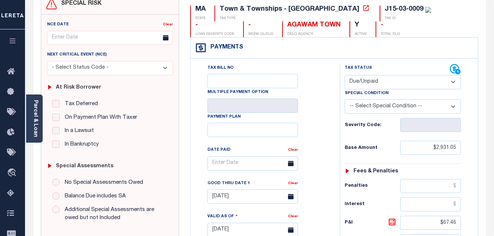
scroll to position [0, 0]
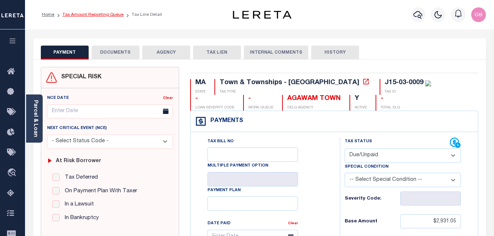
click at [86, 12] on link "Tax Amount Reporting Queue" at bounding box center [92, 14] width 61 height 4
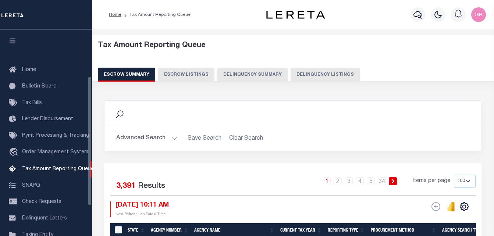
click at [300, 68] on button "Delinquency Listings" at bounding box center [324, 75] width 69 height 14
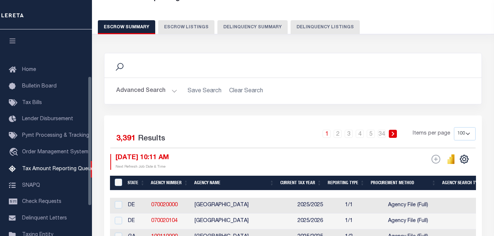
select select
select select "100"
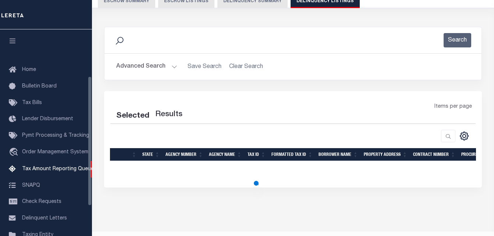
scroll to position [74, 0]
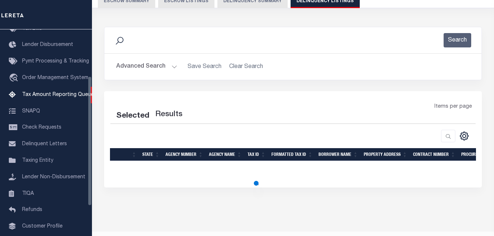
select select "100"
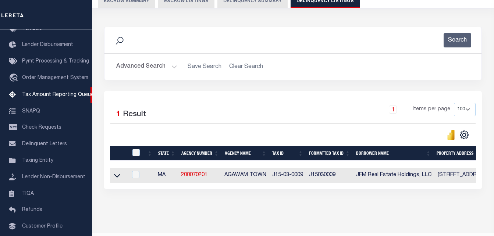
click at [171, 66] on button "Advanced Search" at bounding box center [146, 67] width 61 height 14
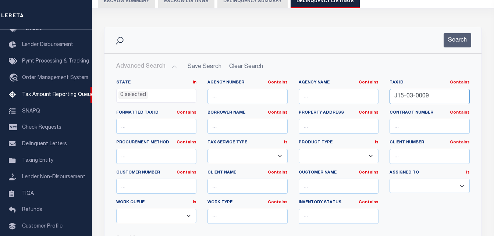
click at [414, 97] on input "J15-03-0009" at bounding box center [429, 96] width 80 height 15
click at [457, 39] on button "Search" at bounding box center [457, 40] width 28 height 14
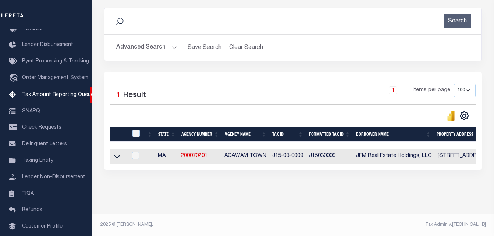
scroll to position [99, 0]
click at [115, 153] on icon at bounding box center [117, 157] width 6 height 8
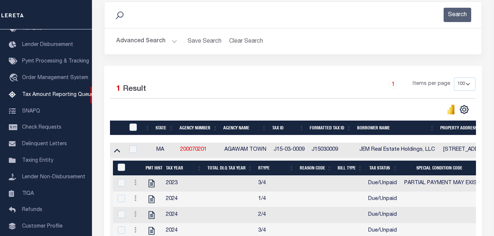
click at [134, 129] on input "checkbox" at bounding box center [132, 127] width 7 height 7
checkbox input "true"
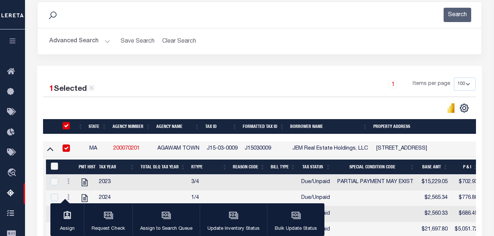
click at [51, 168] on input "&nbsp;" at bounding box center [54, 165] width 7 height 7
checkbox input "true"
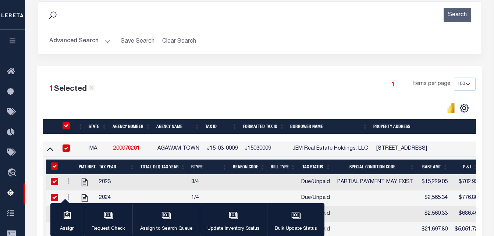
checkbox input "true"
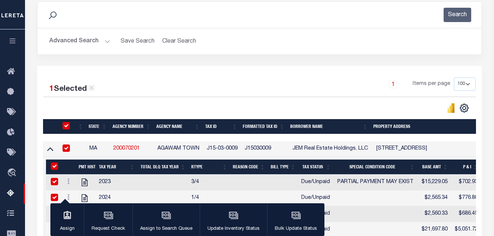
checkbox input "true"
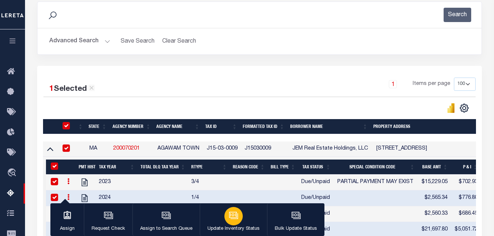
click at [215, 214] on button "Update Inventory Status" at bounding box center [233, 219] width 67 height 33
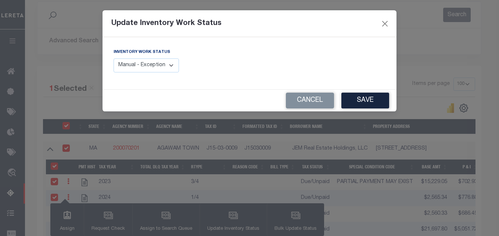
click at [144, 69] on select "Manual - Exception Pended - Awaiting Search Late Add Exception Completed" at bounding box center [146, 65] width 65 height 14
select select "4"
click at [114, 58] on select "Manual - Exception Pended - Awaiting Search Late Add Exception Completed" at bounding box center [146, 65] width 65 height 14
click at [383, 97] on button "Save" at bounding box center [366, 101] width 48 height 16
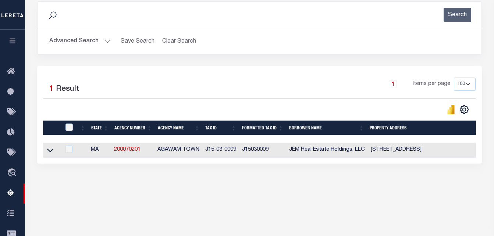
click at [103, 42] on button "Advanced Search" at bounding box center [79, 41] width 61 height 14
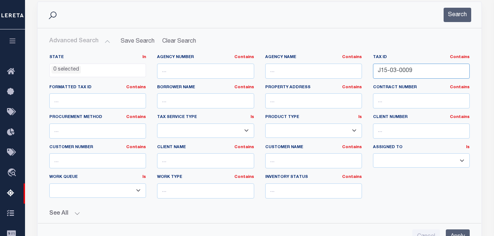
click at [400, 72] on input "J15-03-0009" at bounding box center [421, 71] width 97 height 15
paste input "N13-08-0008"
type input "N13-08-0008"
click at [457, 15] on button "Search" at bounding box center [457, 15] width 28 height 14
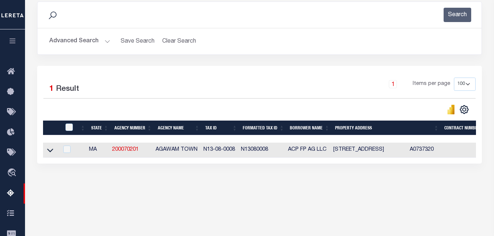
click at [49, 151] on icon at bounding box center [50, 150] width 6 height 8
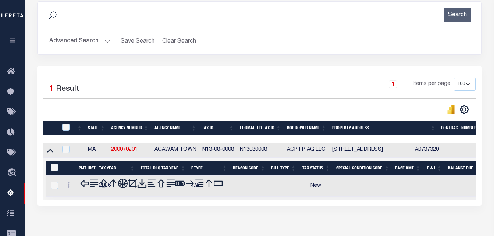
scroll to position [136, 0]
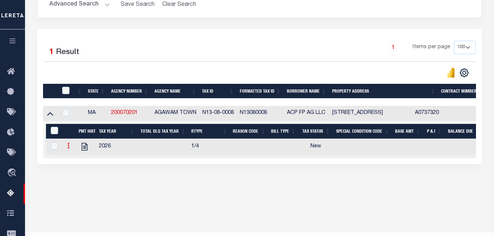
click at [67, 147] on icon at bounding box center [68, 146] width 2 height 6
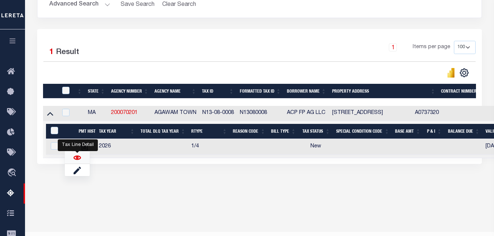
click at [75, 158] on img "" at bounding box center [77, 157] width 7 height 7
checkbox input "true"
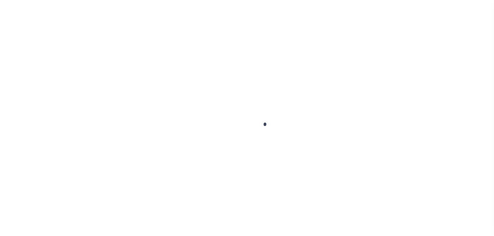
select select "NW2"
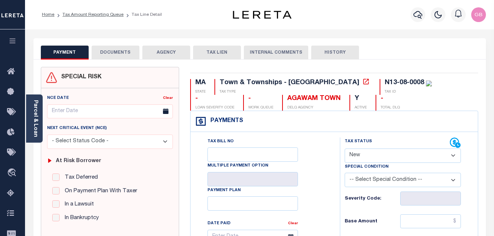
click at [115, 56] on button "DOCUMENTS" at bounding box center [116, 53] width 48 height 14
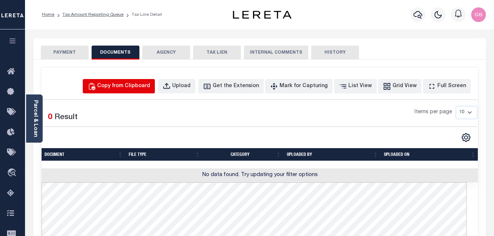
click at [144, 82] on div "Copy from Clipboard" at bounding box center [123, 86] width 53 height 8
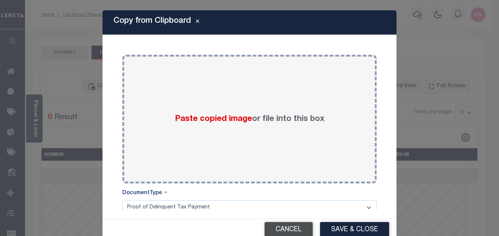
click at [292, 227] on button "Cancel" at bounding box center [289, 230] width 48 height 16
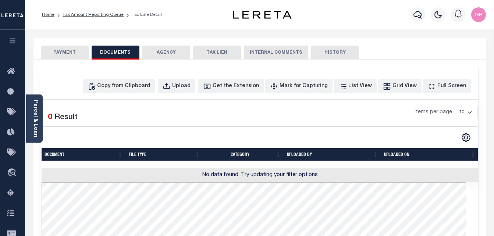
click at [38, 83] on div "SPECIAL RISK NCE Date Clear" at bounding box center [259, 236] width 452 height 353
click at [58, 55] on button "PAYMENT" at bounding box center [65, 53] width 48 height 14
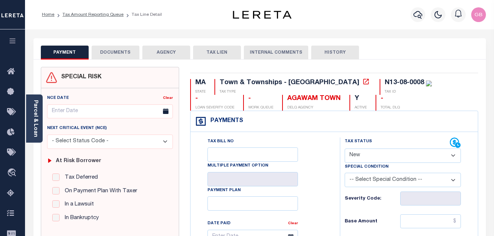
click at [111, 56] on button "DOCUMENTS" at bounding box center [116, 53] width 48 height 14
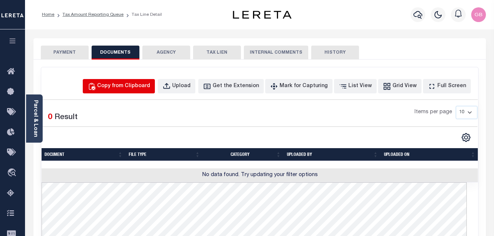
click at [122, 85] on div "Copy from Clipboard" at bounding box center [123, 86] width 53 height 8
select select "POP"
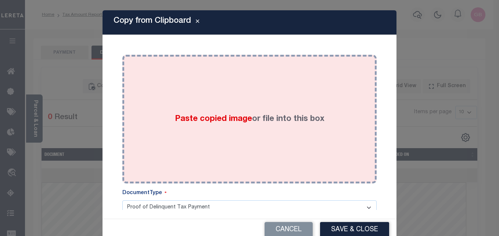
click at [191, 122] on span "Paste copied image" at bounding box center [213, 119] width 77 height 8
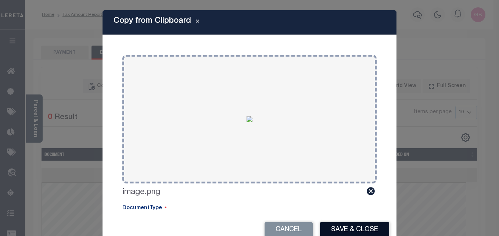
click at [337, 230] on button "Save & Close" at bounding box center [354, 230] width 69 height 16
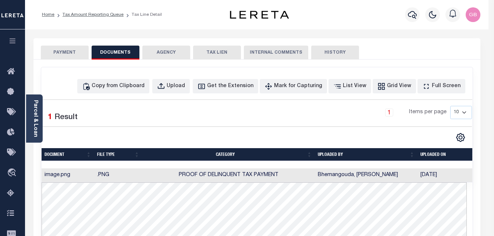
click at [62, 50] on button "PAYMENT" at bounding box center [65, 53] width 48 height 14
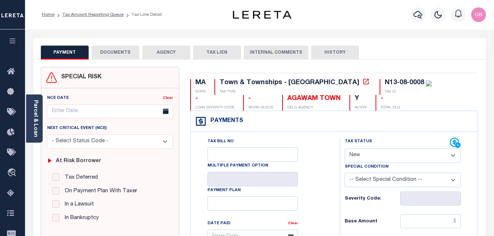
click at [360, 159] on select "- Select Status Code - Open Due/Unpaid Paid Incomplete No Tax Due Internal Refu…" at bounding box center [402, 156] width 117 height 14
select select "PYD"
click at [344, 149] on select "- Select Status Code - Open Due/Unpaid Paid Incomplete No Tax Due Internal Refu…" at bounding box center [402, 156] width 117 height 14
type input "[DATE]"
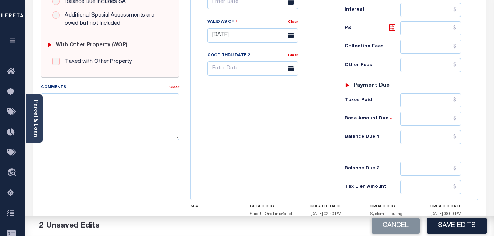
scroll to position [294, 0]
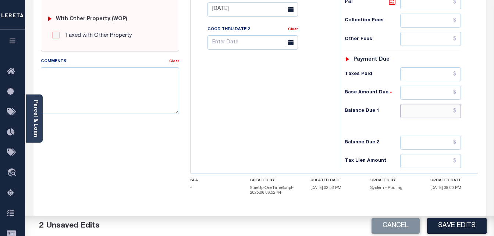
click at [455, 113] on input "text" at bounding box center [430, 111] width 61 height 14
type input "$0.00"
click at [459, 218] on button "Save Edits" at bounding box center [457, 226] width 60 height 16
click at [455, 225] on div "Cancel Saving..." at bounding box center [377, 226] width 235 height 21
checkbox input "false"
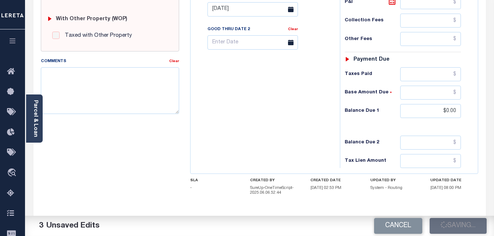
checkbox input "false"
type input "$0"
